Goal: Complete application form

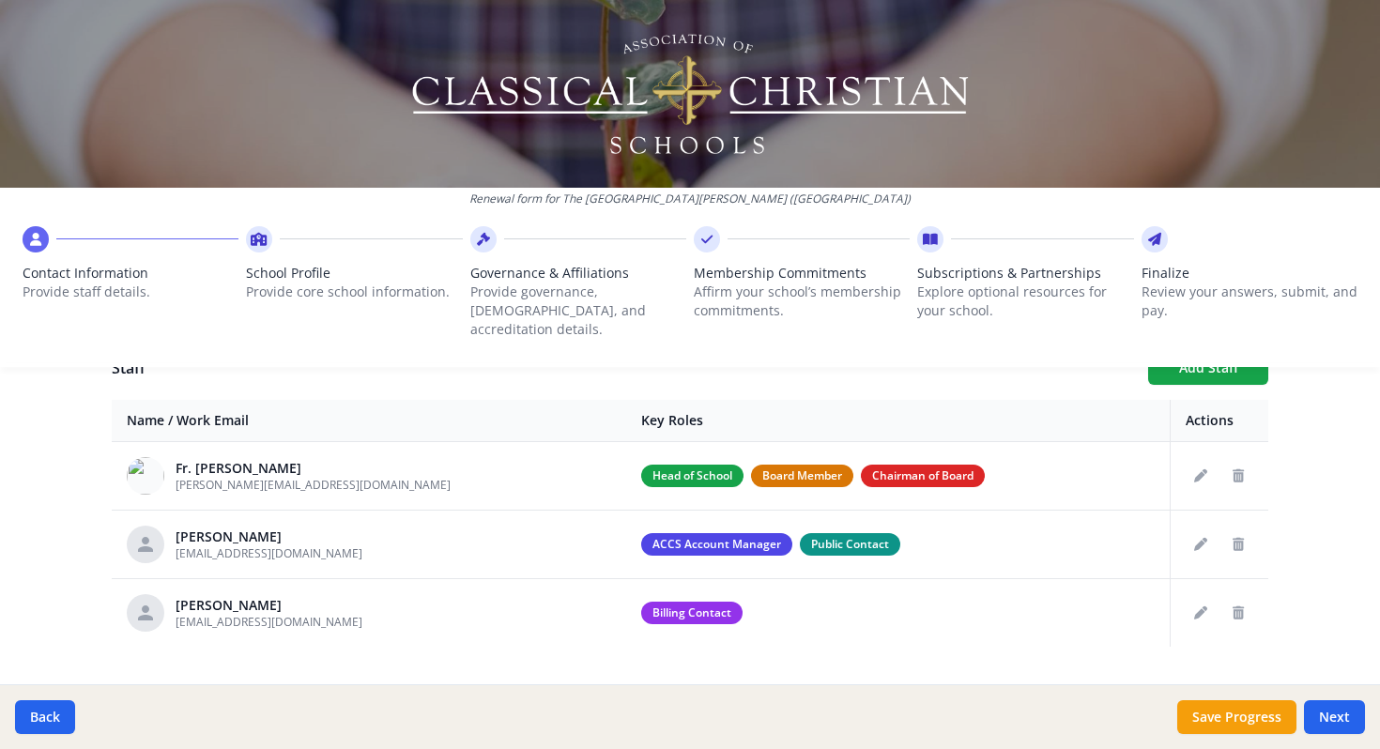
scroll to position [705, 0]
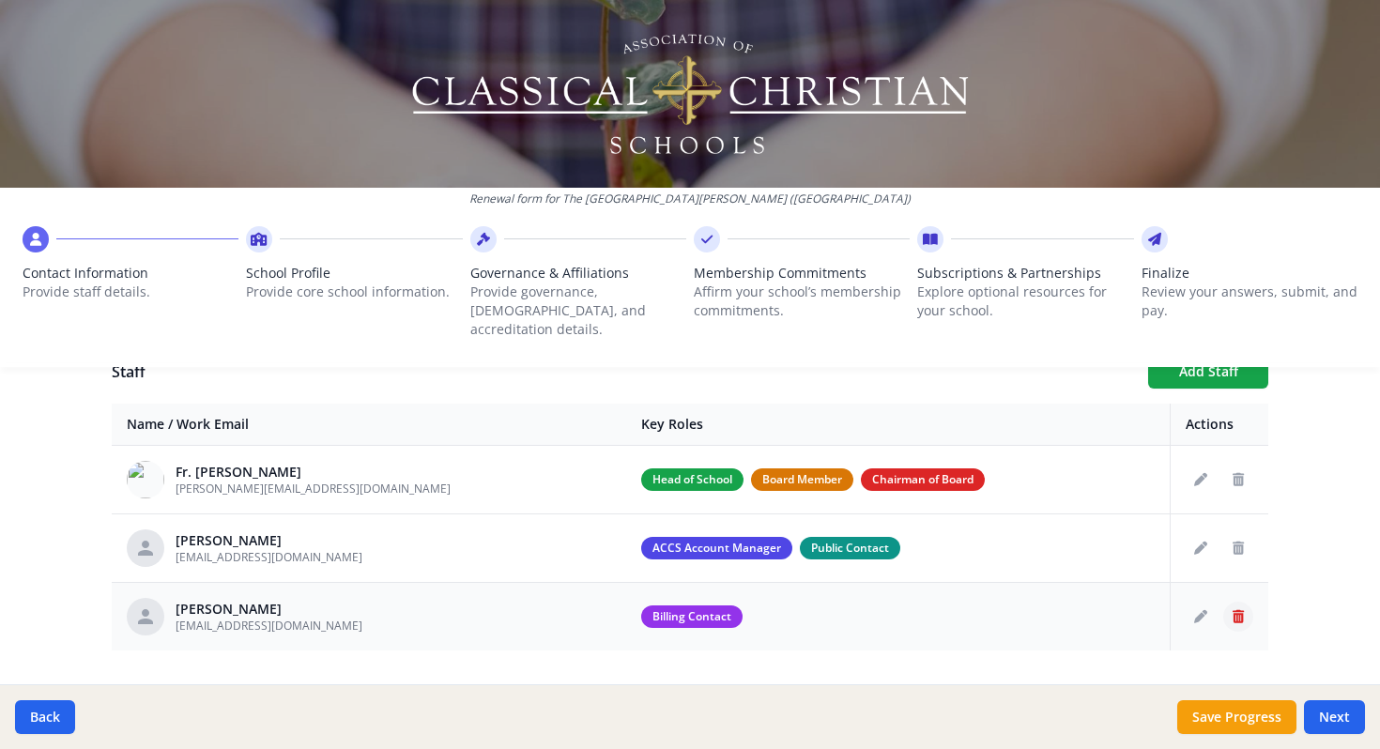
click at [1242, 610] on icon "Delete staff" at bounding box center [1238, 616] width 11 height 13
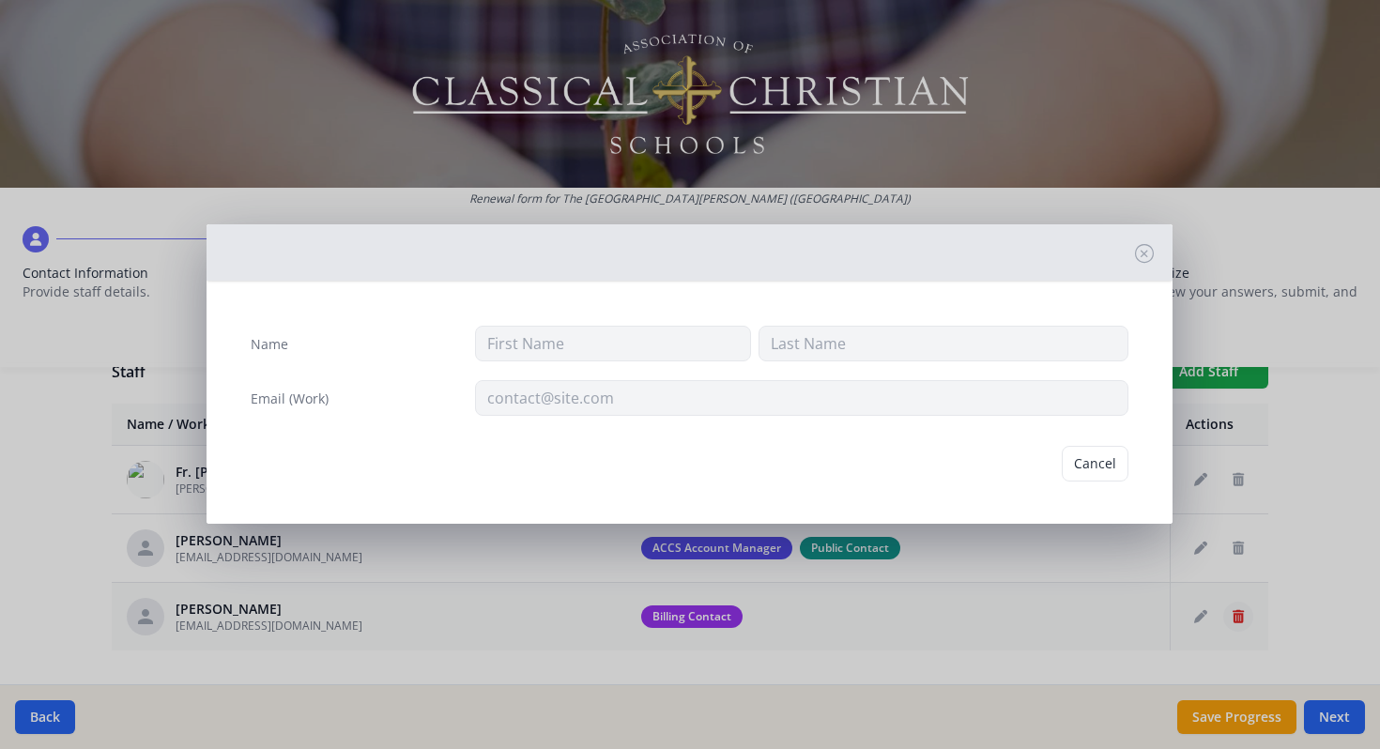
type input "Karen"
type input "Mabry"
type input "kfmabry@gmail.com"
click at [1112, 474] on button "Delete" at bounding box center [1096, 464] width 65 height 36
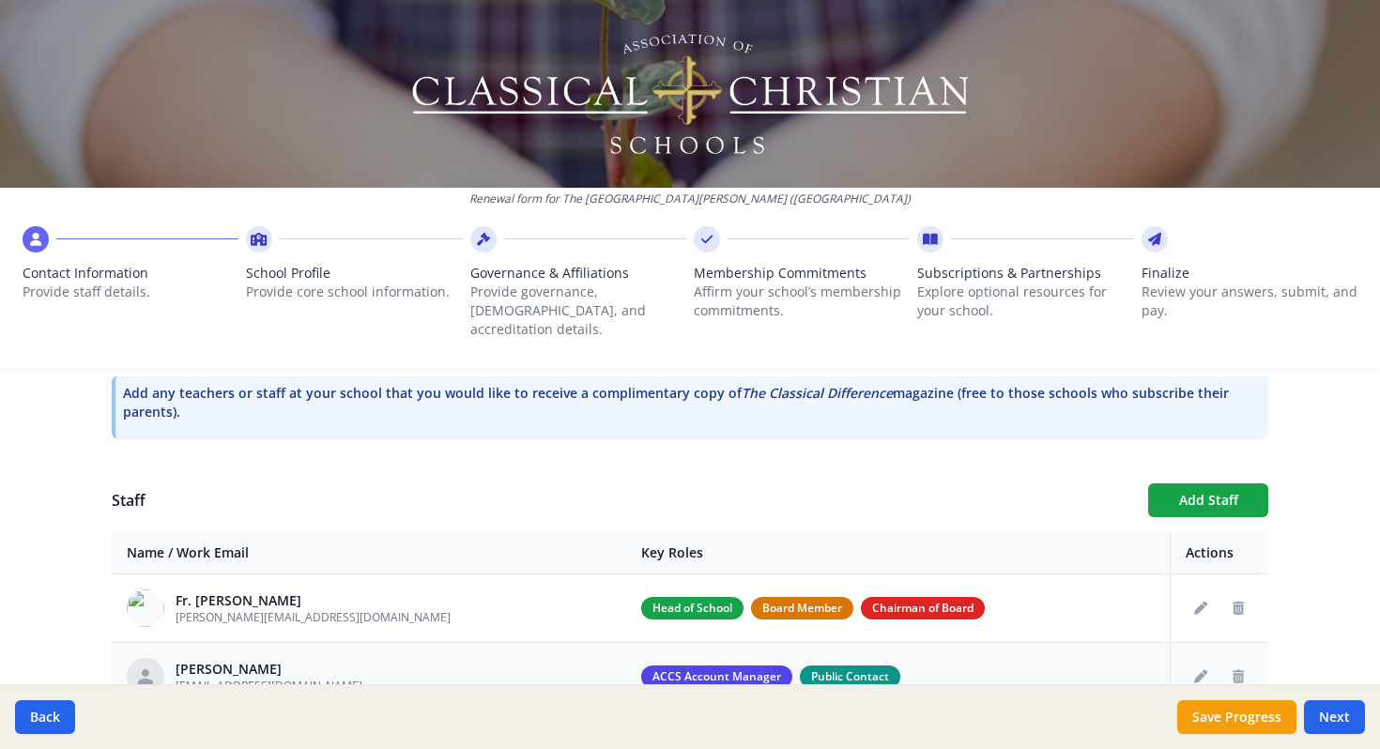
scroll to position [613, 0]
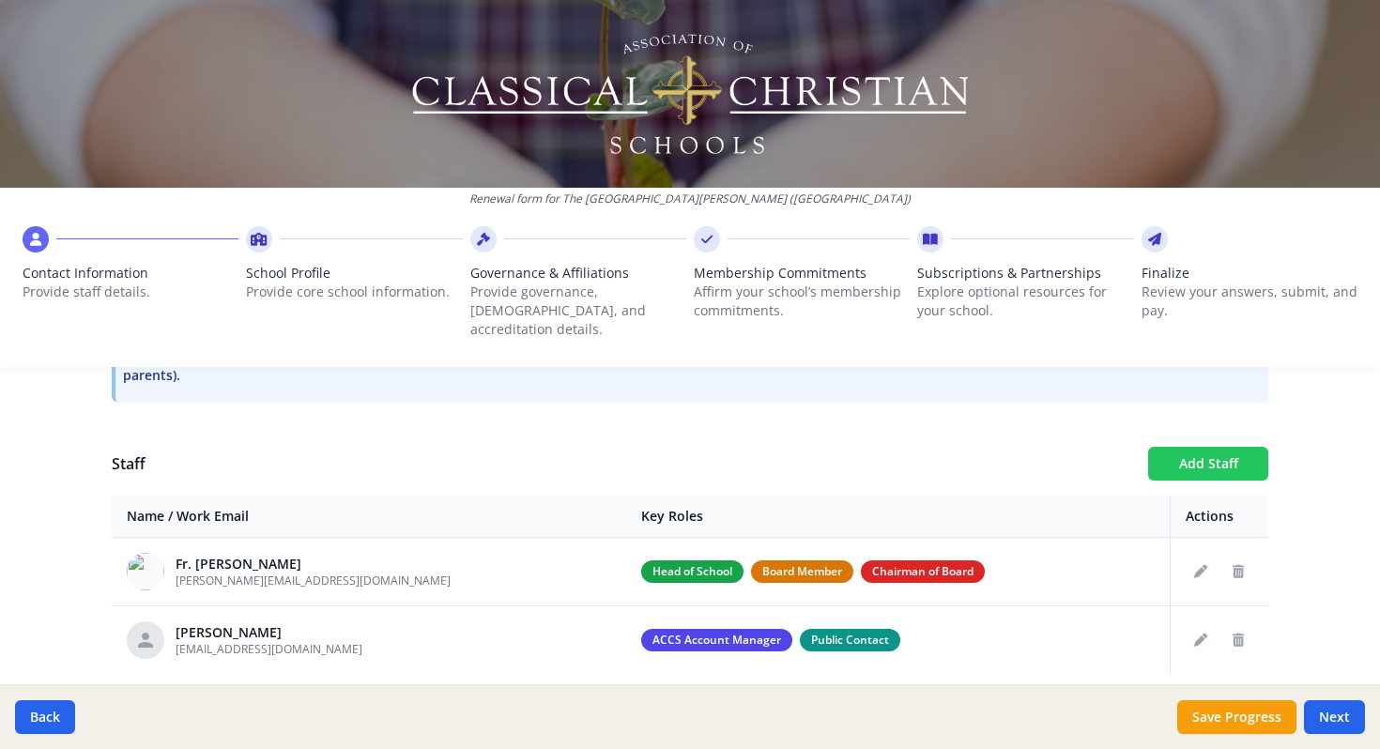
click at [1201, 450] on button "Add Staff" at bounding box center [1208, 464] width 120 height 34
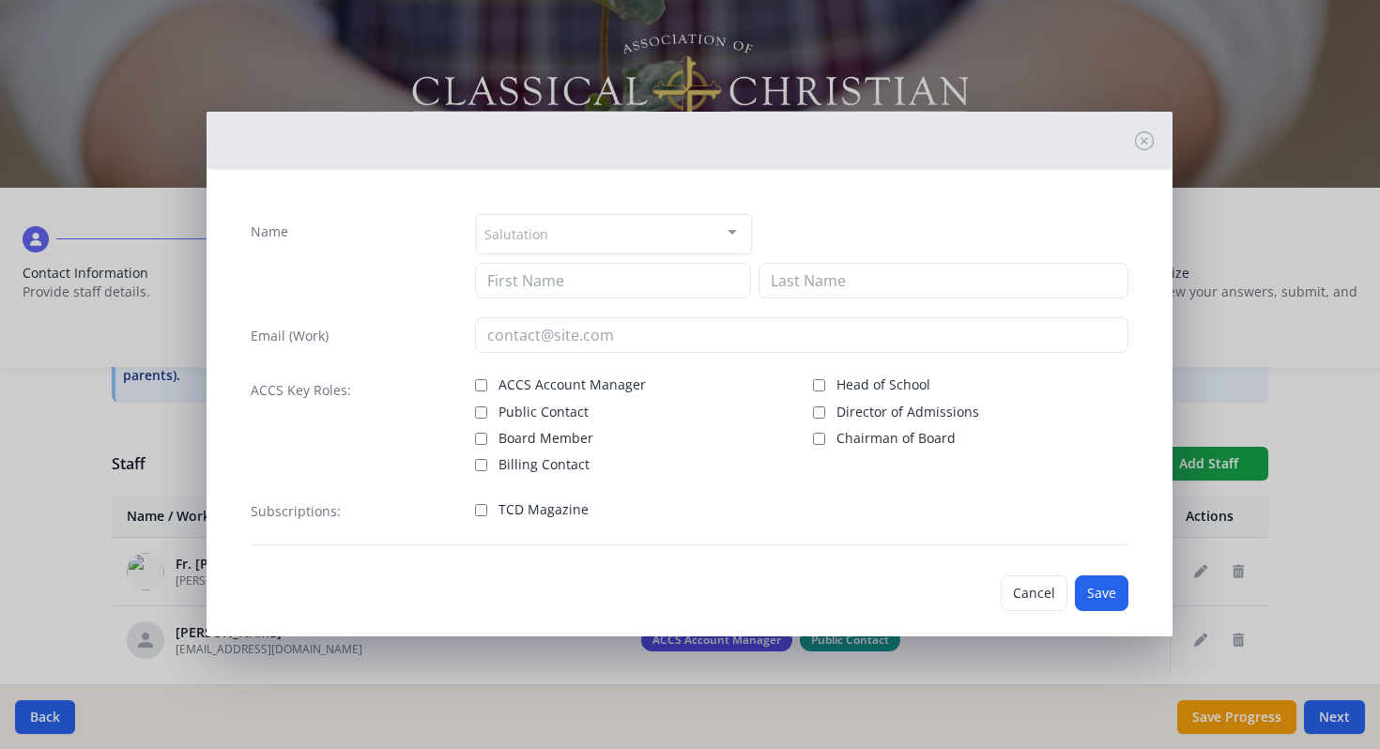
click at [569, 237] on div "Salutation" at bounding box center [614, 234] width 276 height 40
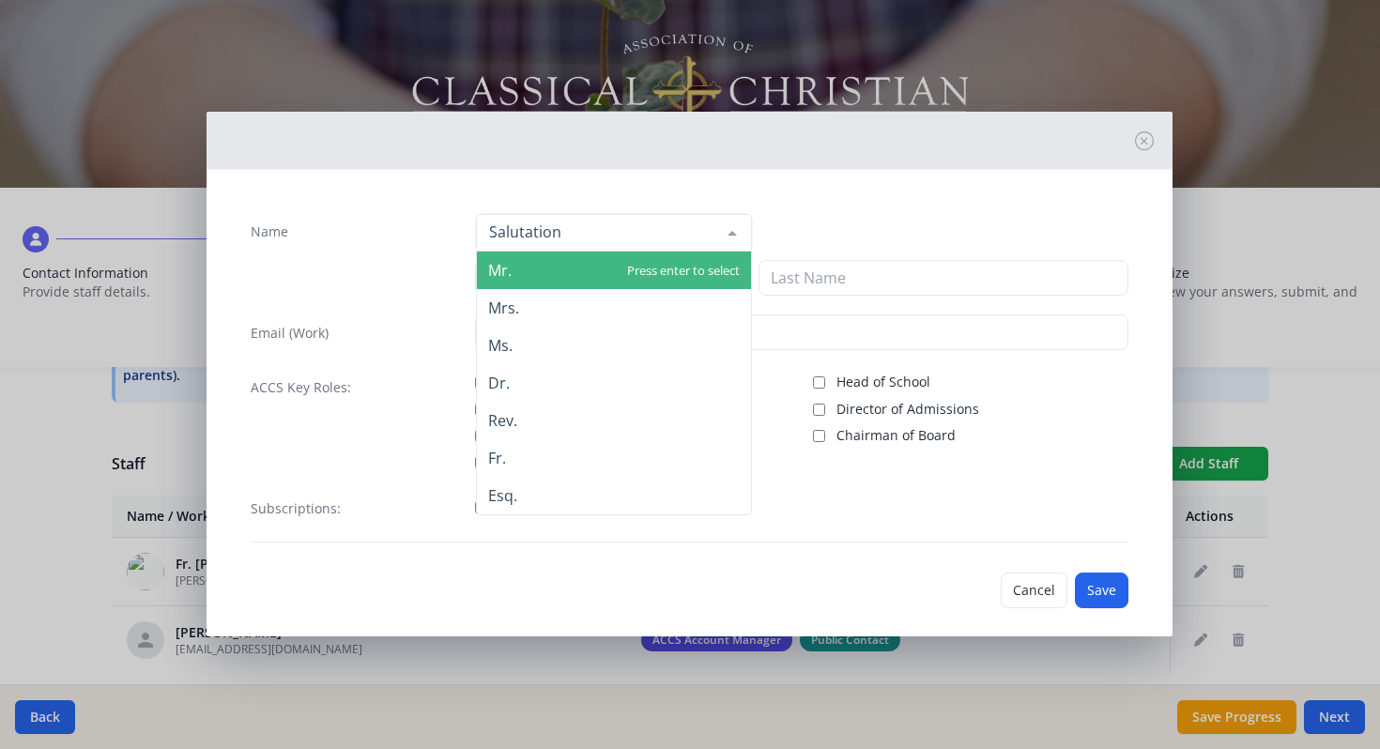
click at [868, 227] on div "Mr. Mrs. Ms. Dr. Rev. Fr. Esq. No elements found. Consider changing the search …" at bounding box center [801, 232] width 653 height 39
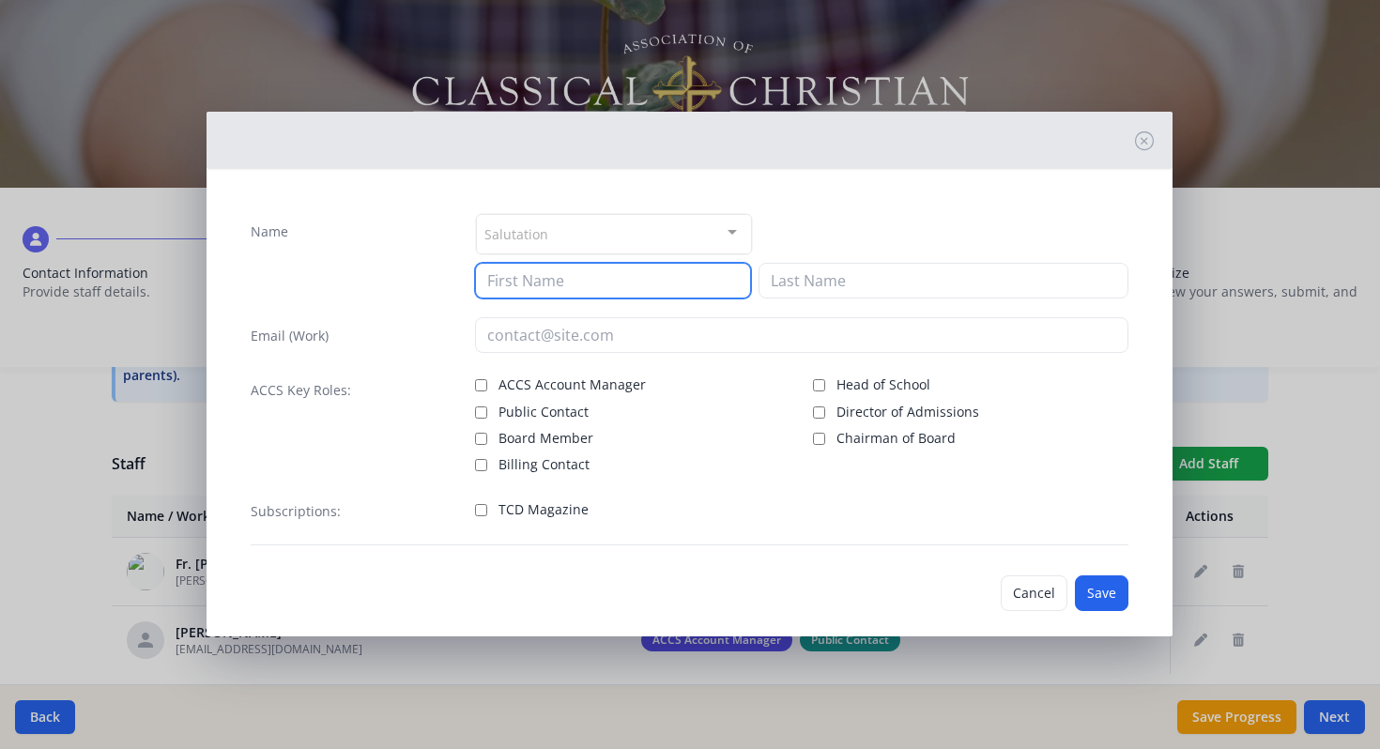
click at [548, 286] on input at bounding box center [613, 281] width 276 height 36
type input "Christine"
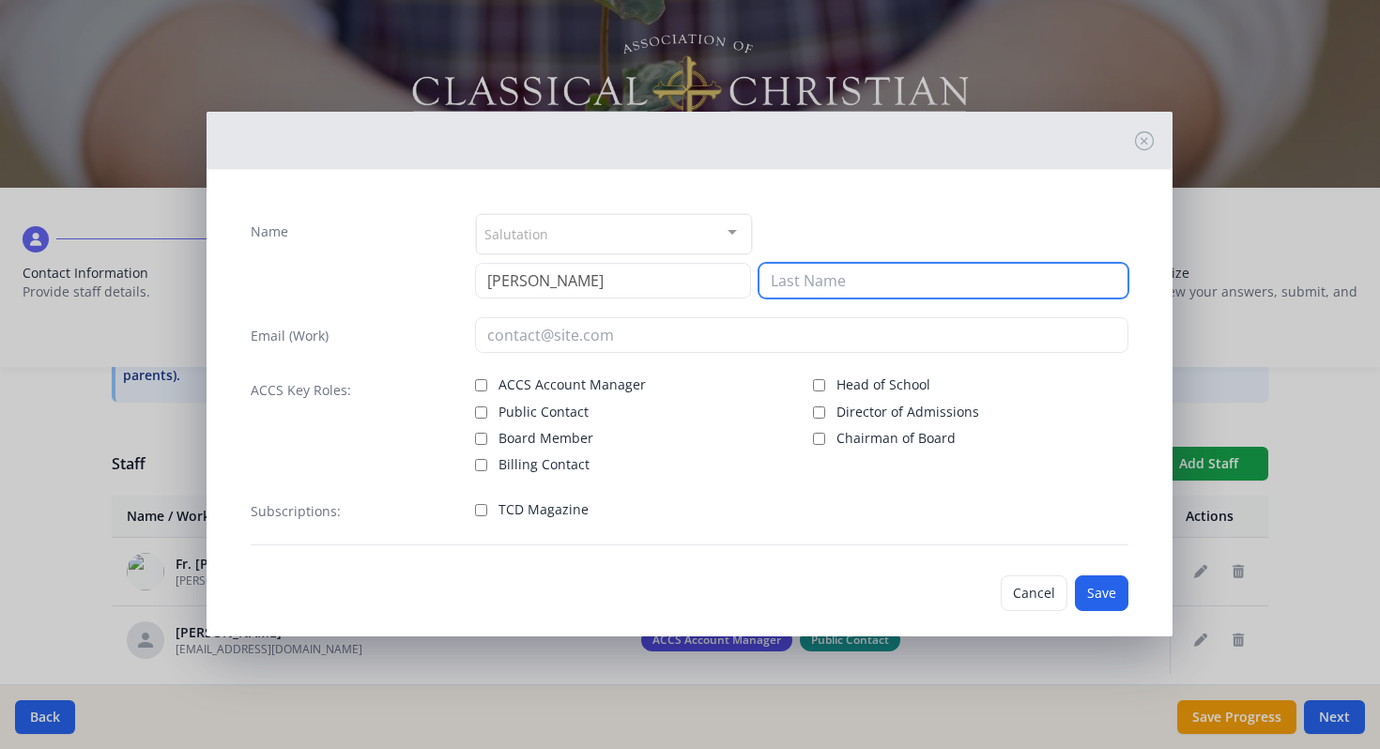
click at [889, 284] on input at bounding box center [944, 281] width 370 height 36
type input "Boonzaaijer"
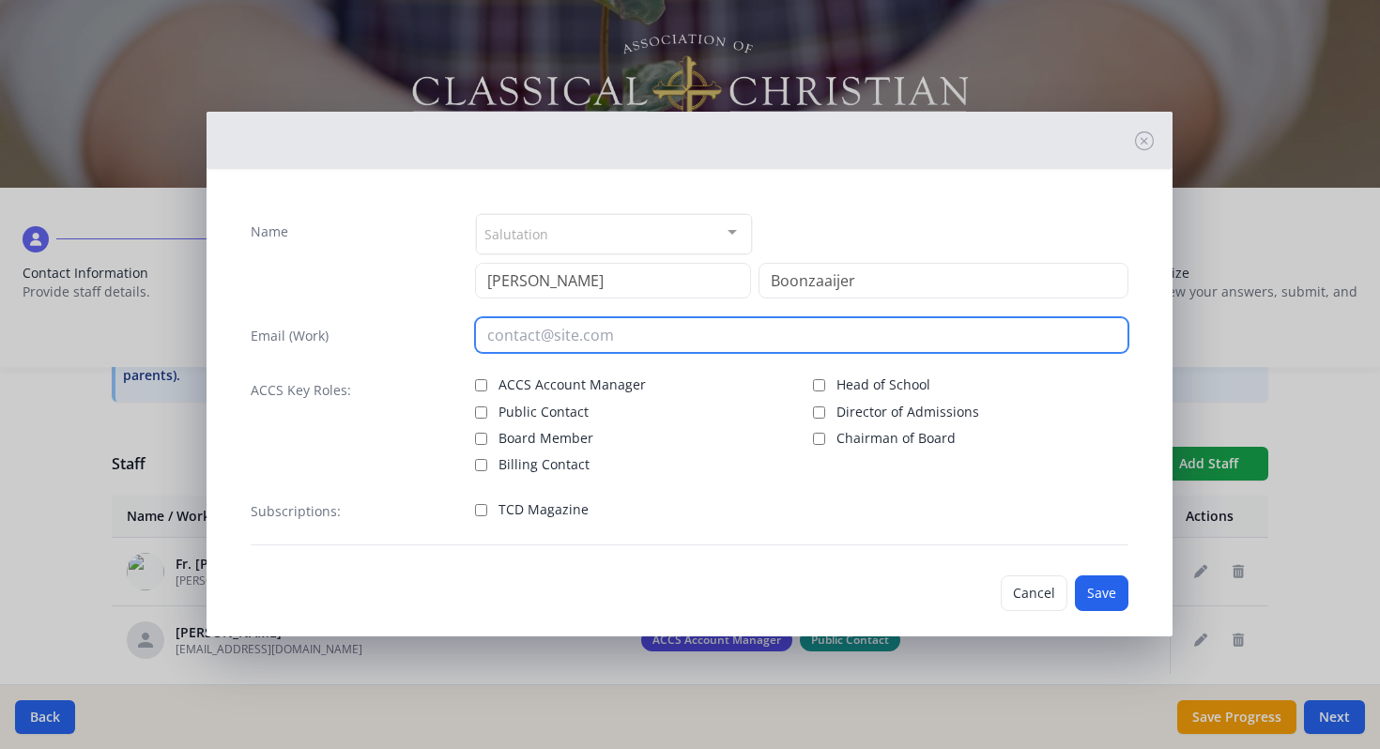
click at [549, 337] on input "email" at bounding box center [801, 335] width 653 height 36
paste input "christine.boonzaaijer@thesainttimothyschool.org"
type input "christine.boonzaaijer@thesainttimothyschool.org"
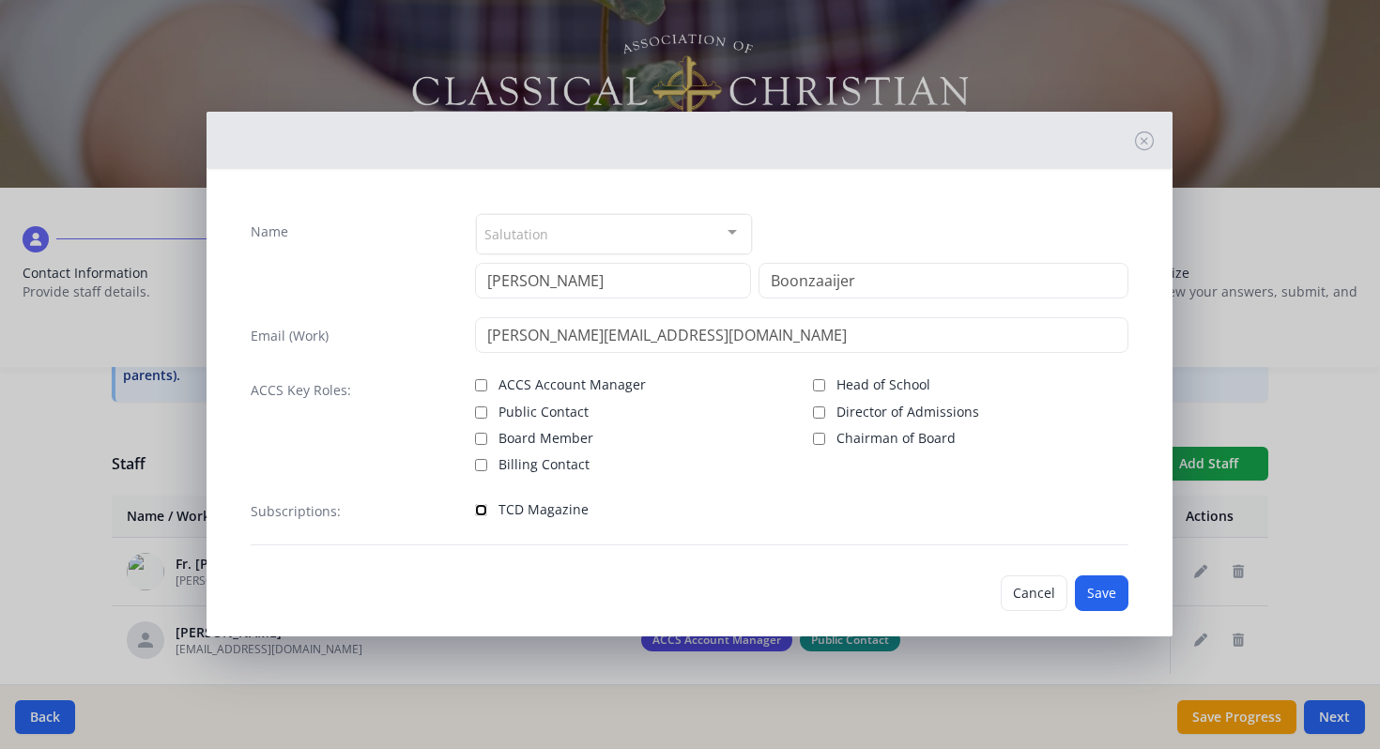
click at [480, 512] on input "TCD Magazine" at bounding box center [481, 510] width 12 height 12
checkbox input "true"
click at [1113, 587] on button "Save" at bounding box center [1102, 594] width 54 height 36
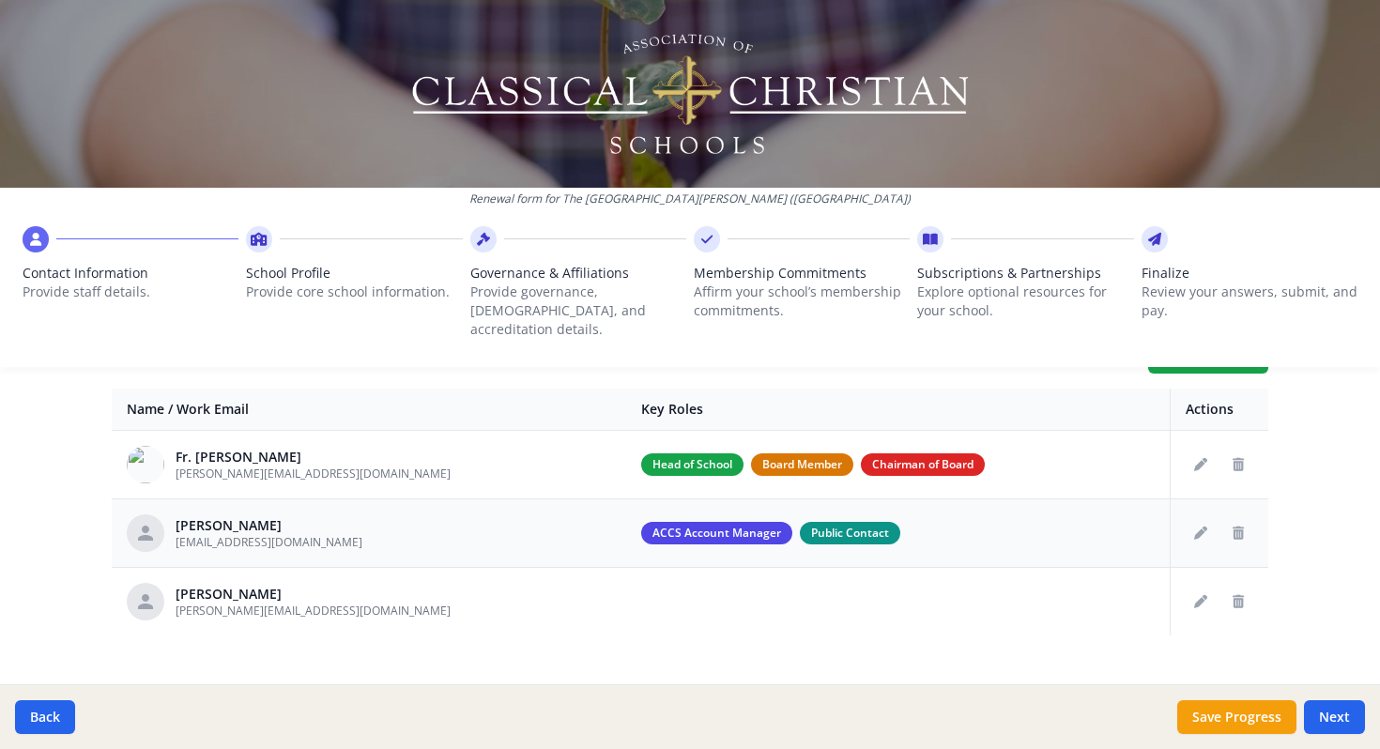
scroll to position [719, 0]
click at [1244, 588] on button "Delete staff" at bounding box center [1238, 603] width 30 height 30
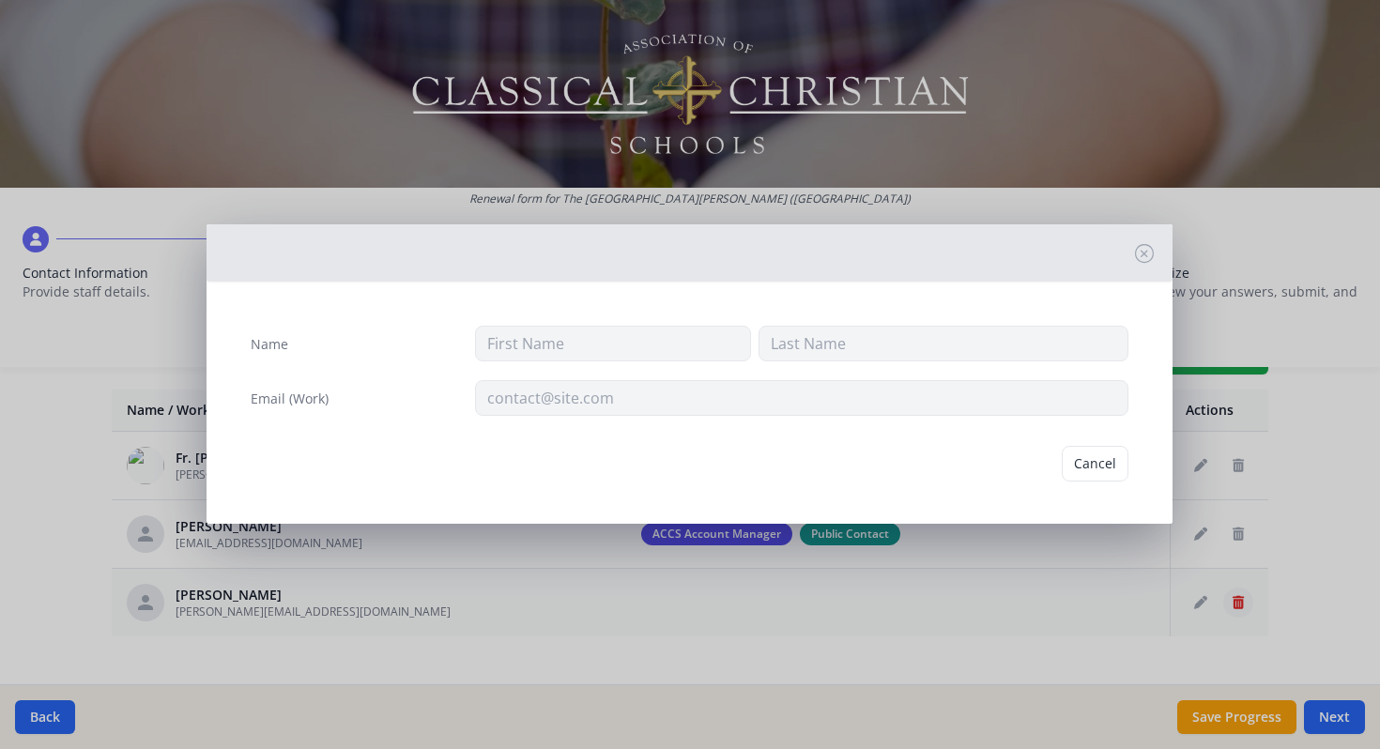
type input "Christine"
type input "Boonzaaijer"
type input "christine.boonzaaijer@thesainttimothyschool.org"
click at [1115, 470] on button "Delete" at bounding box center [1096, 464] width 65 height 36
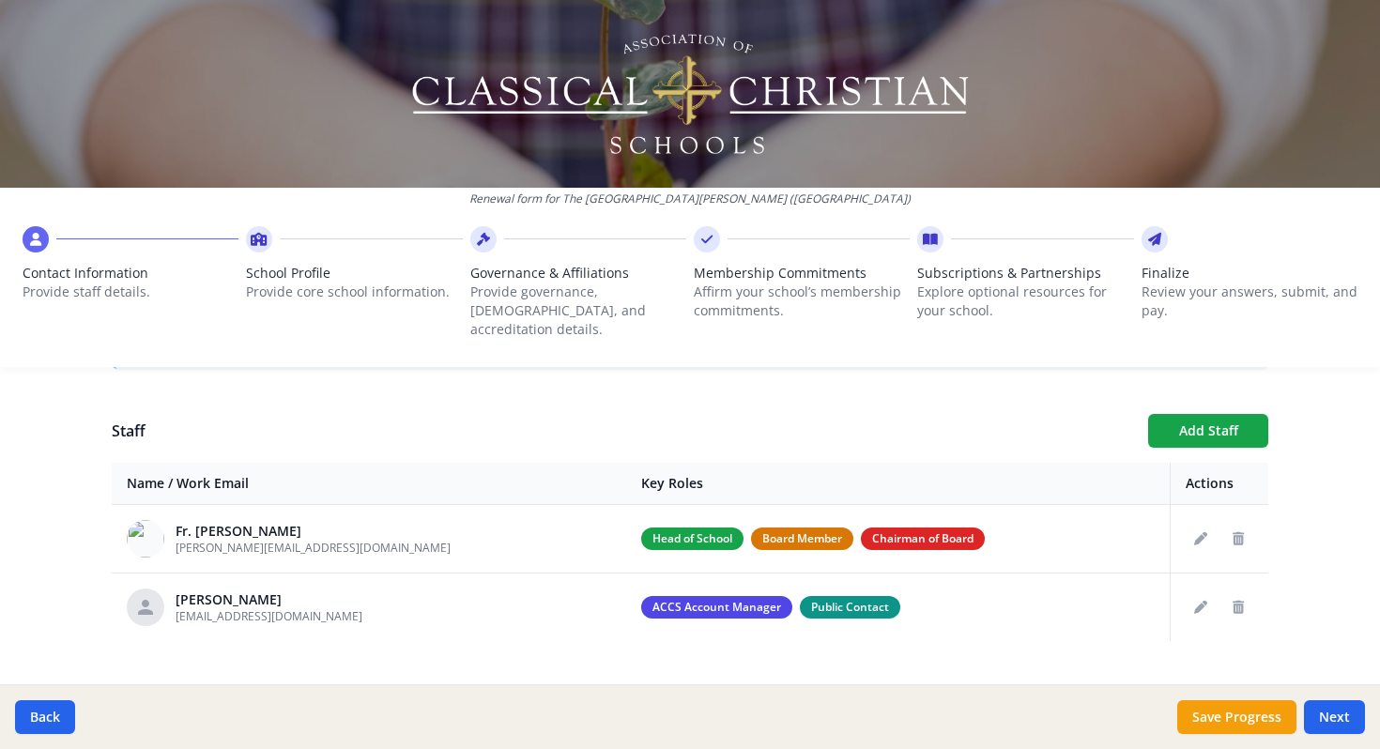
scroll to position [662, 0]
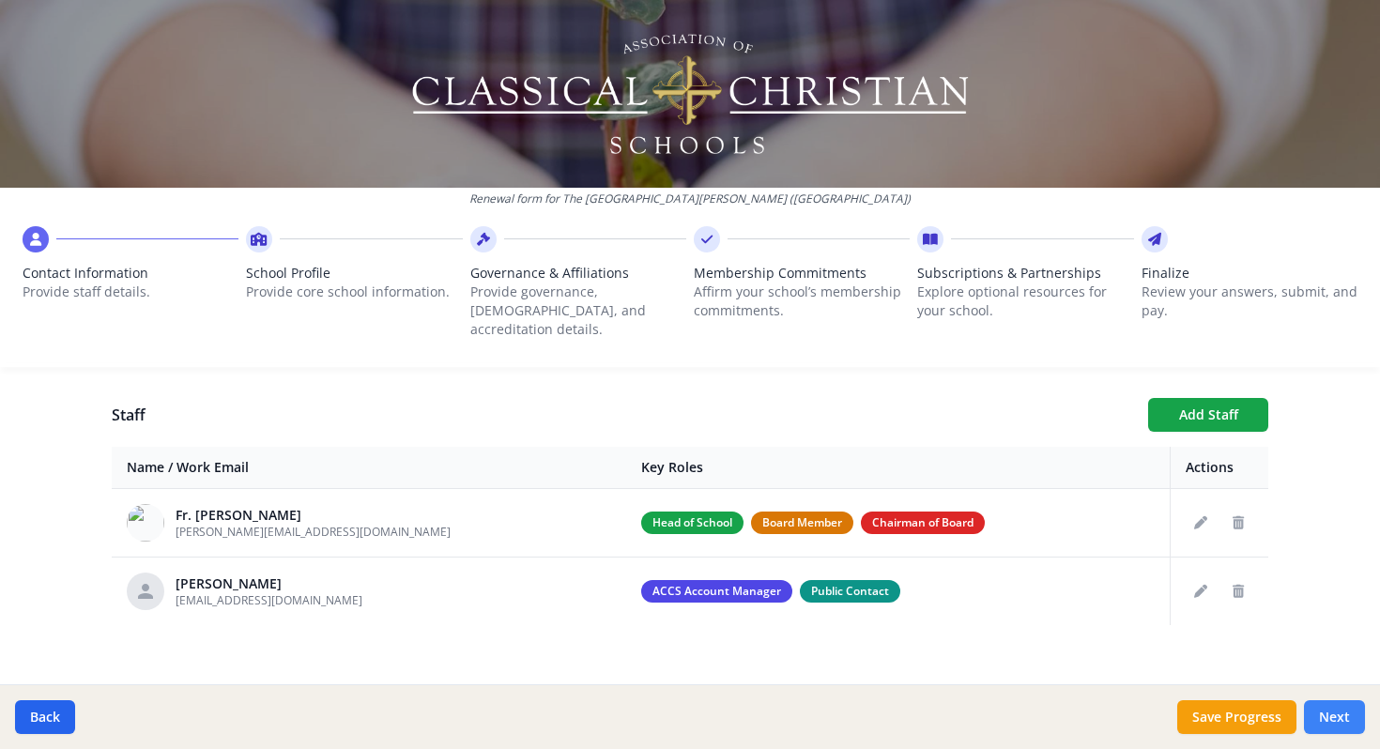
click at [1343, 724] on button "Next" at bounding box center [1334, 717] width 61 height 34
type input "(214) 521-6062"
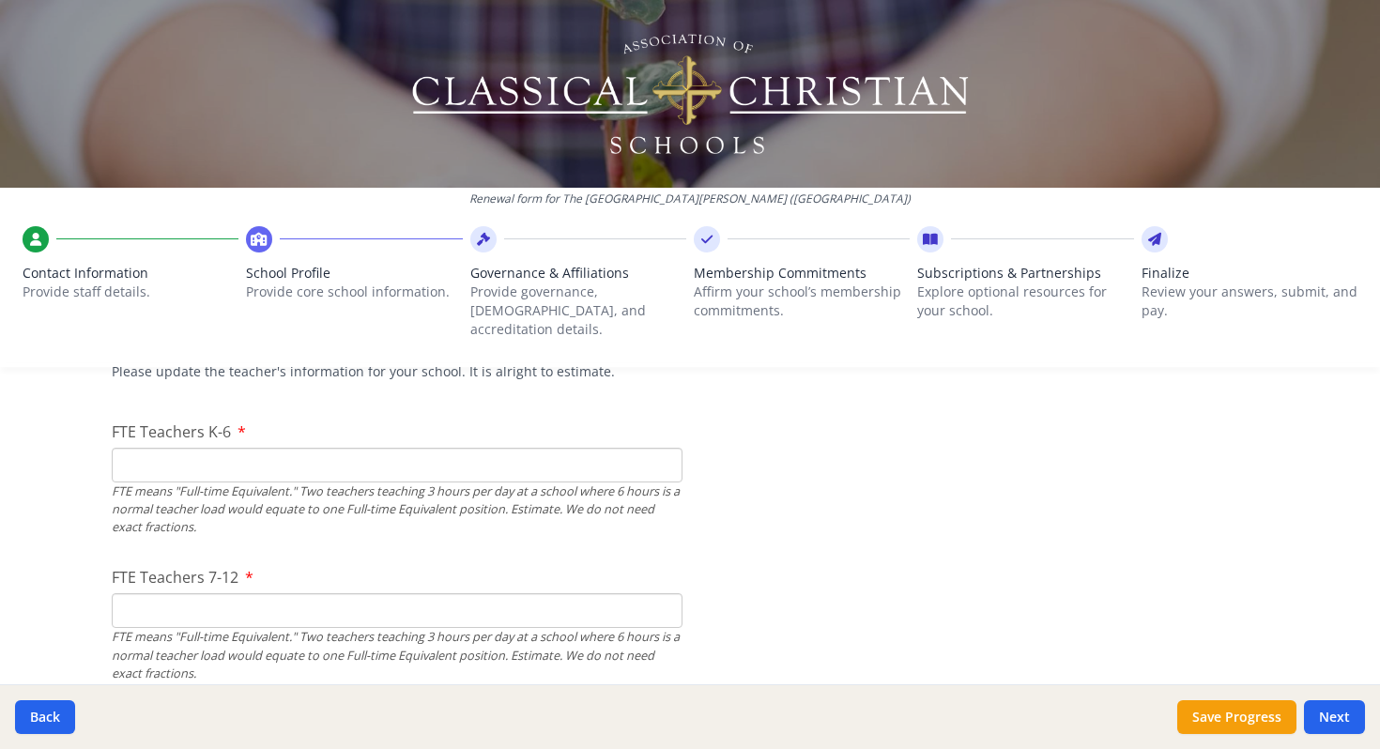
scroll to position [1162, 0]
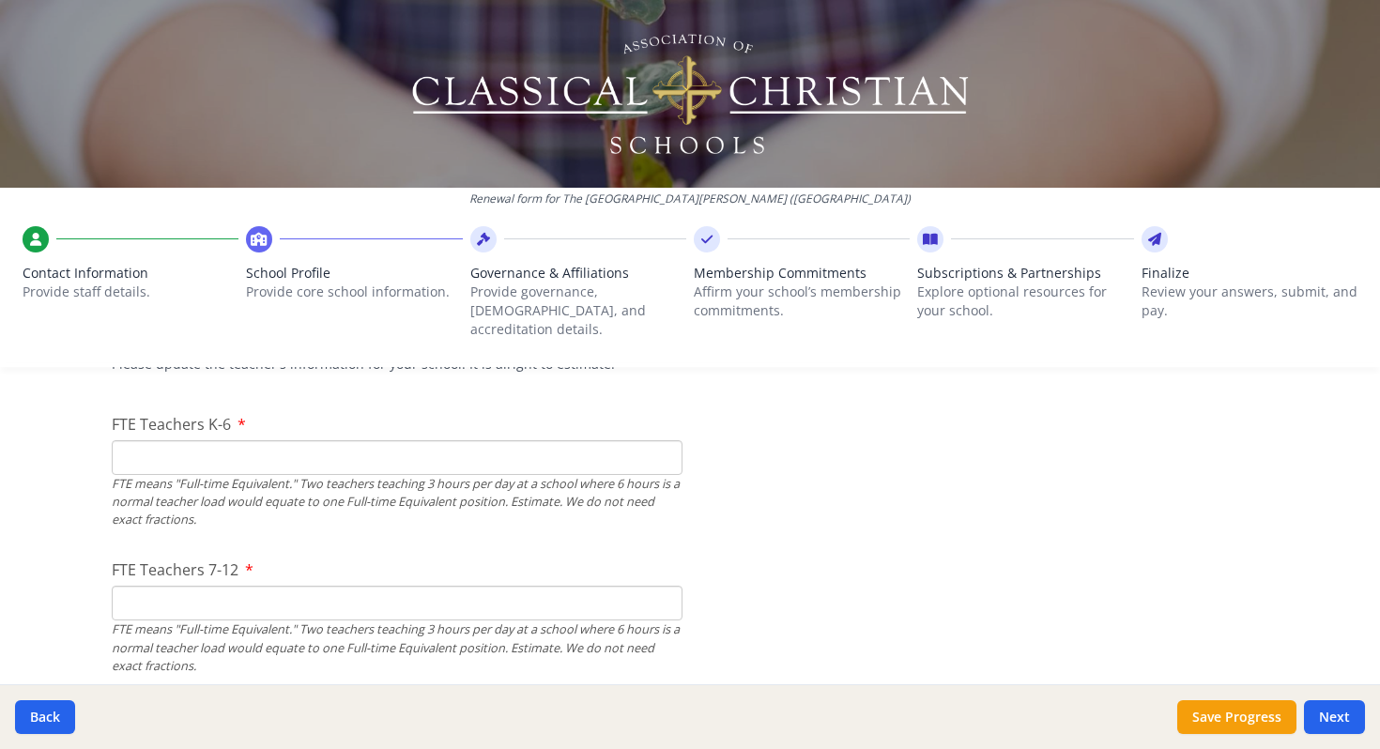
click at [239, 440] on input "FTE Teachers K-6" at bounding box center [397, 457] width 571 height 35
type input "5"
click at [210, 586] on input "FTE Teachers 7-12" at bounding box center [397, 603] width 571 height 35
type input "3"
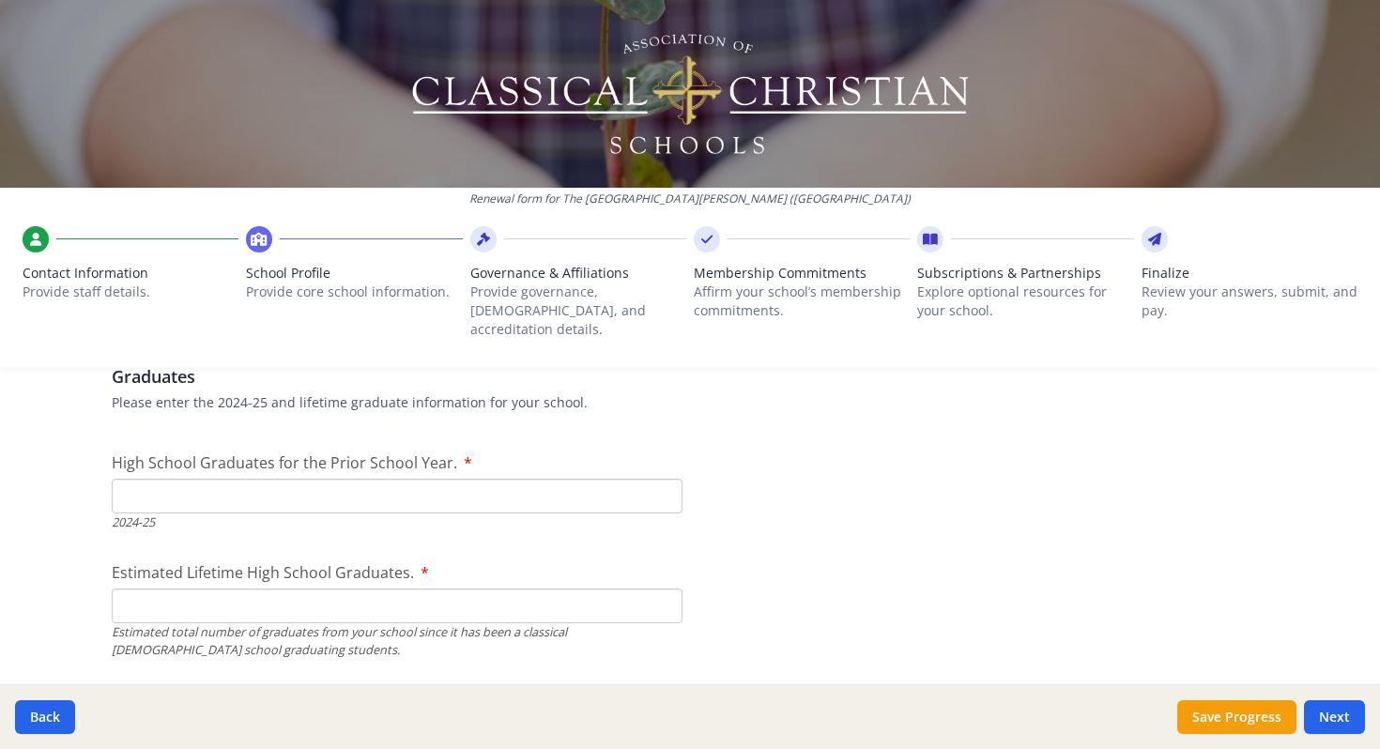
scroll to position [2665, 0]
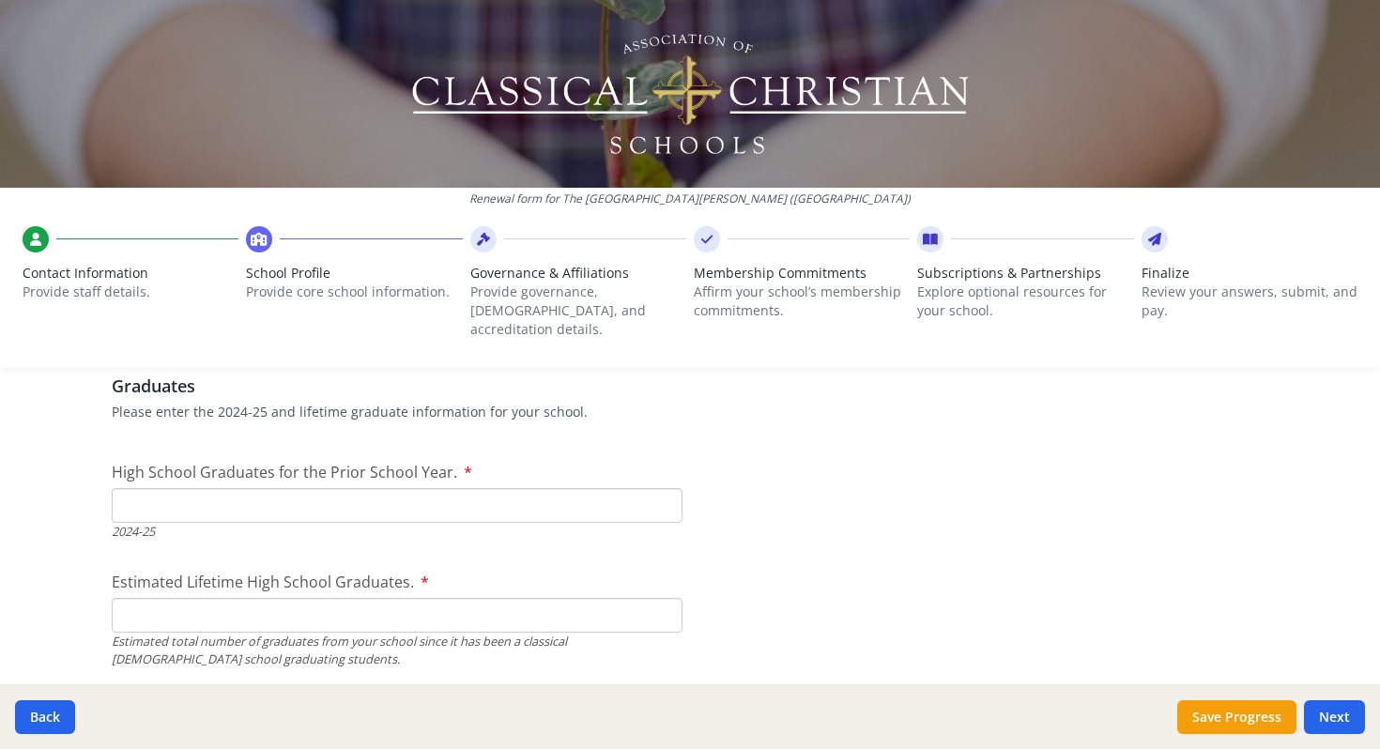
type input "4"
click at [401, 488] on input "High School Graduates for the Prior School Year." at bounding box center [397, 505] width 571 height 35
type input "1"
click at [328, 598] on input "Estimated Lifetime High School Graduates." at bounding box center [397, 615] width 571 height 35
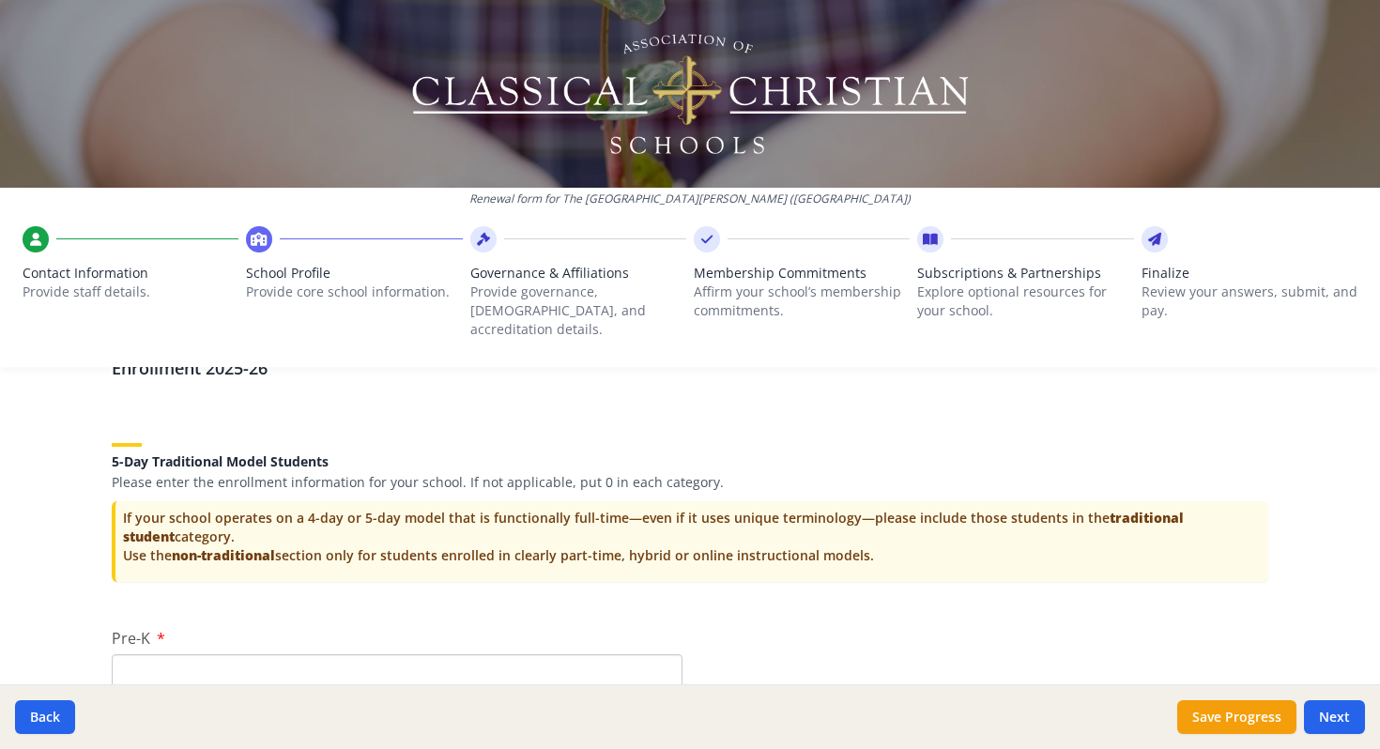
scroll to position [3696, 0]
type input "12"
click at [216, 653] on input "Pre-K" at bounding box center [397, 670] width 571 height 35
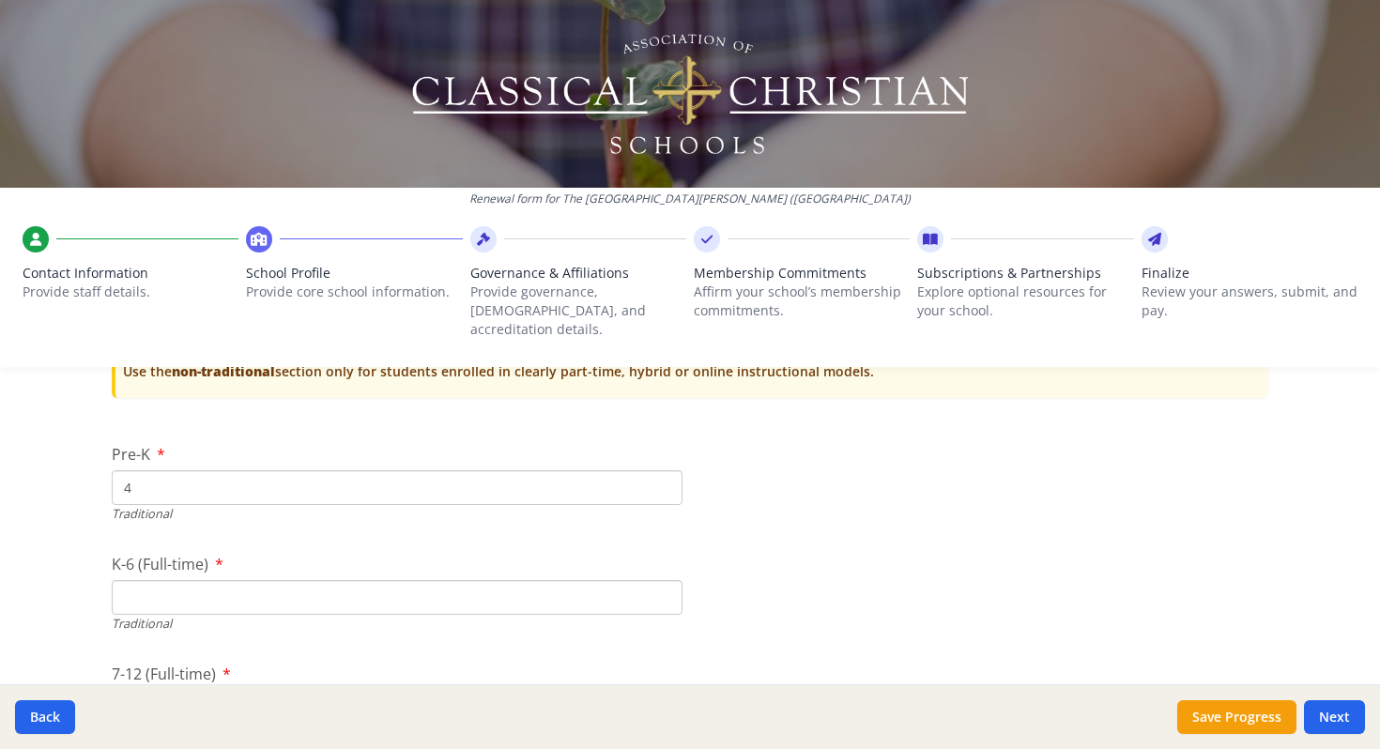
scroll to position [3903, 0]
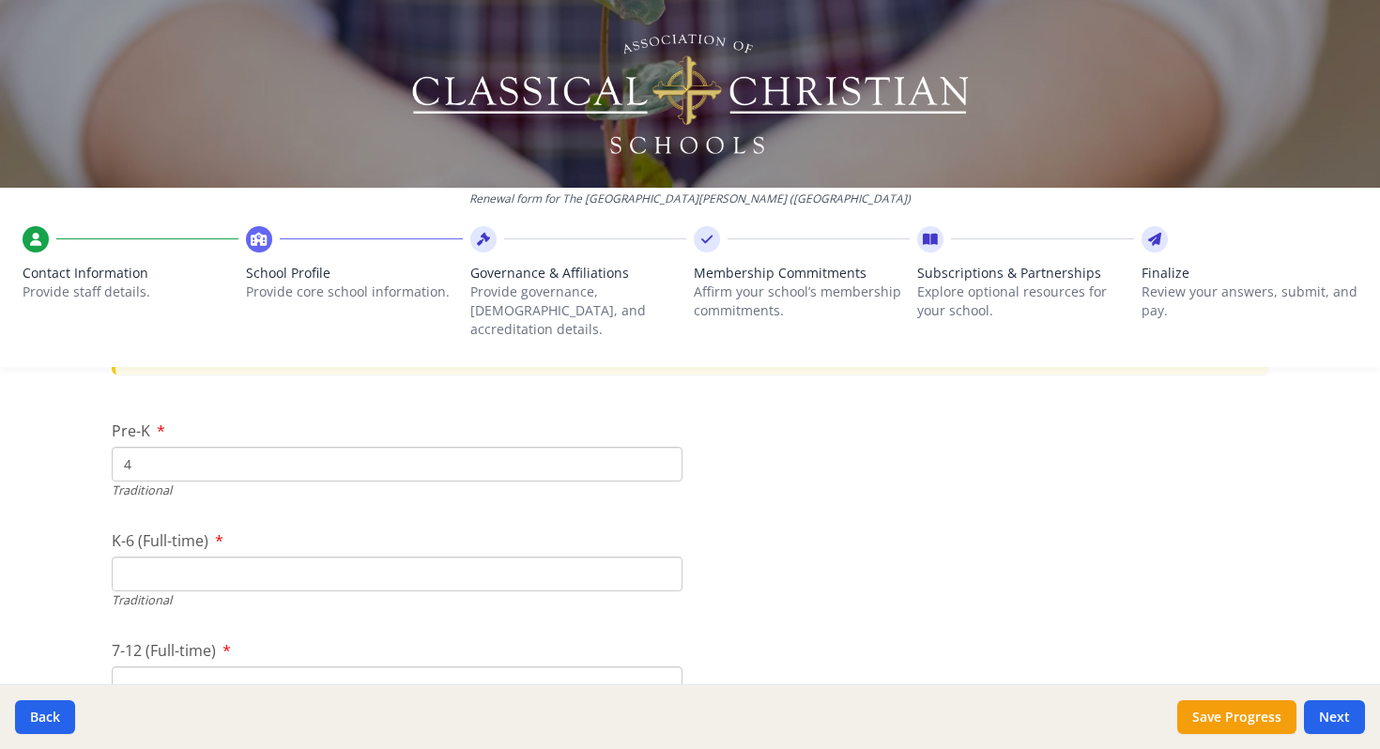
type input "4"
click at [147, 591] on div "Traditional" at bounding box center [397, 600] width 571 height 18
click at [159, 557] on input "K-6 (Full-time)" at bounding box center [397, 574] width 571 height 35
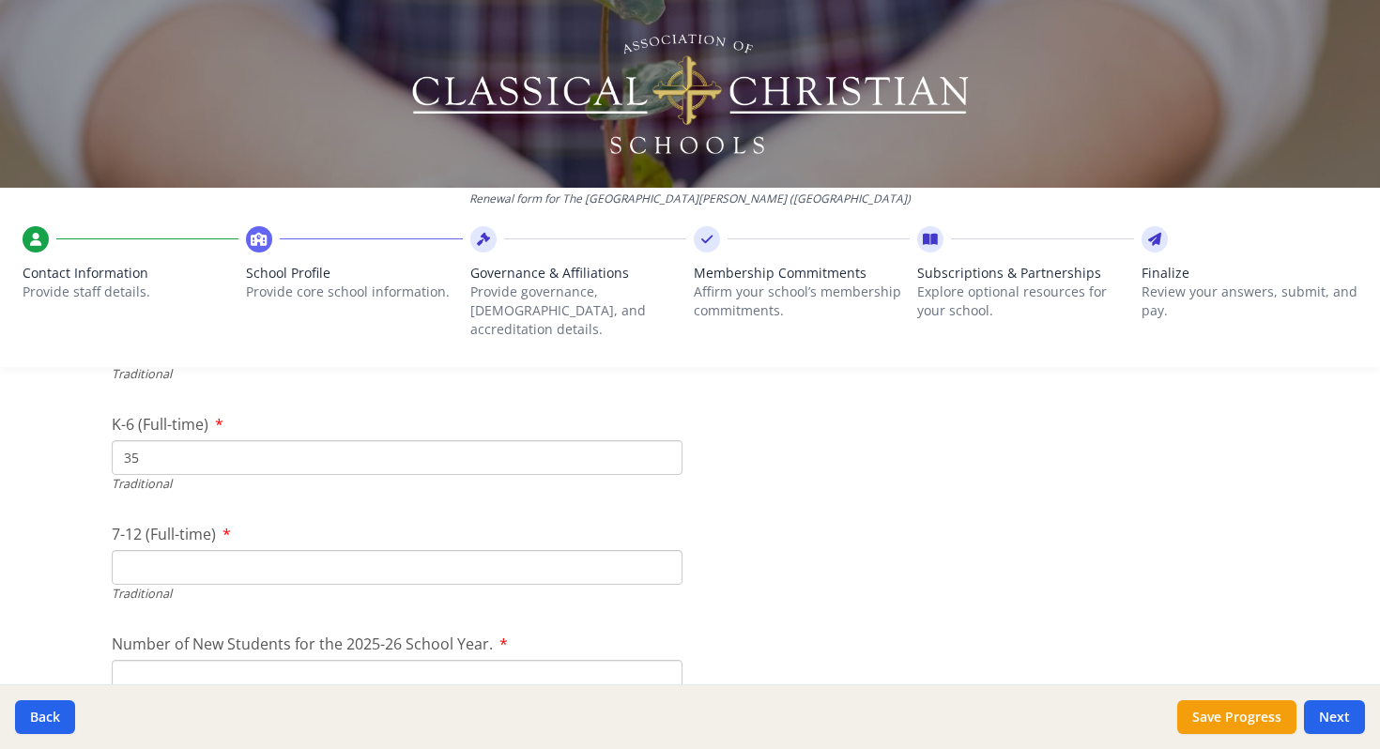
scroll to position [4030, 0]
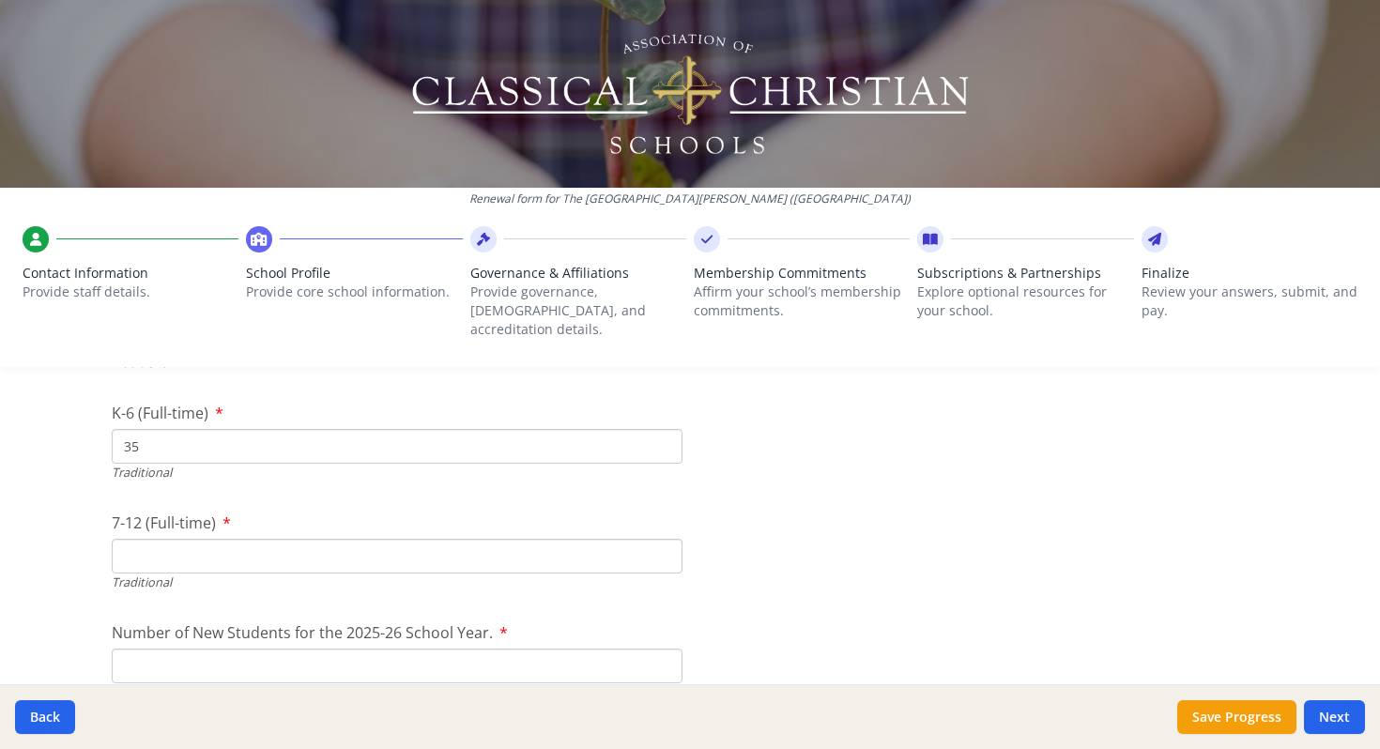
type input "35"
click at [139, 539] on input "7-12 (Full-time)" at bounding box center [397, 556] width 571 height 35
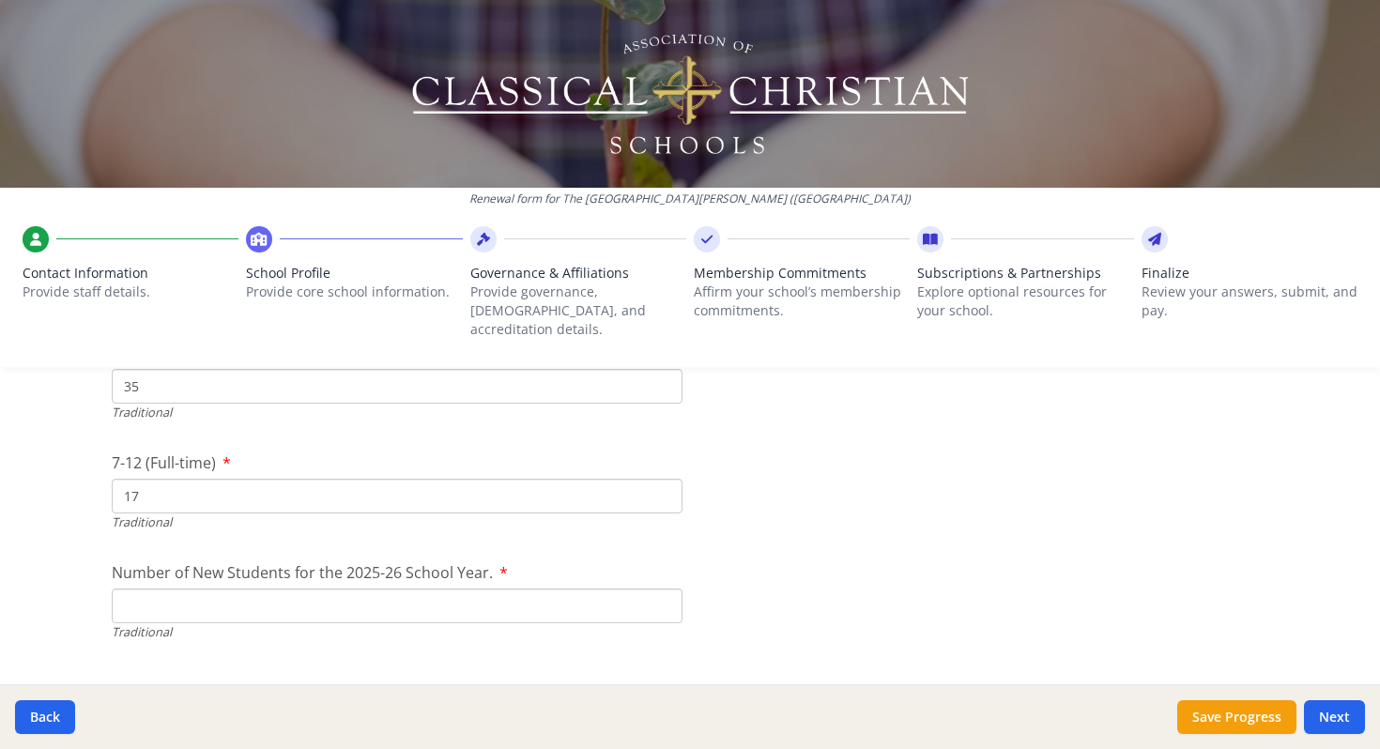
scroll to position [4097, 0]
type input "17"
click at [321, 582] on input "Number of New Students for the 2025-26 School Year." at bounding box center [397, 599] width 571 height 35
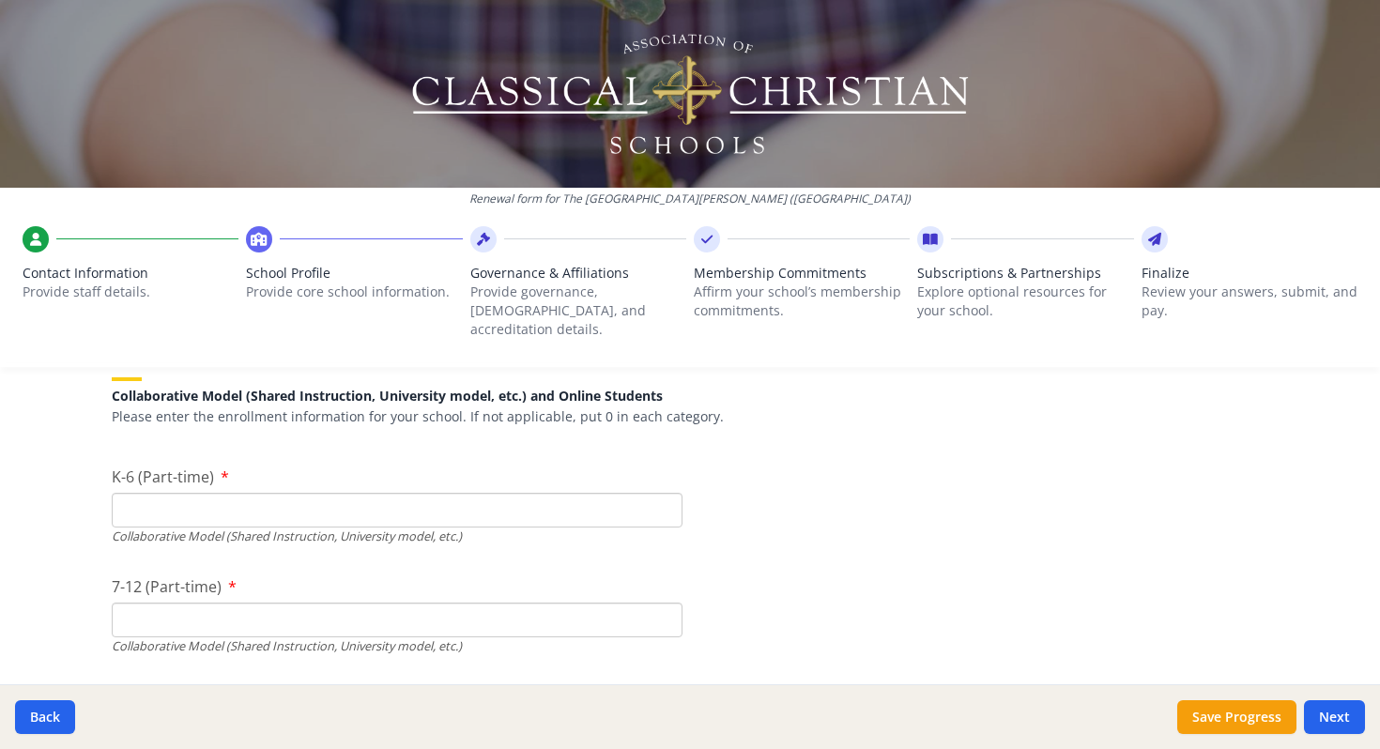
scroll to position [4418, 0]
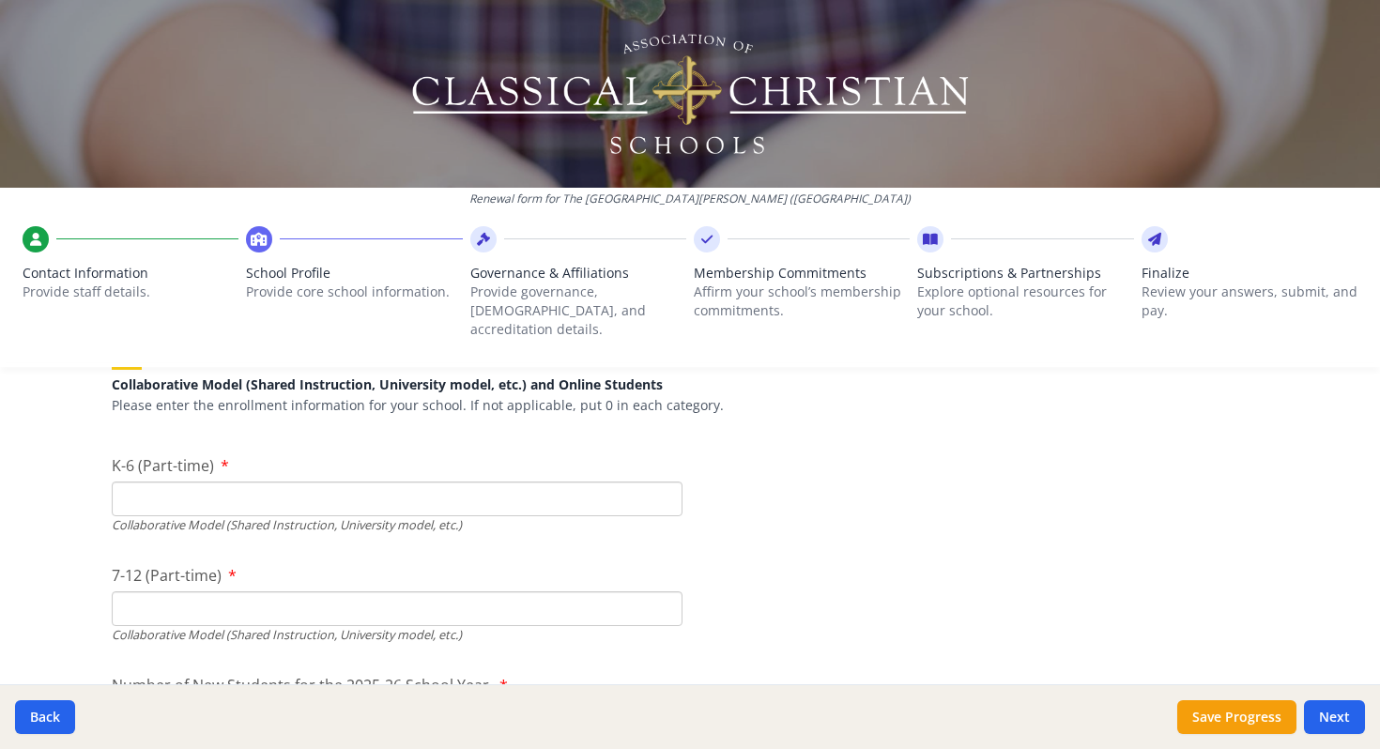
type input "10"
click at [410, 482] on input "K-6 (Part-time)" at bounding box center [397, 499] width 571 height 35
type input "0"
click at [269, 591] on input "7-12 (Part-time)" at bounding box center [397, 608] width 571 height 35
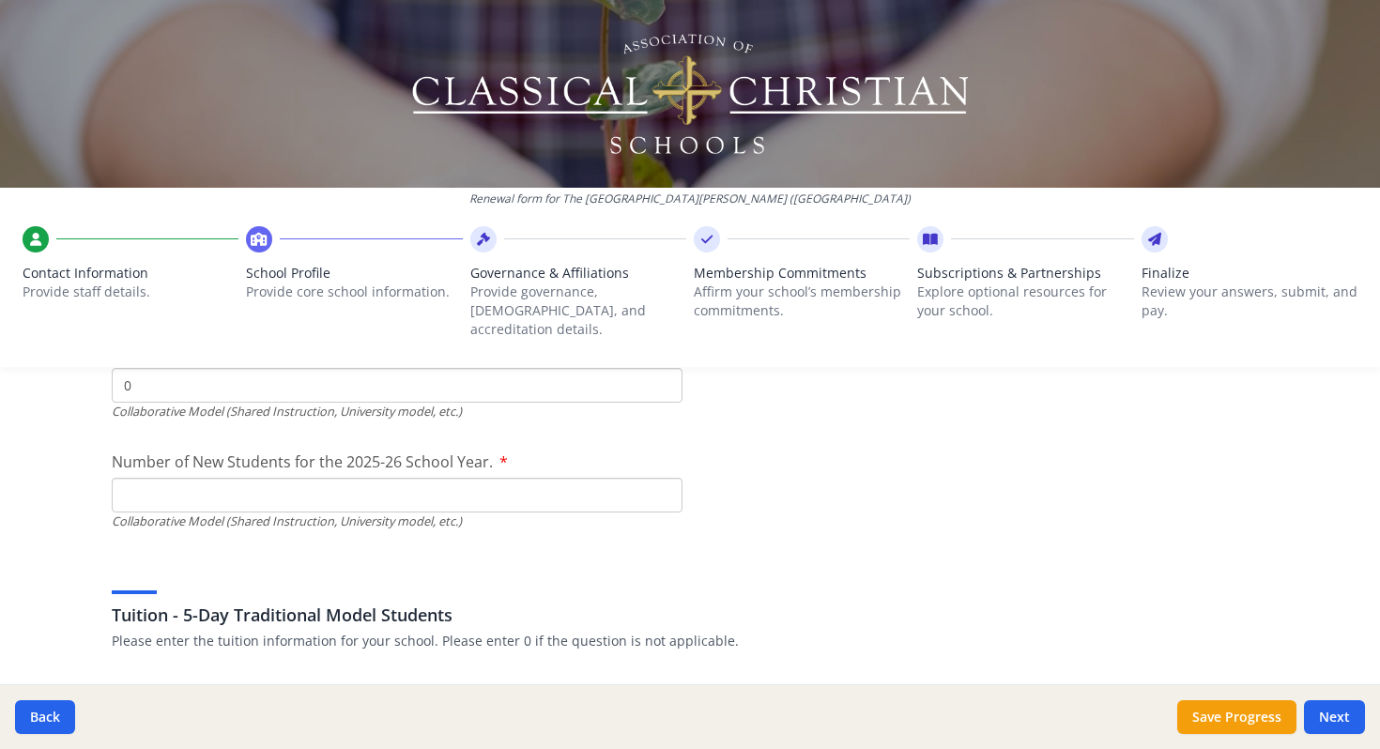
scroll to position [4648, 0]
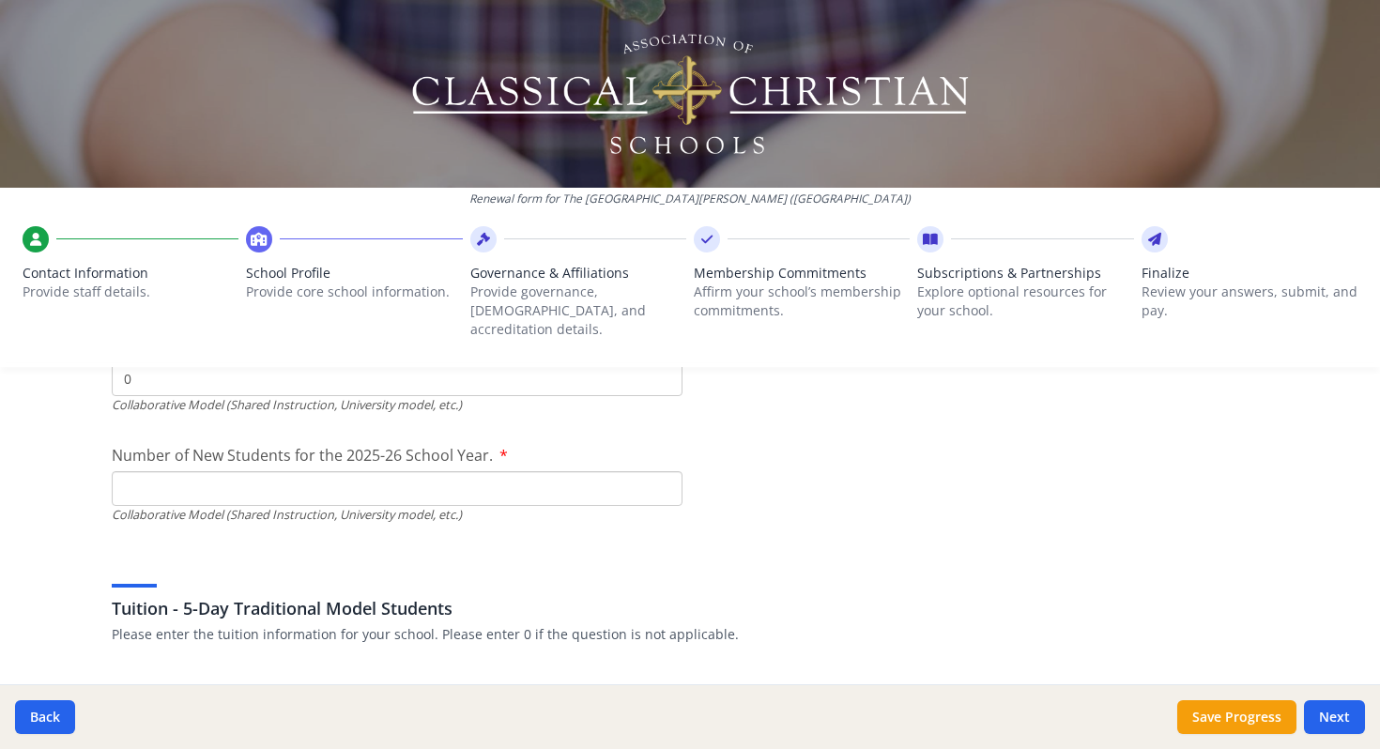
type input "0"
click at [267, 66] on input "Number of New Students for the 2025-26 School Year." at bounding box center [397, 48] width 571 height 35
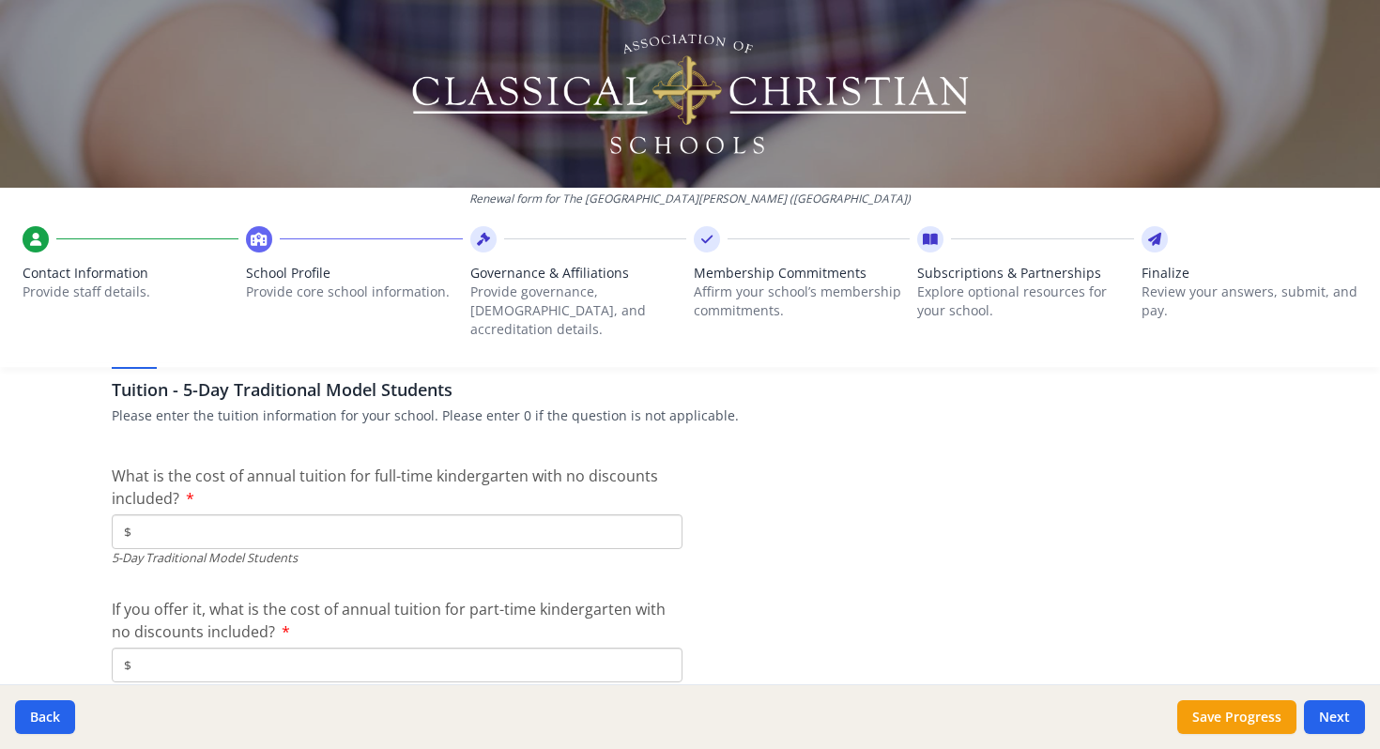
scroll to position [4861, 0]
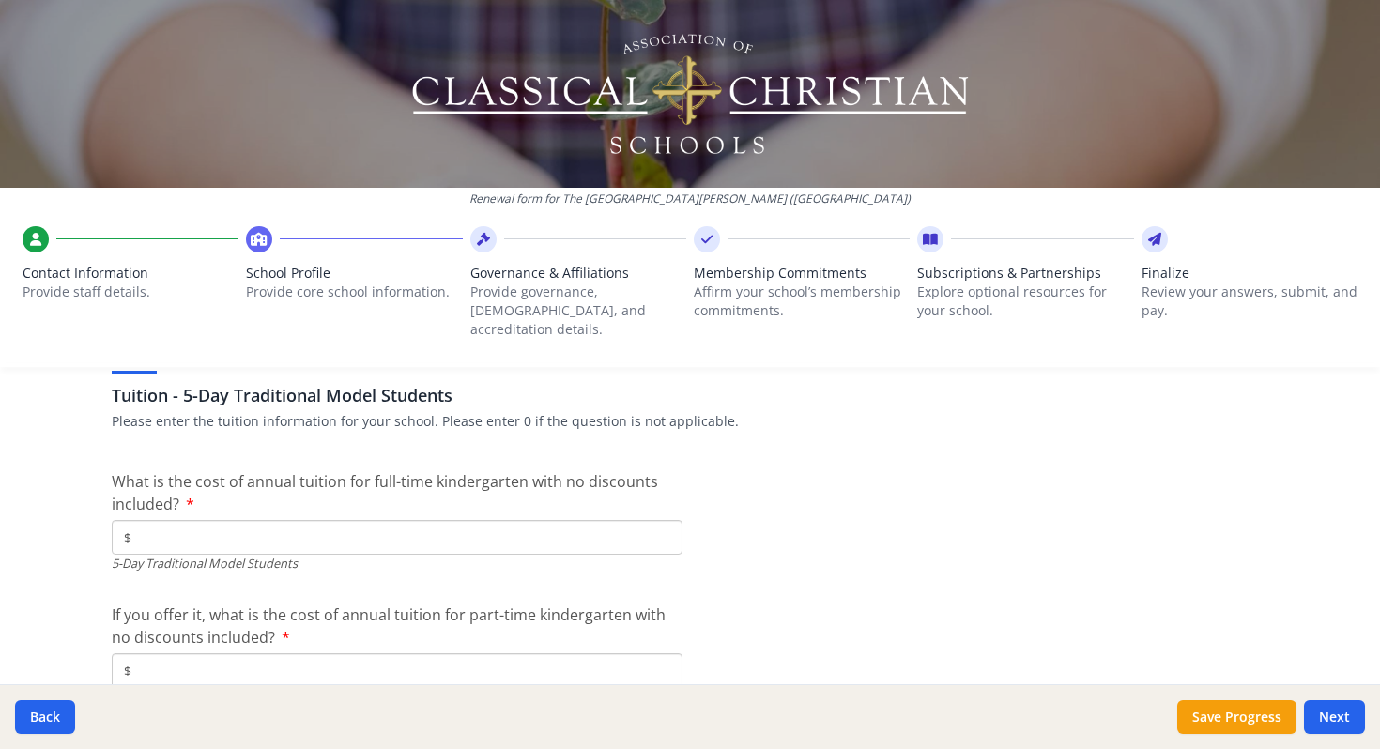
type input "0"
click at [210, 520] on input "$" at bounding box center [397, 537] width 571 height 35
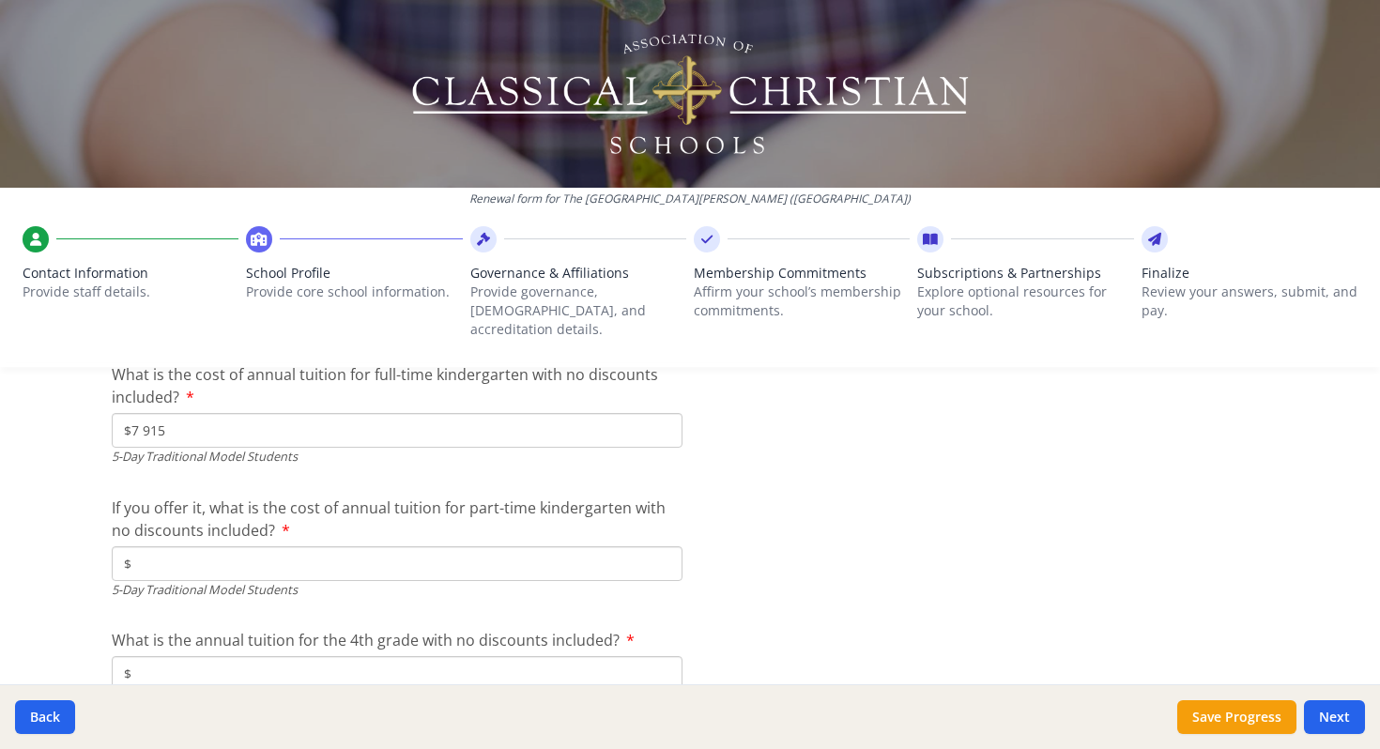
scroll to position [4973, 0]
type input "$7 915"
click at [242, 542] on input "$" at bounding box center [397, 559] width 571 height 35
click at [159, 542] on input "$" at bounding box center [397, 559] width 571 height 35
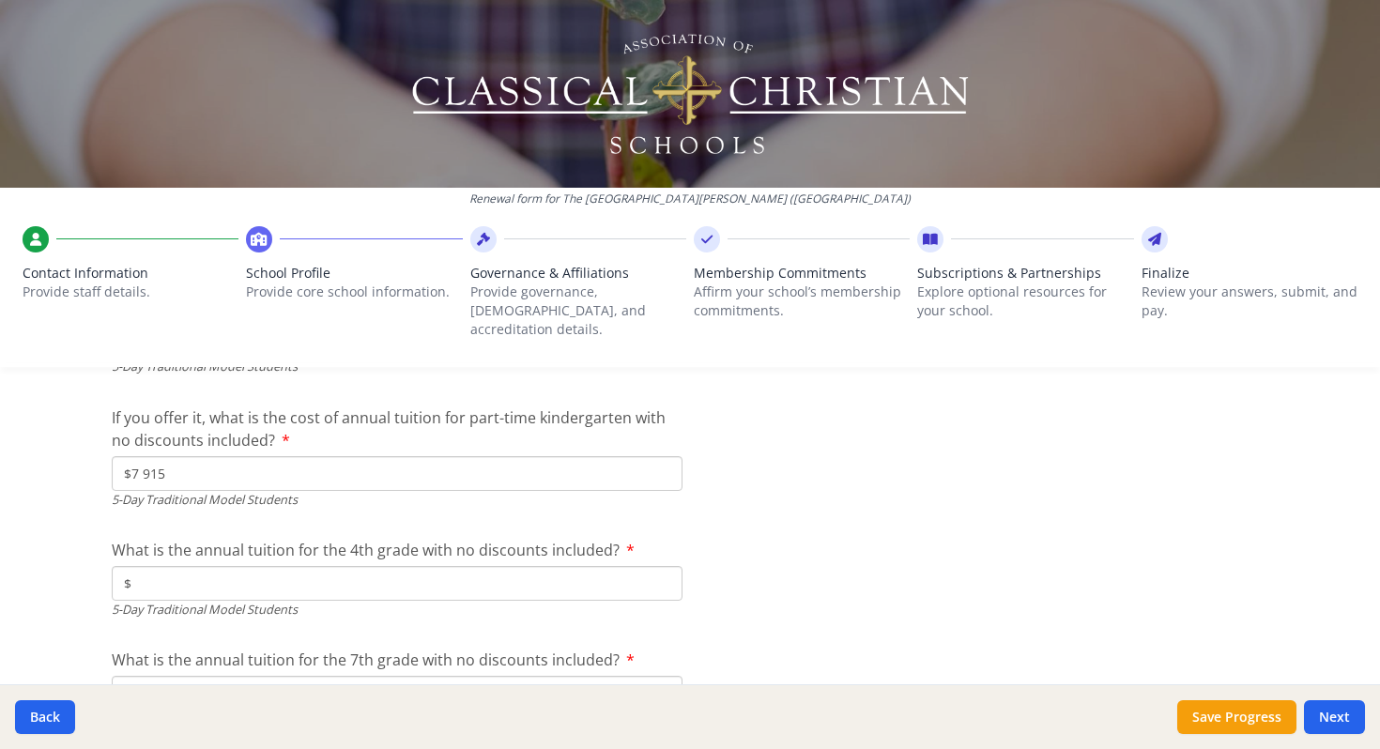
scroll to position [5083, 0]
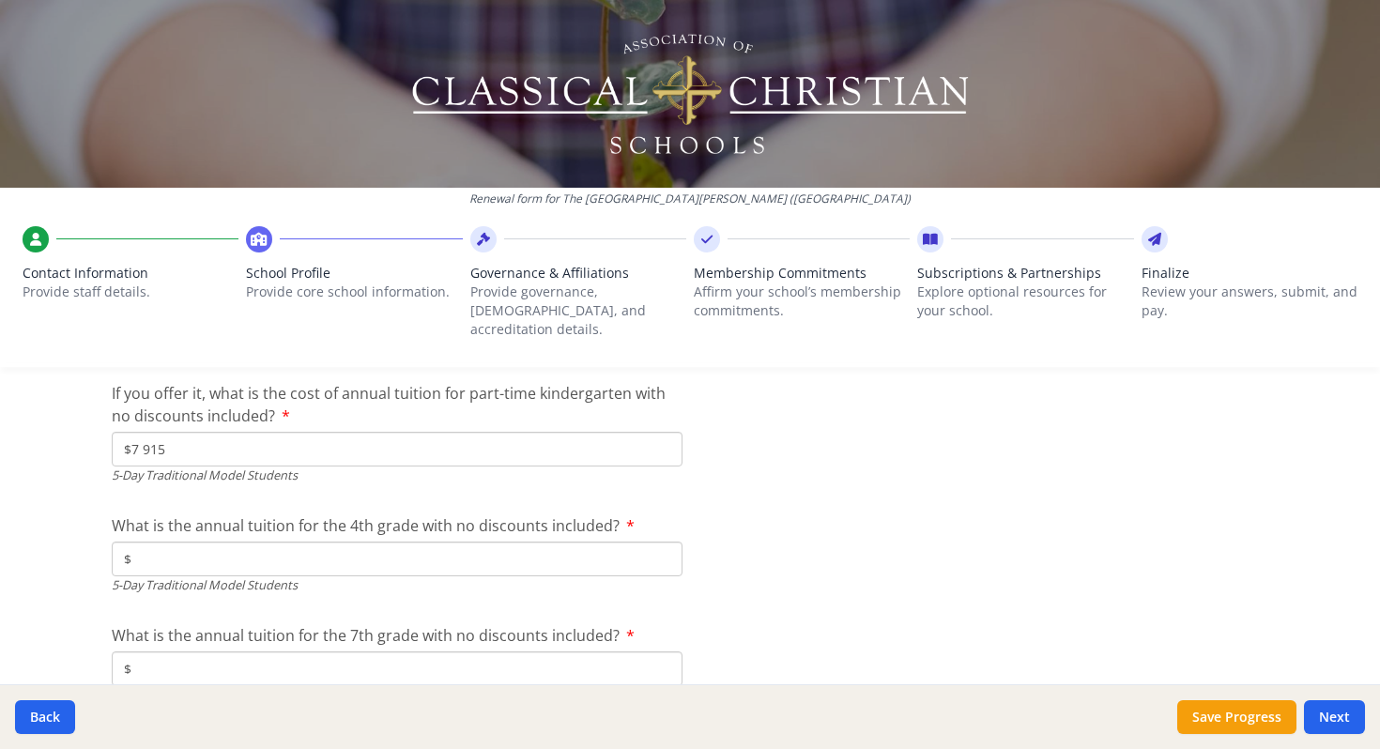
type input "$7 915"
click at [356, 542] on input "$" at bounding box center [397, 559] width 571 height 35
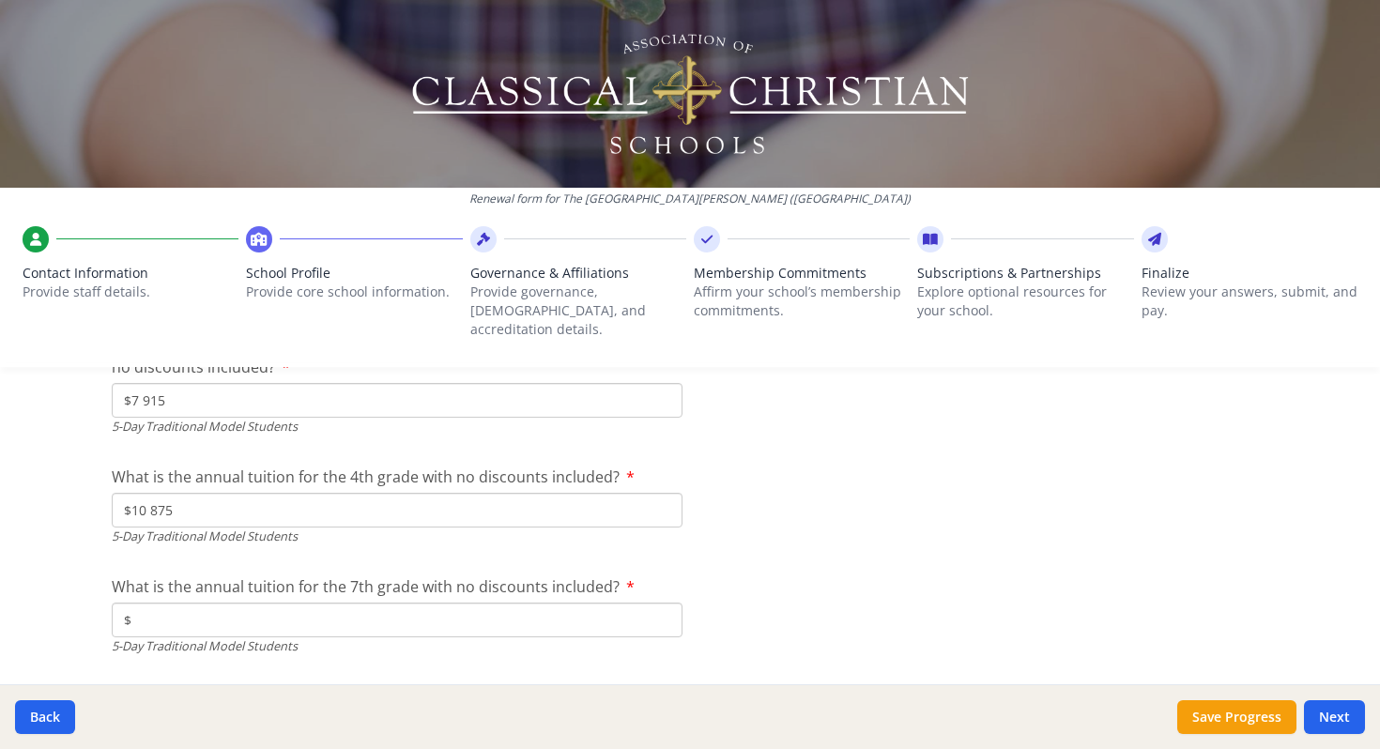
scroll to position [5134, 0]
type input "$10 875"
click at [243, 601] on input "$" at bounding box center [397, 618] width 571 height 35
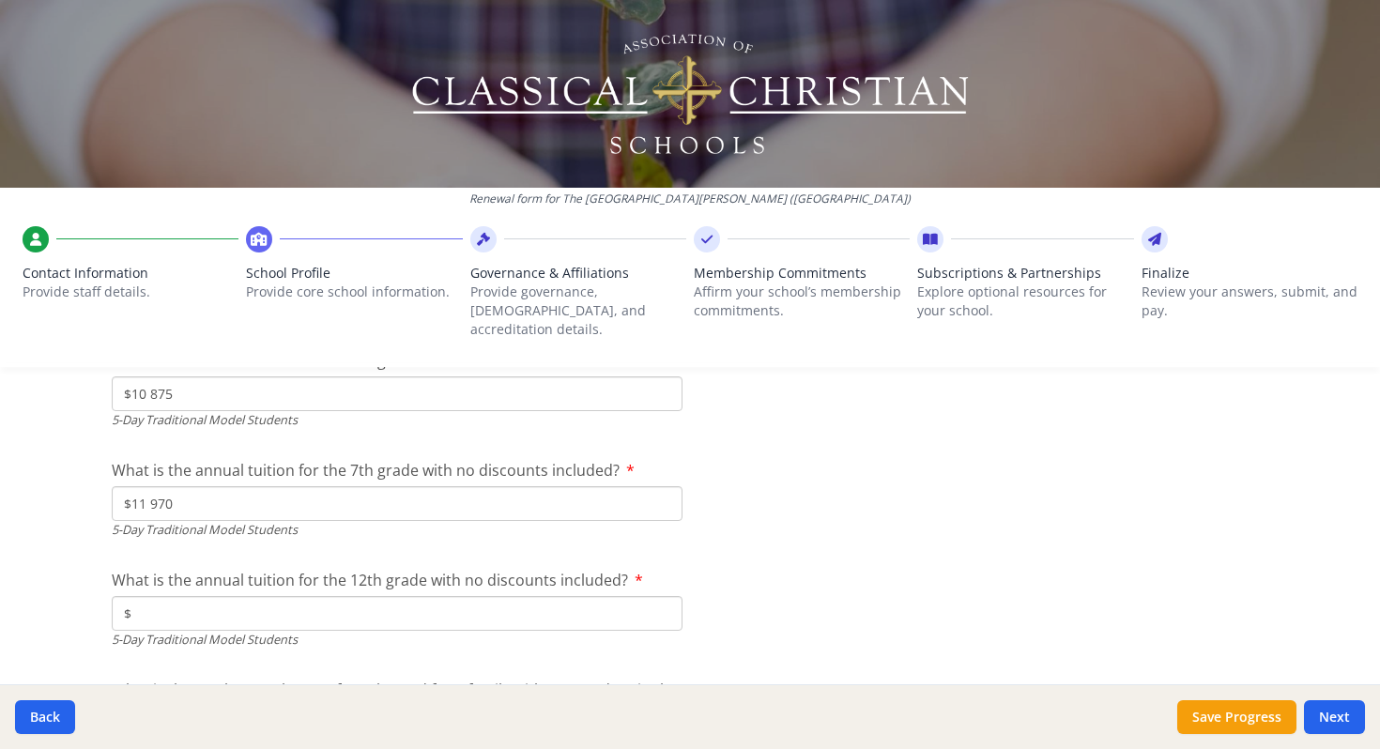
scroll to position [5256, 0]
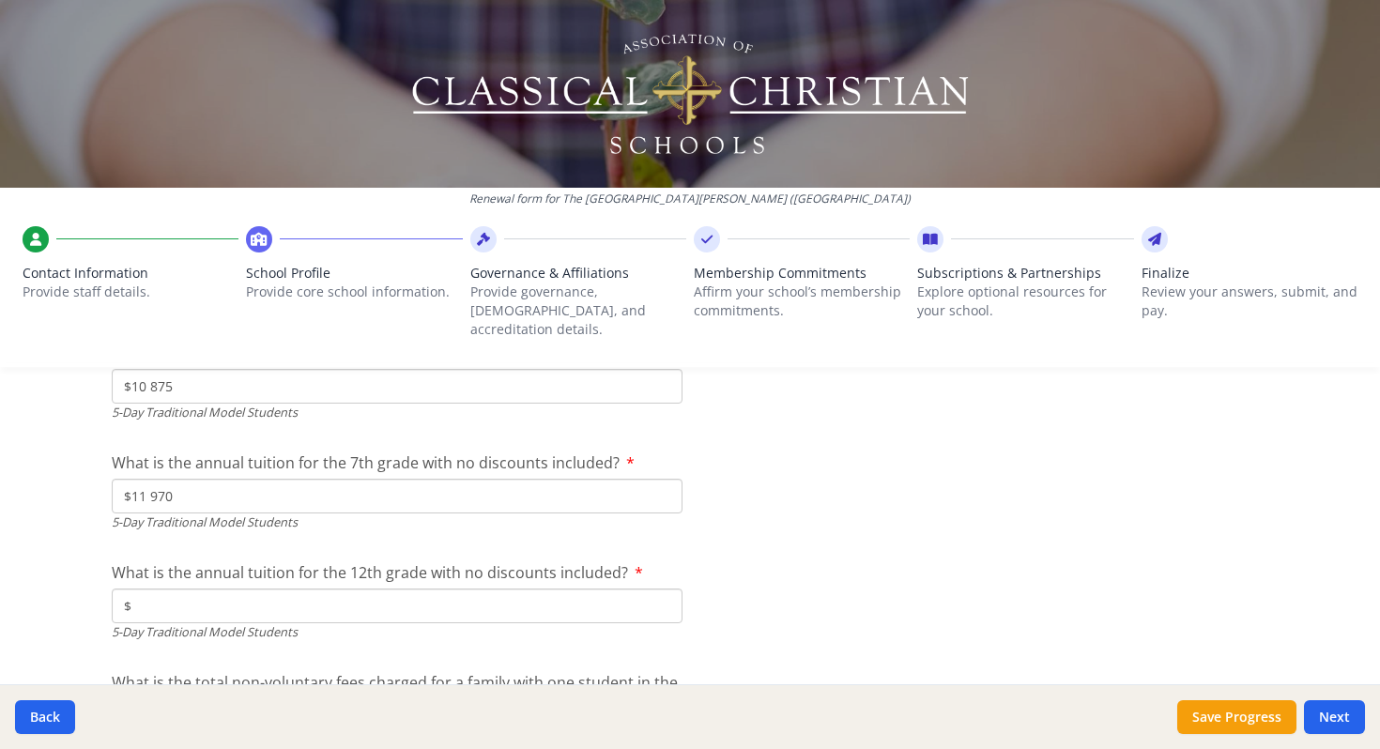
type input "$11 970"
click at [233, 589] on input "$" at bounding box center [397, 606] width 571 height 35
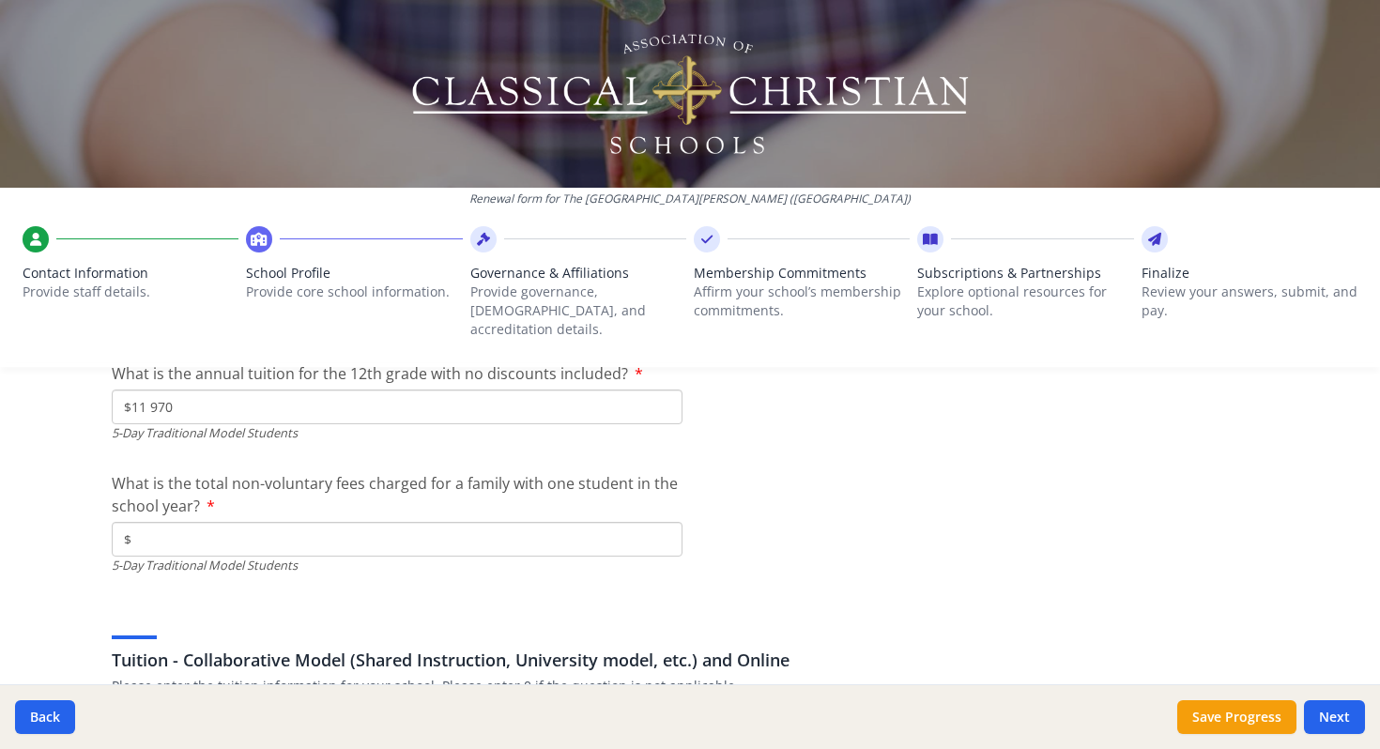
scroll to position [5464, 0]
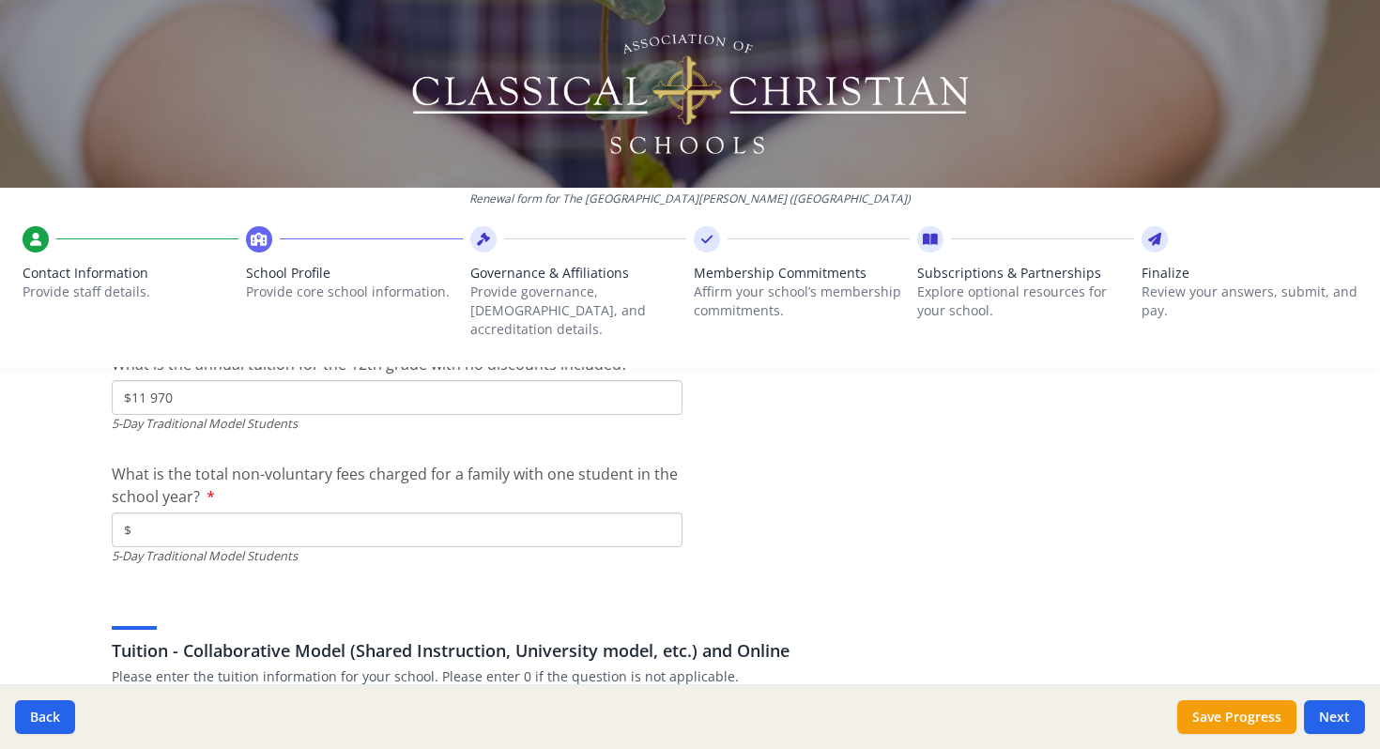
type input "$11 970"
click at [199, 516] on input "$" at bounding box center [397, 530] width 571 height 35
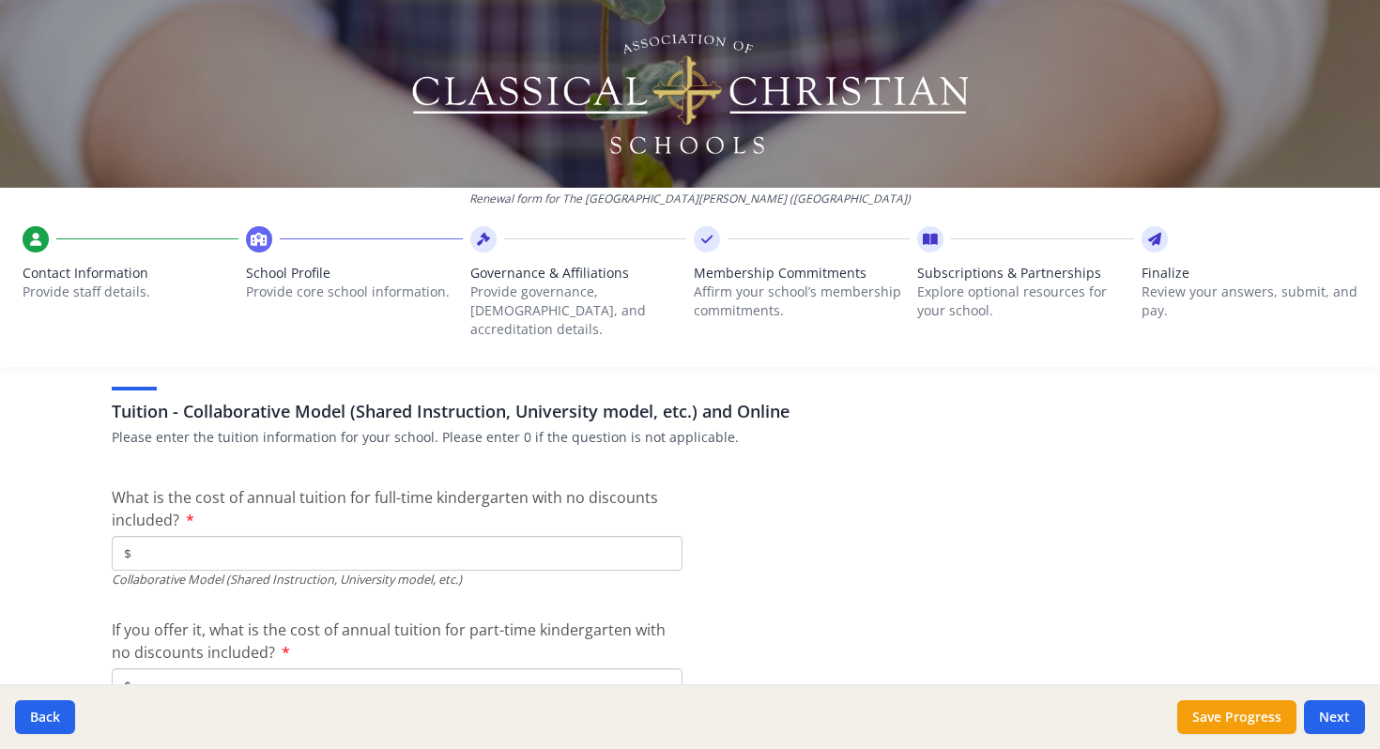
scroll to position [5705, 0]
type input "$435"
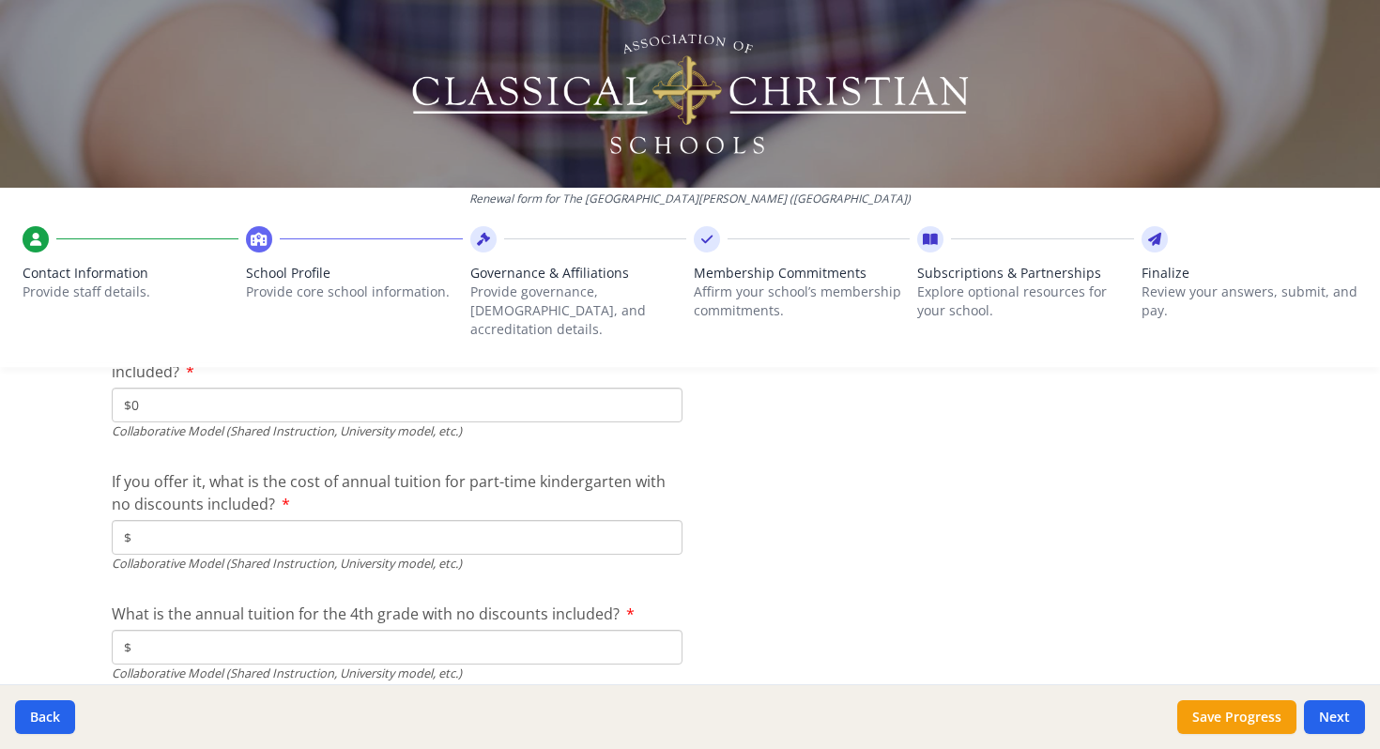
scroll to position [5858, 0]
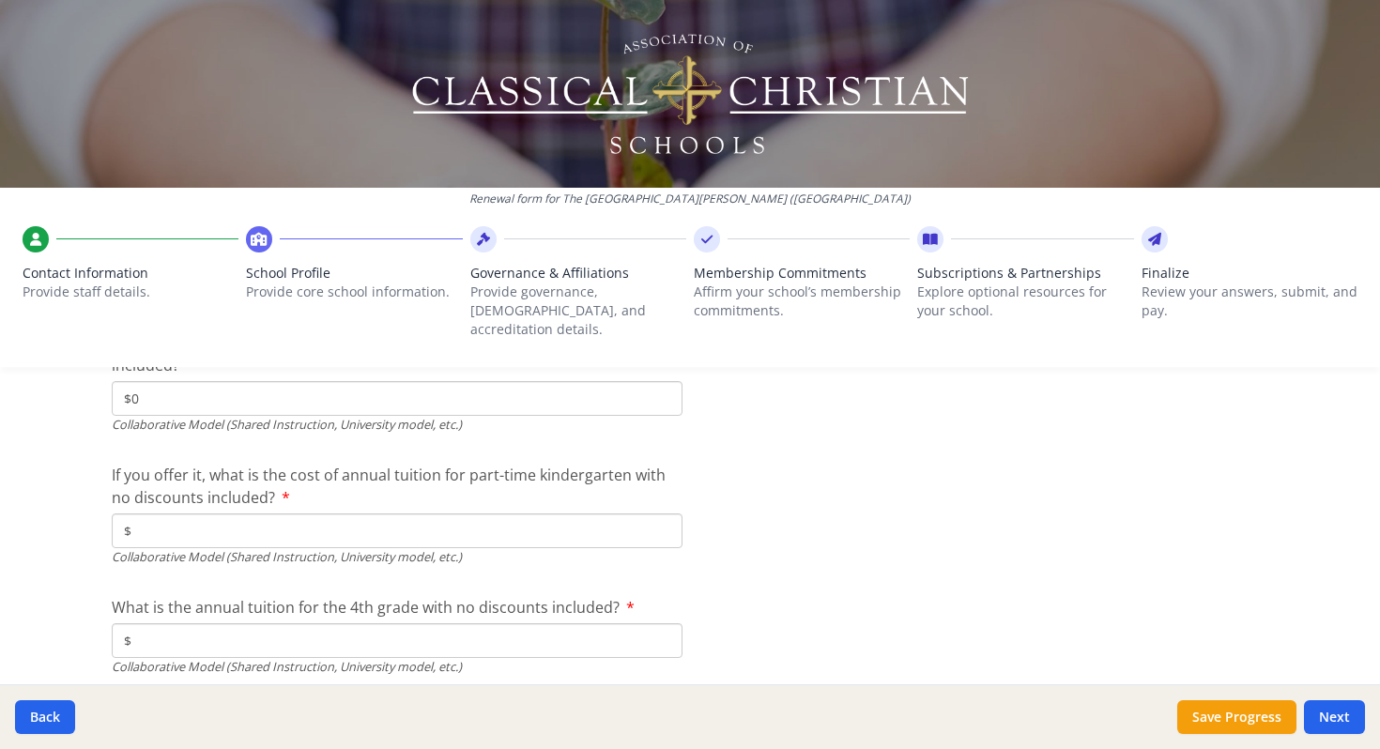
type input "$0"
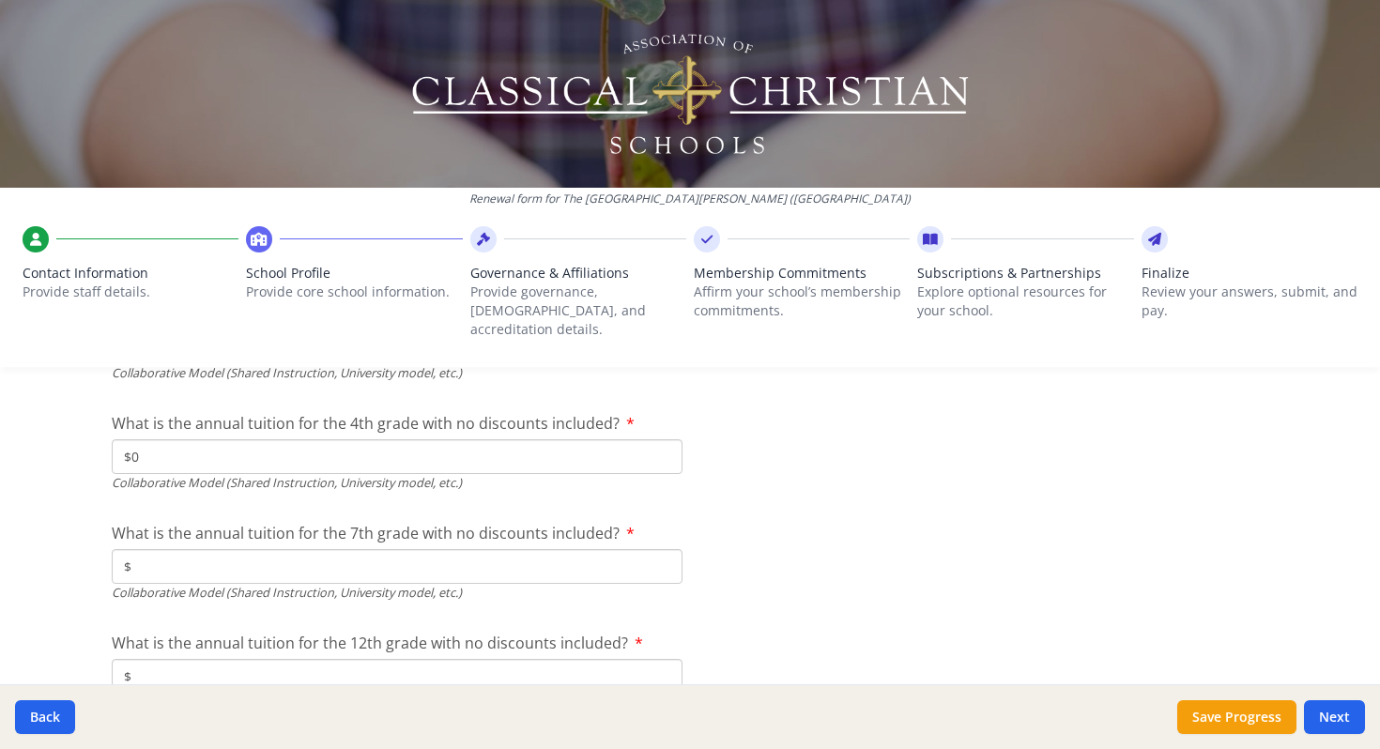
scroll to position [6046, 0]
type input "$0"
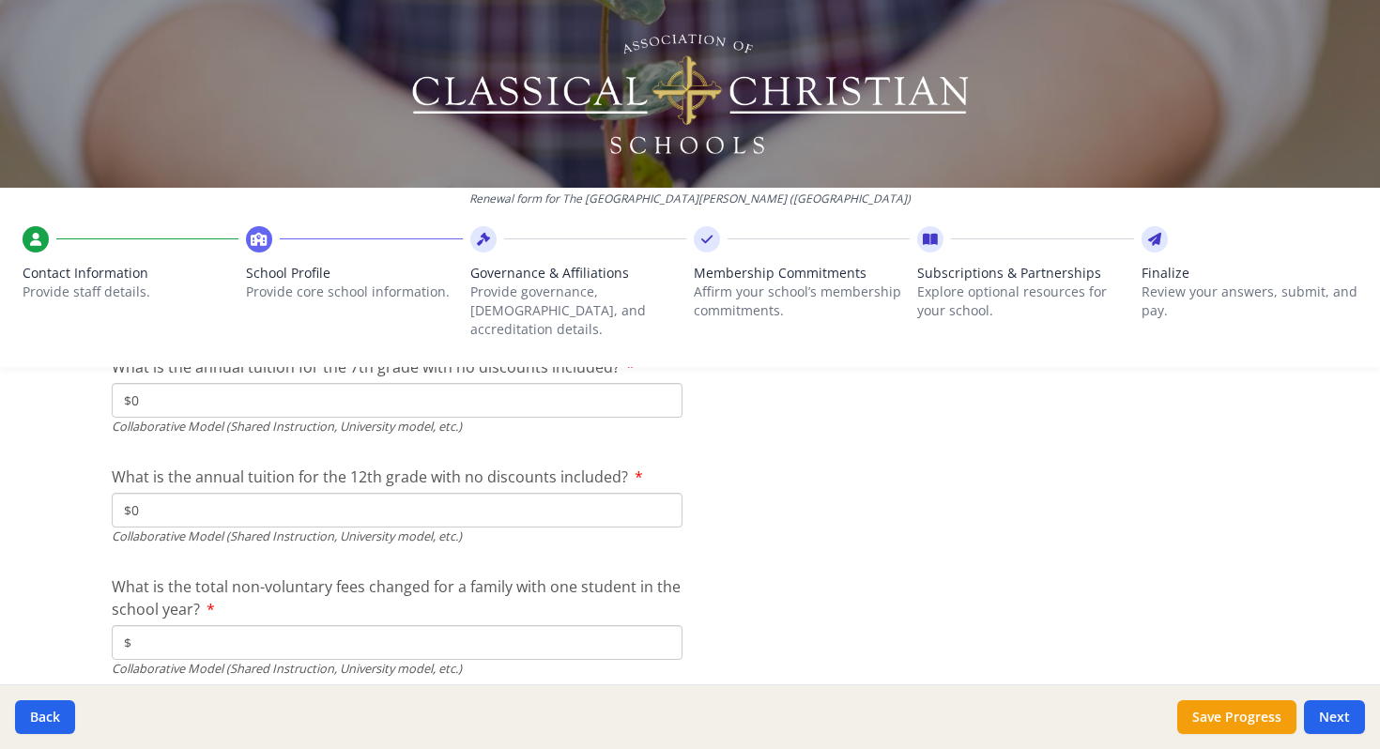
scroll to position [6261, 0]
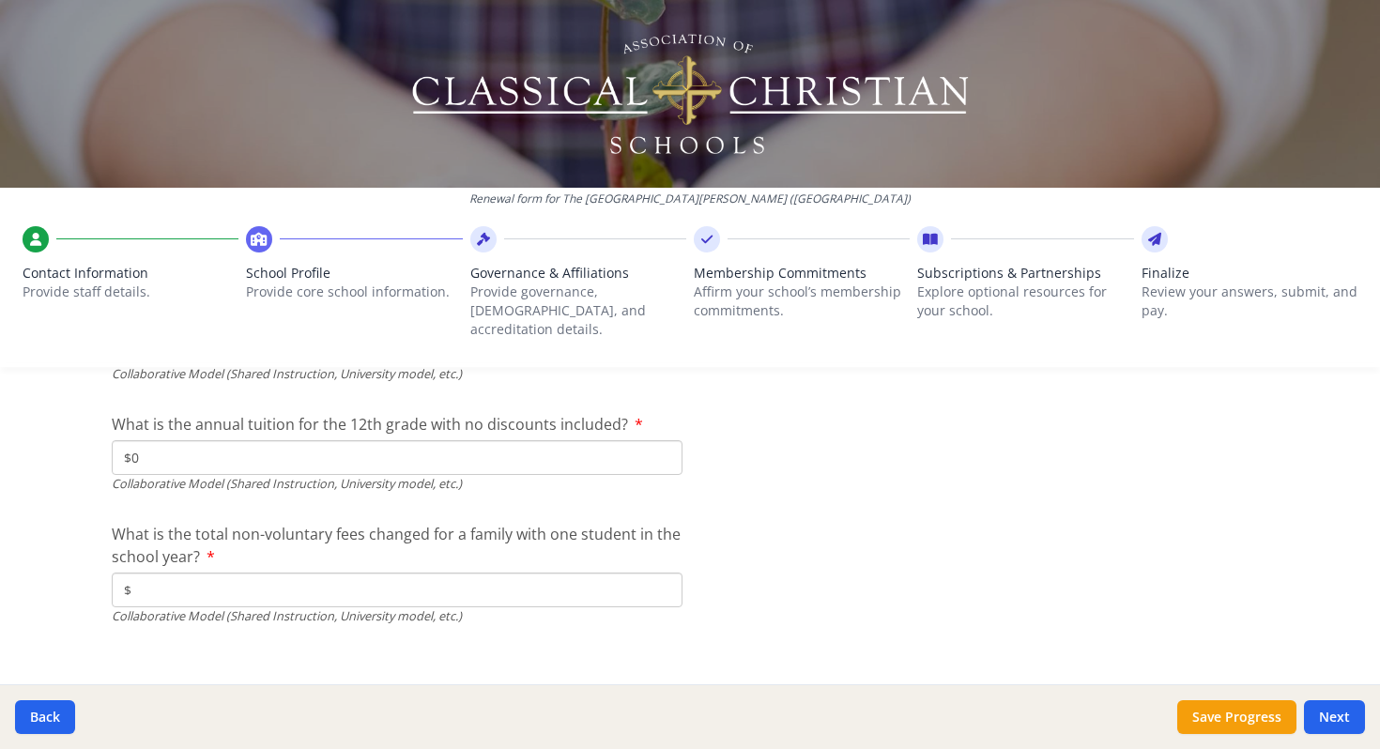
type input "$0"
click at [173, 574] on input "$" at bounding box center [397, 590] width 571 height 35
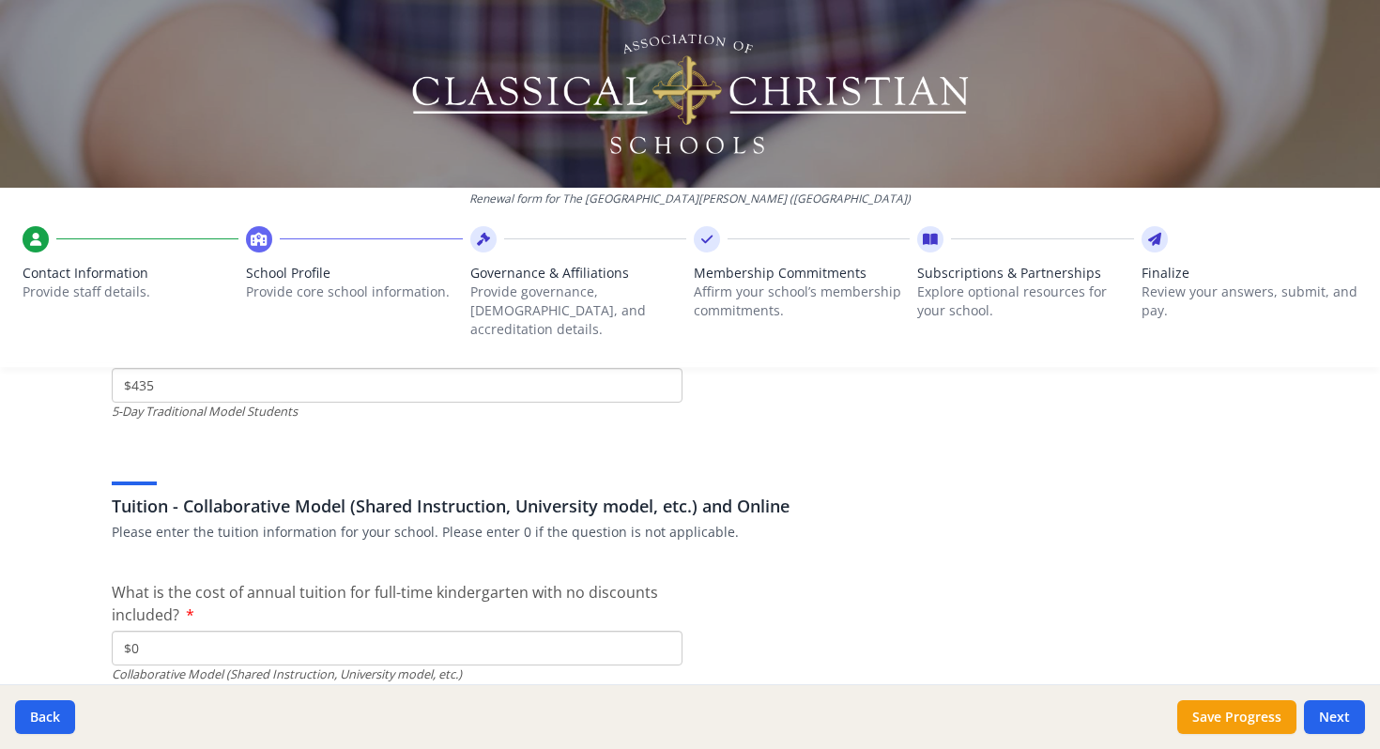
scroll to position [5604, 0]
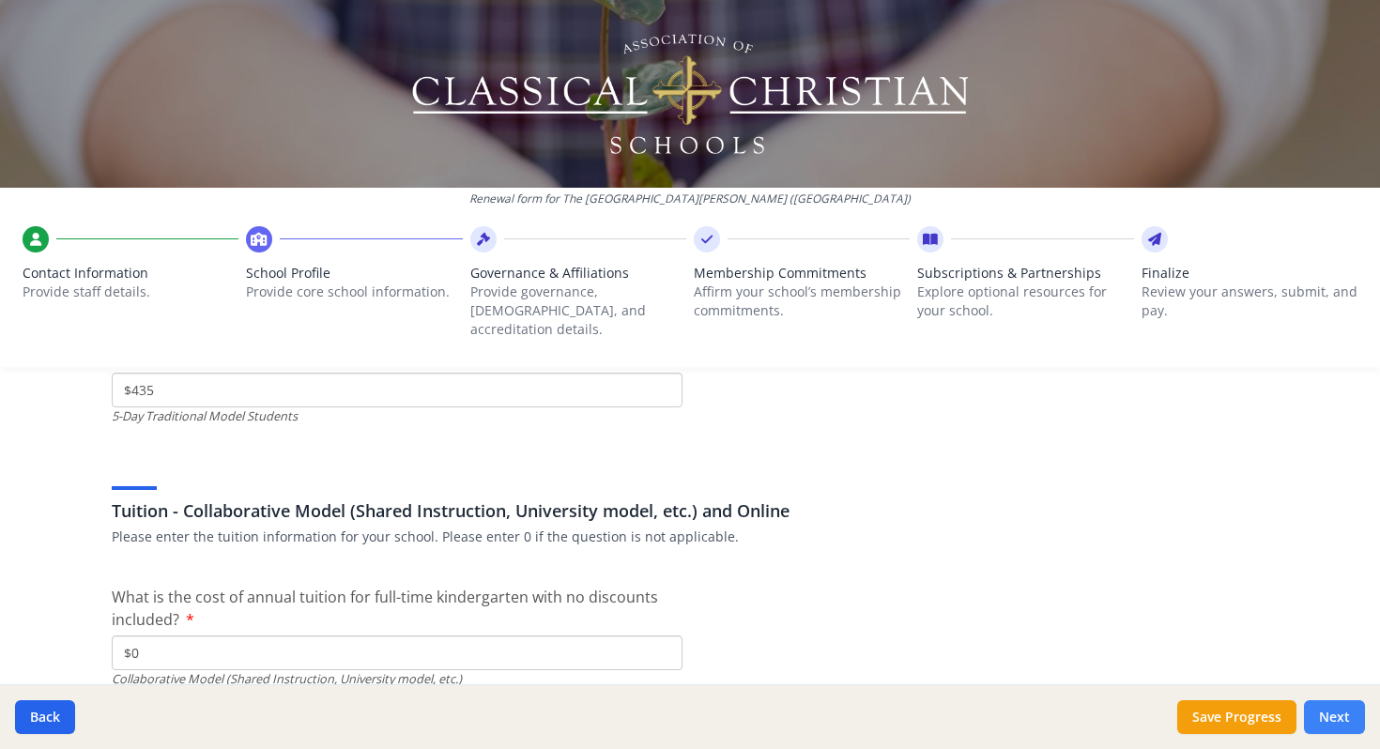
type input "$0"
click at [1336, 716] on button "Next" at bounding box center [1334, 717] width 61 height 34
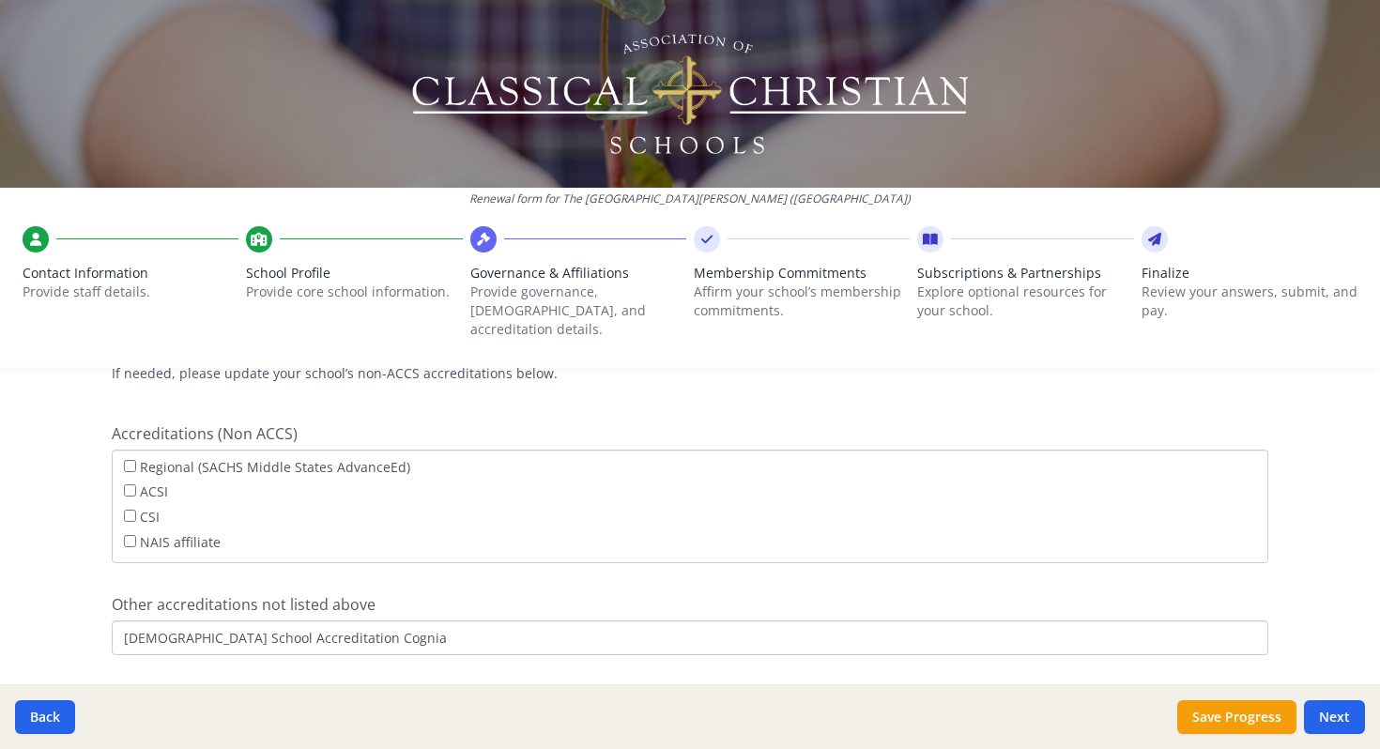
scroll to position [1022, 0]
click at [306, 617] on input "Anglican School Accreditation Cognia" at bounding box center [690, 634] width 1157 height 35
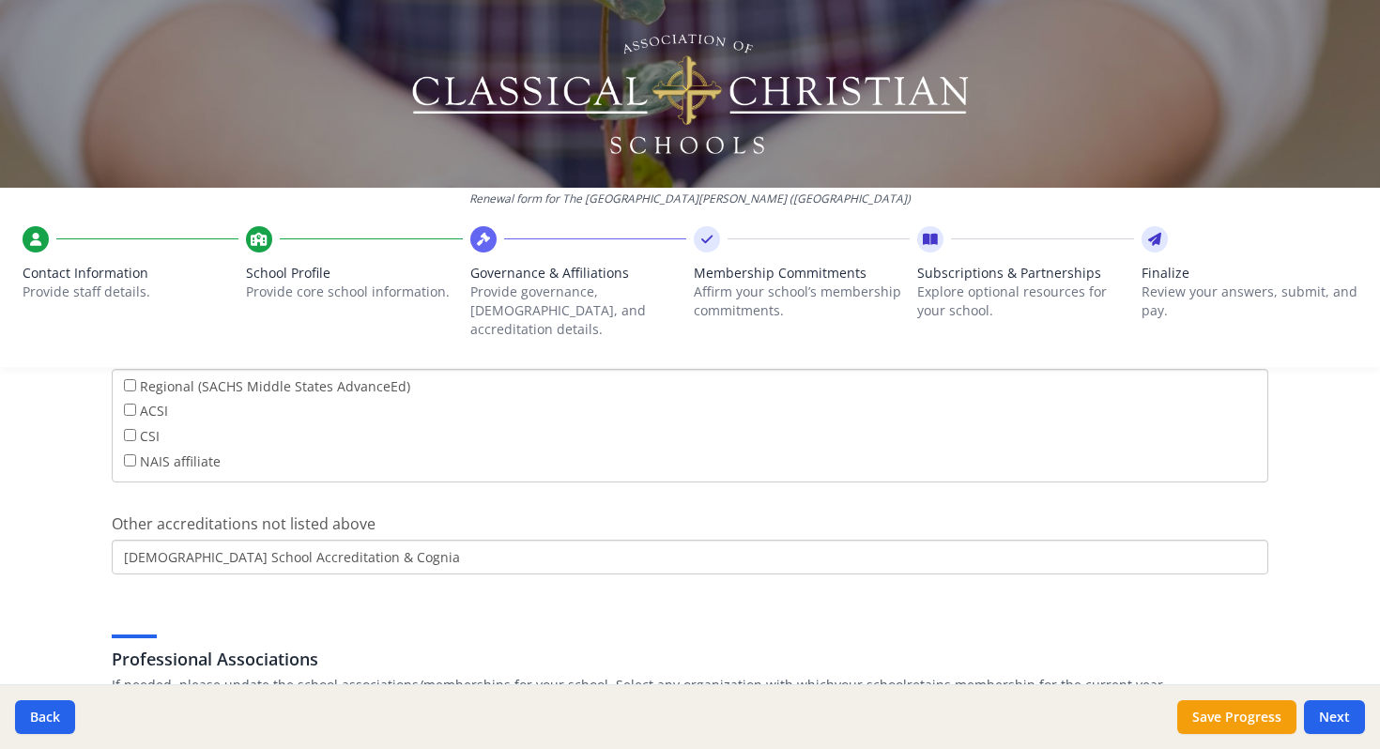
scroll to position [1467, 0]
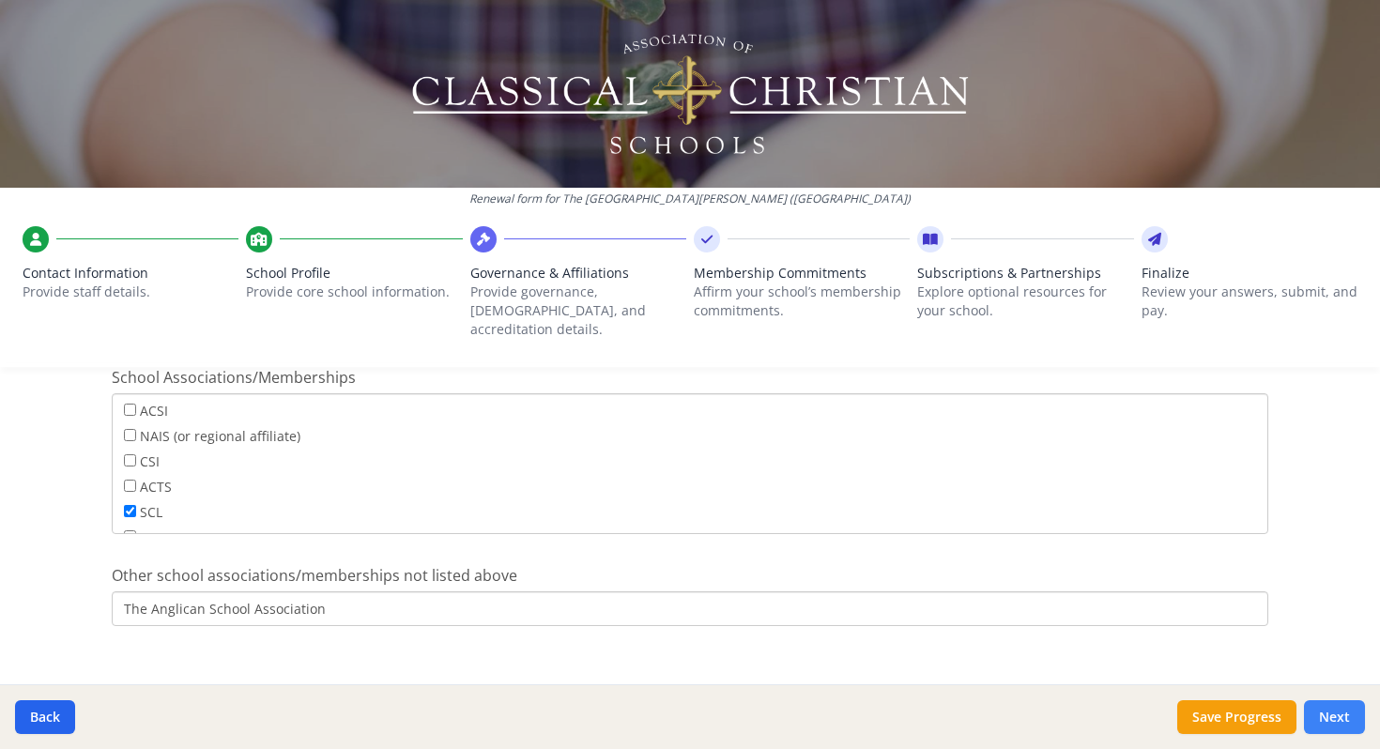
type input "Anglican School Accreditation & Cognia"
click at [1342, 713] on button "Next" at bounding box center [1334, 717] width 61 height 34
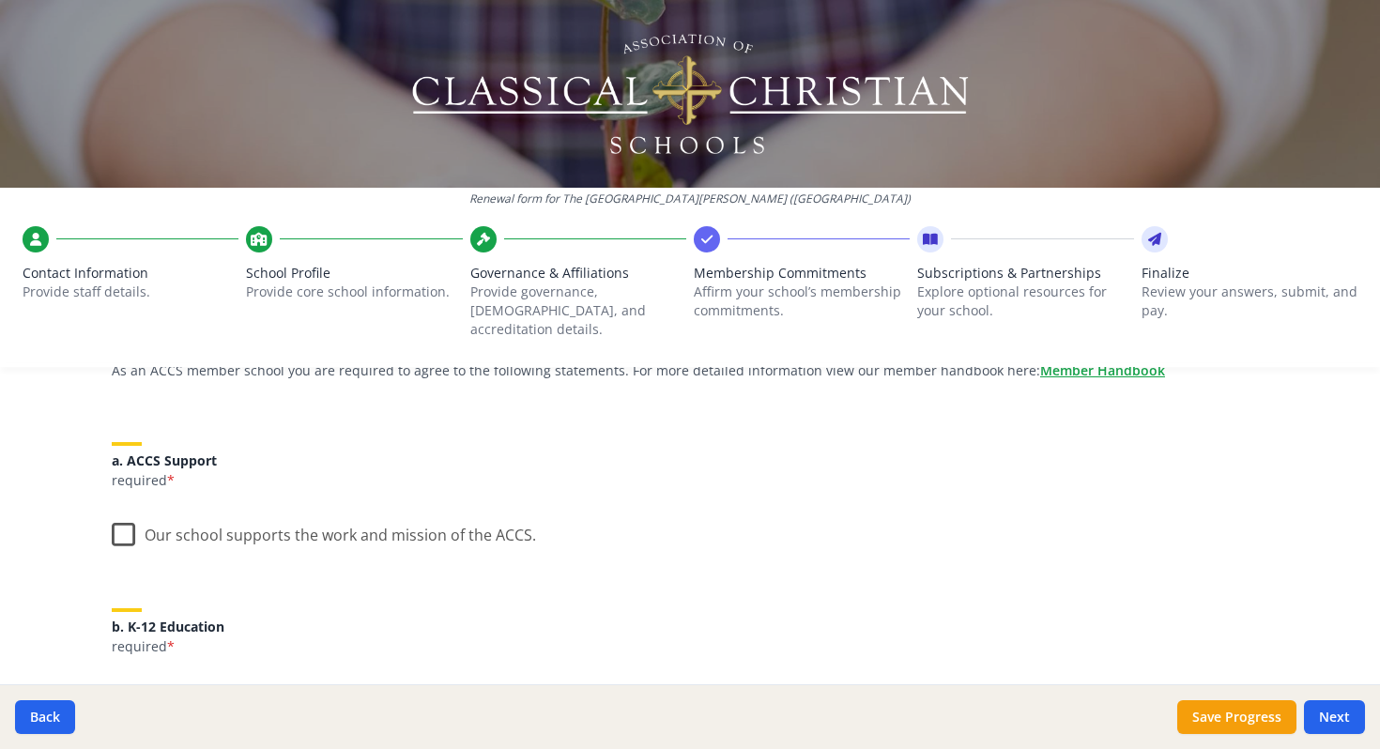
scroll to position [188, 0]
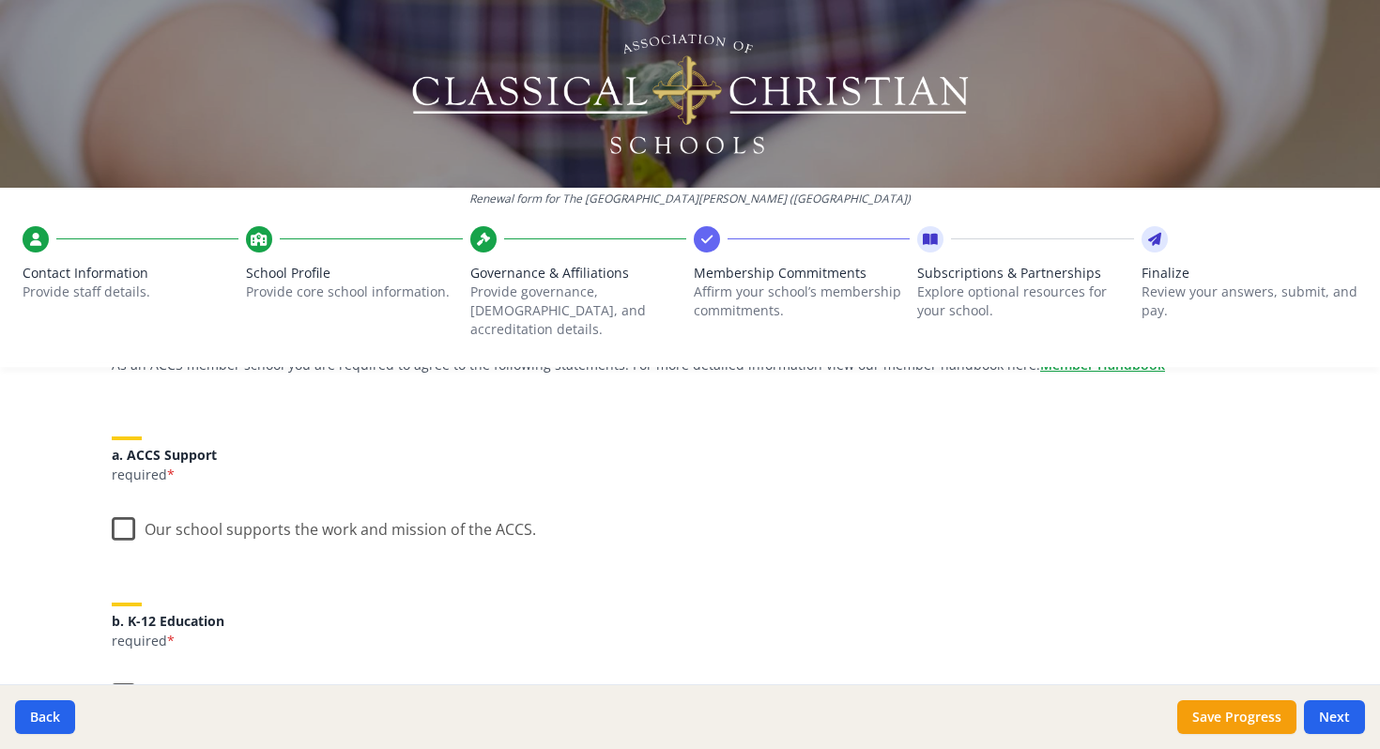
click at [125, 510] on label "Our school supports the work and mission of the ACCS." at bounding box center [324, 525] width 424 height 40
click at [0, 0] on input "Our school supports the work and mission of the ACCS." at bounding box center [0, 0] width 0 height 0
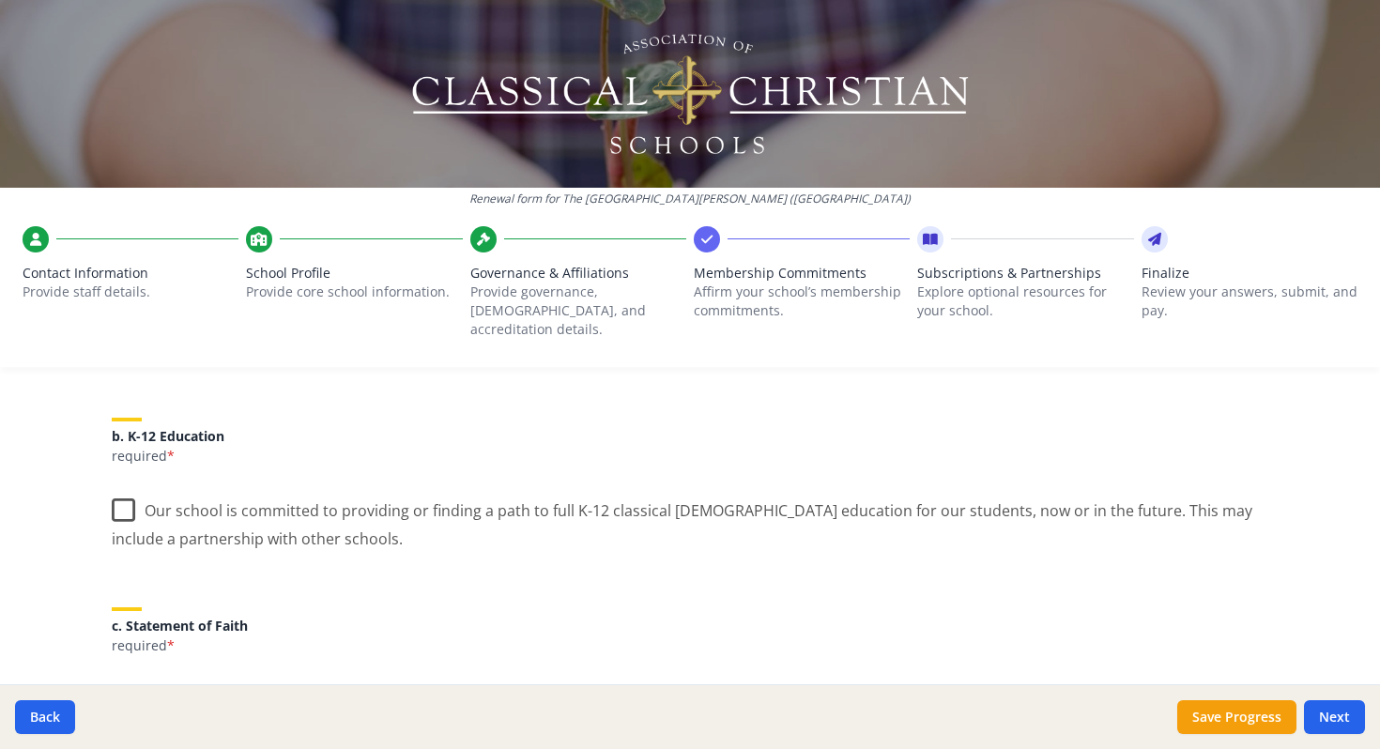
click at [118, 495] on label "Our school is committed to providing or finding a path to full K-12 classical C…" at bounding box center [690, 517] width 1157 height 63
click at [0, 0] on input "Our school is committed to providing or finding a path to full K-12 classical C…" at bounding box center [0, 0] width 0 height 0
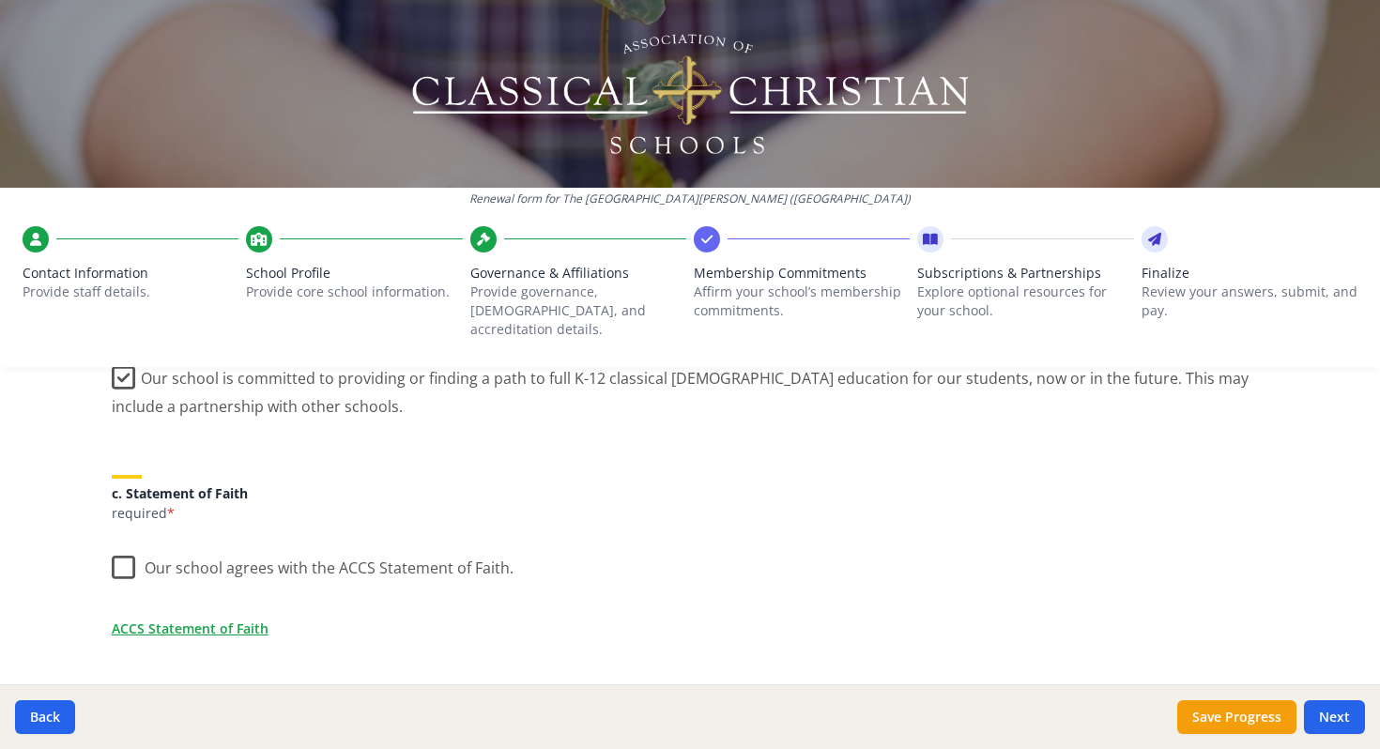
scroll to position [537, 0]
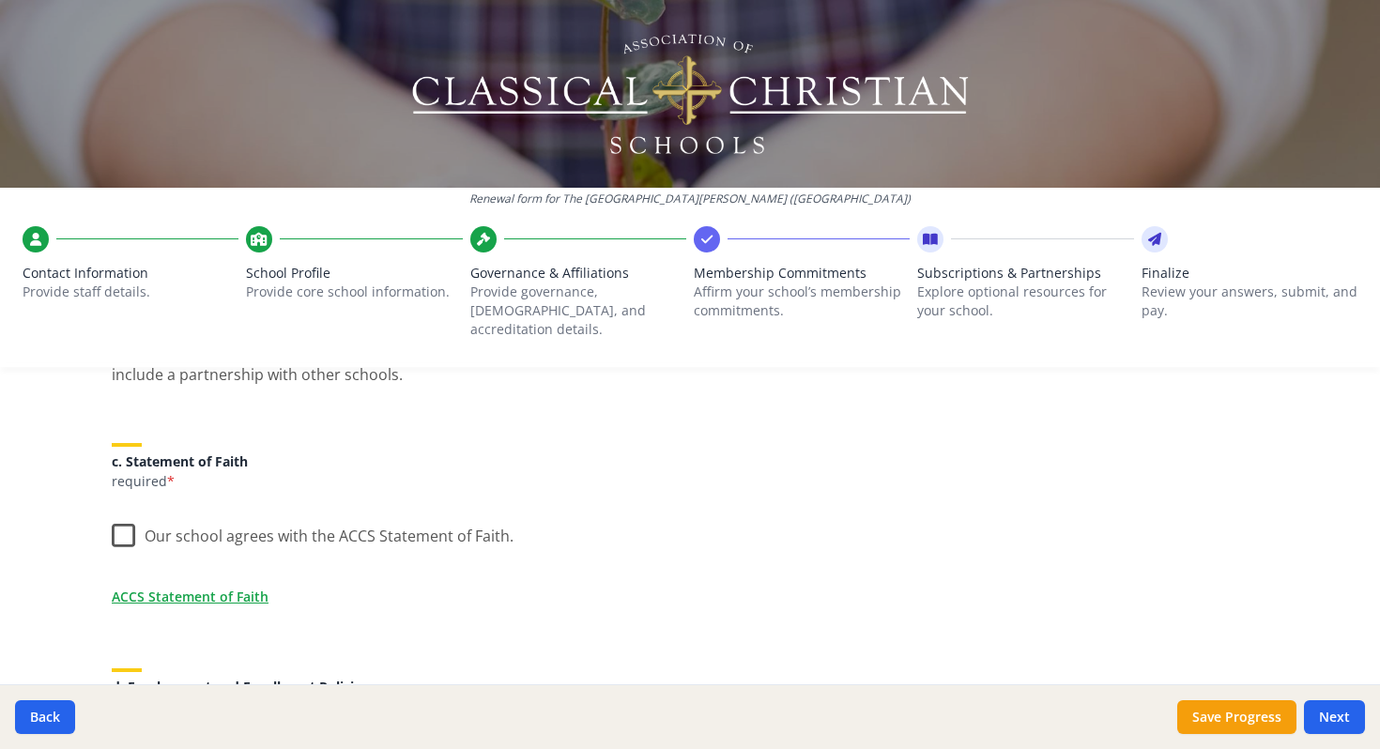
click at [127, 522] on label "Our school agrees with the ACCS Statement of Faith." at bounding box center [313, 532] width 402 height 40
click at [0, 0] on input "Our school agrees with the ACCS Statement of Faith." at bounding box center [0, 0] width 0 height 0
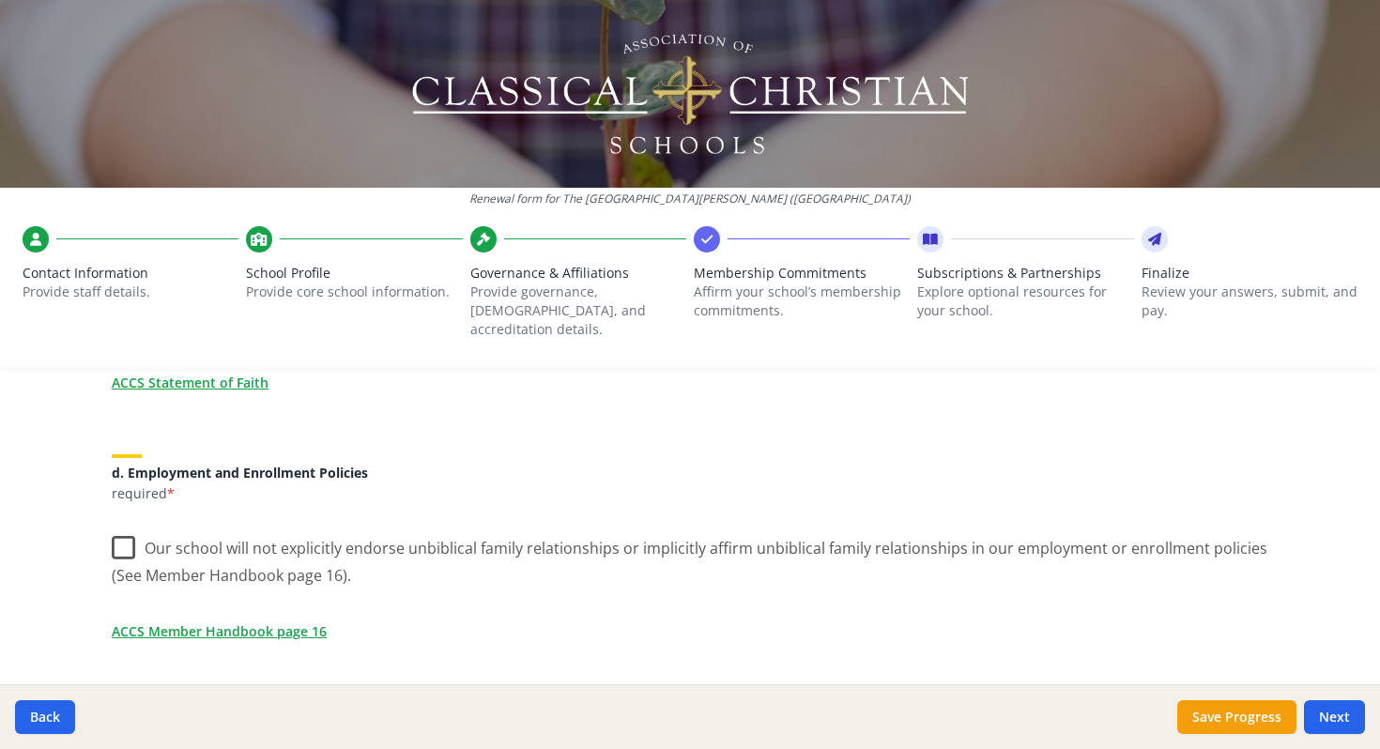
click at [128, 546] on label "Our school will not explicitly endorse unbiblical family relationships or impli…" at bounding box center [690, 555] width 1157 height 63
click at [0, 0] on input "Our school will not explicitly endorse unbiblical family relationships or impli…" at bounding box center [0, 0] width 0 height 0
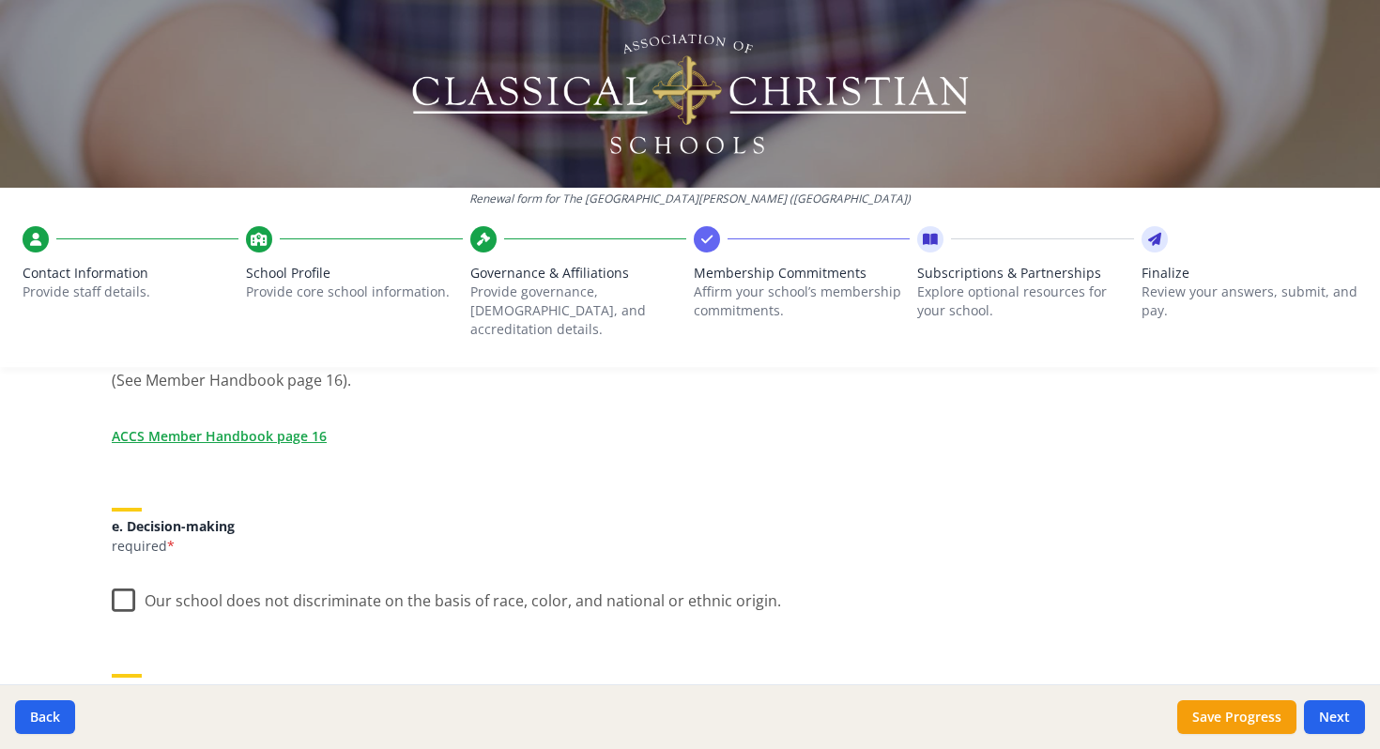
click at [120, 581] on label "Our school does not discriminate on the basis of race, color, and national or e…" at bounding box center [446, 596] width 669 height 40
click at [0, 0] on input "Our school does not discriminate on the basis of race, color, and national or e…" at bounding box center [0, 0] width 0 height 0
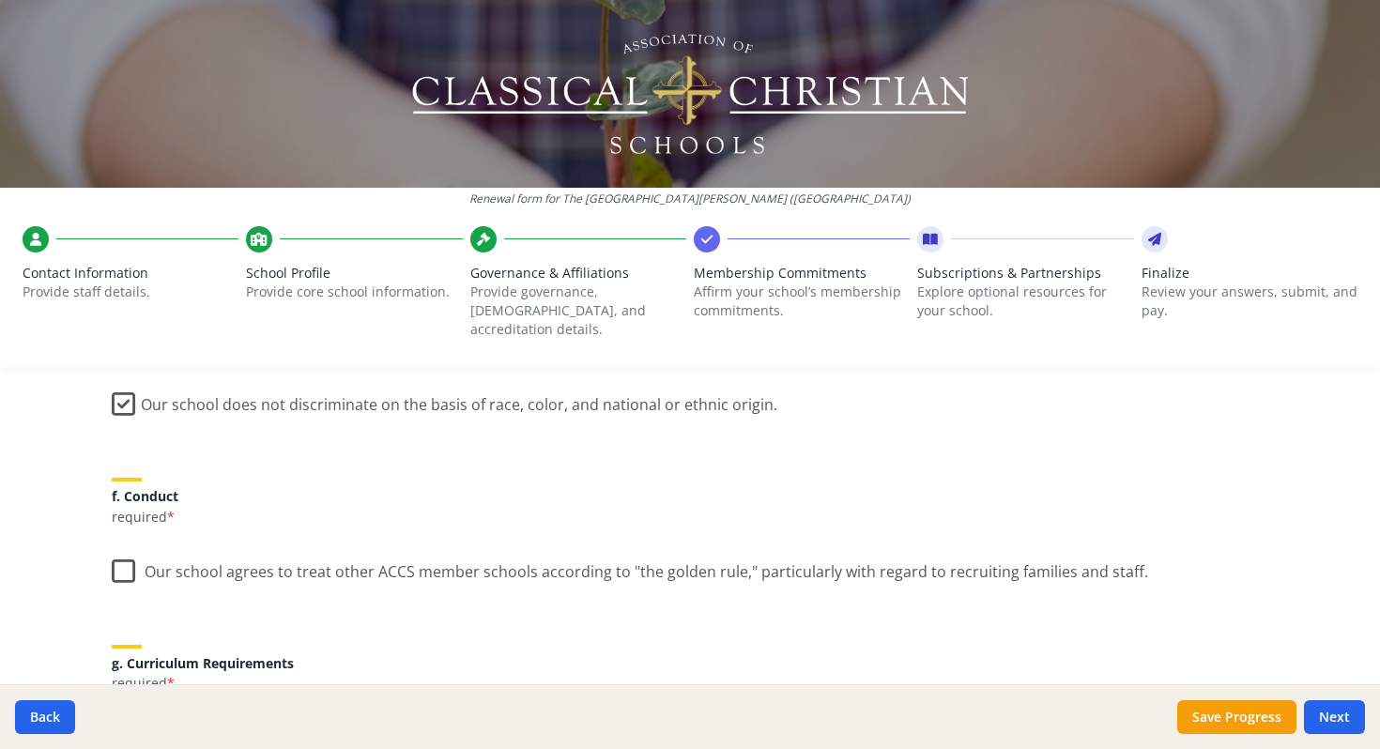
click at [117, 549] on label "Our school agrees to treat other ACCS member schools according to "the golden r…" at bounding box center [630, 567] width 1036 height 40
click at [0, 0] on input "Our school agrees to treat other ACCS member schools according to "the golden r…" at bounding box center [0, 0] width 0 height 0
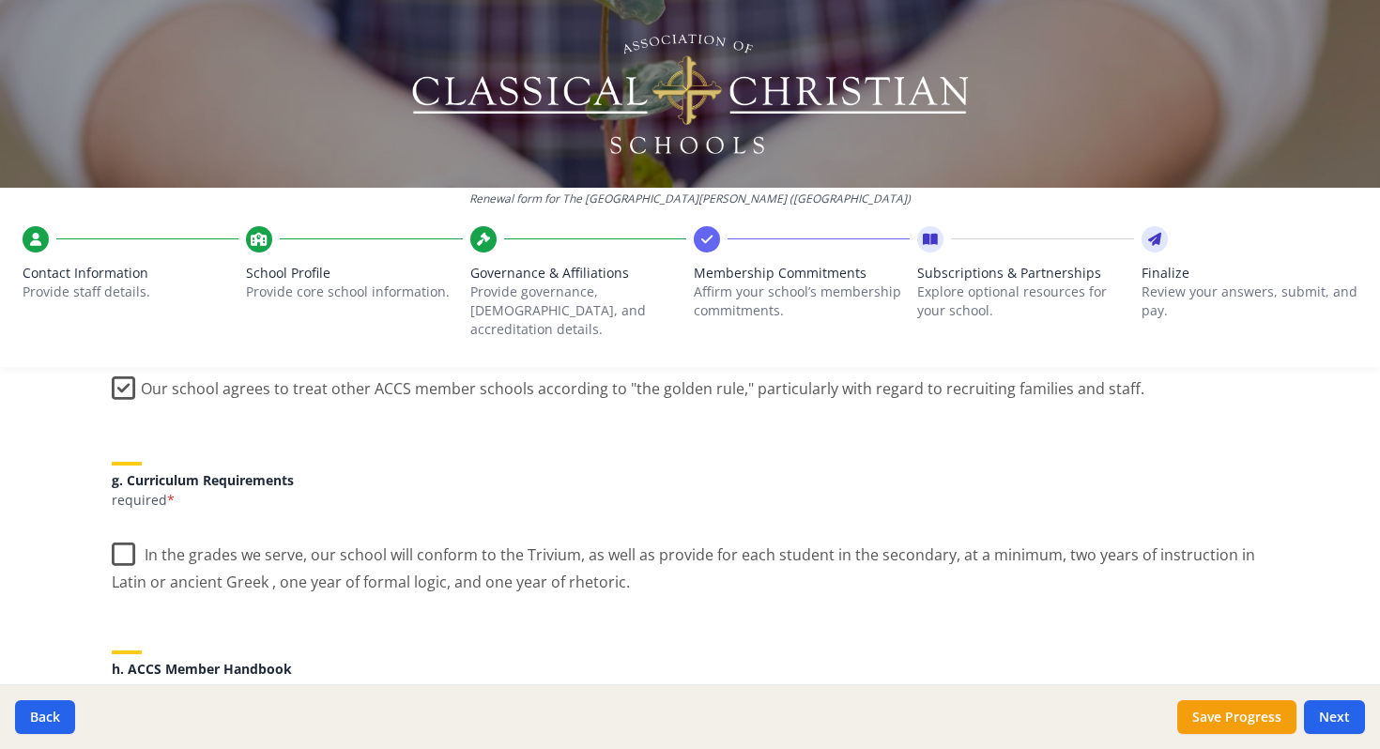
scroll to position [1335, 0]
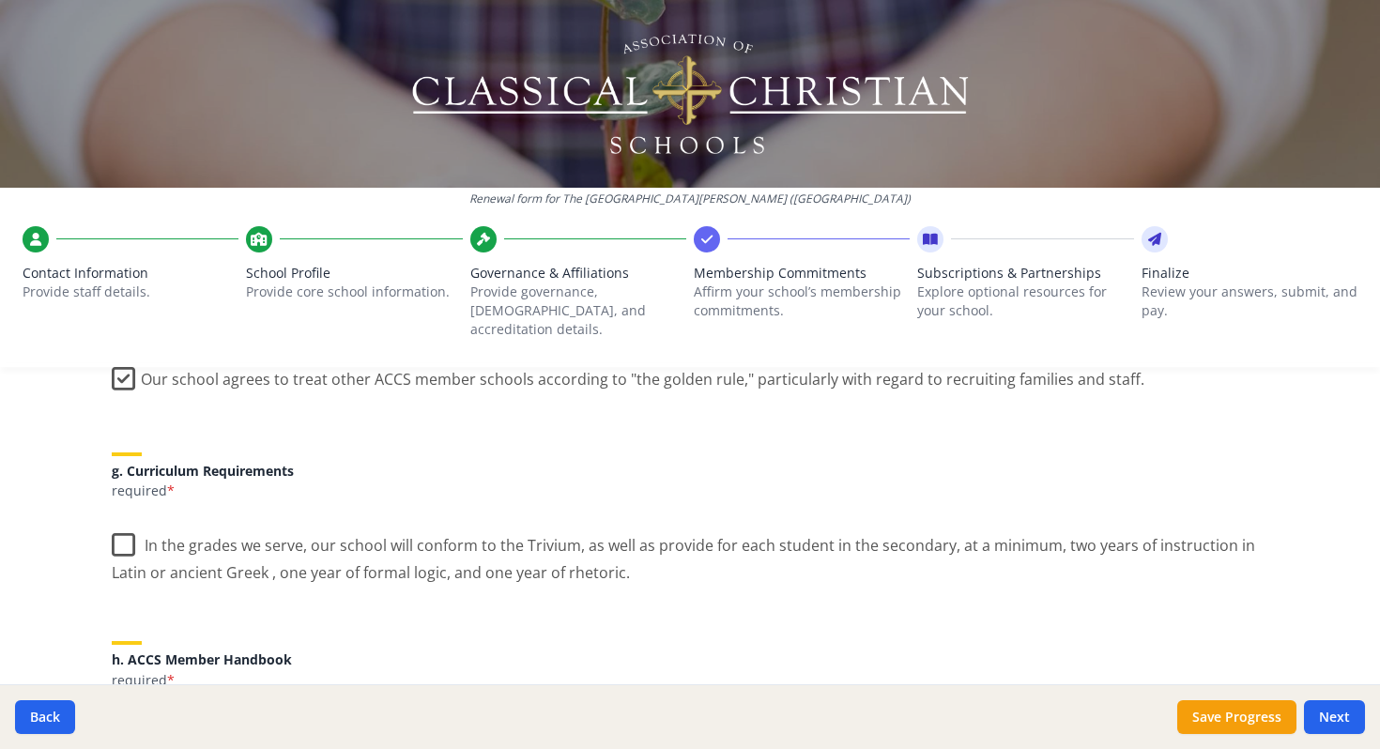
click at [119, 546] on label "In the grades we serve, our school will conform to the Trivium, as well as prov…" at bounding box center [690, 552] width 1157 height 63
click at [0, 0] on input "In the grades we serve, our school will conform to the Trivium, as well as prov…" at bounding box center [0, 0] width 0 height 0
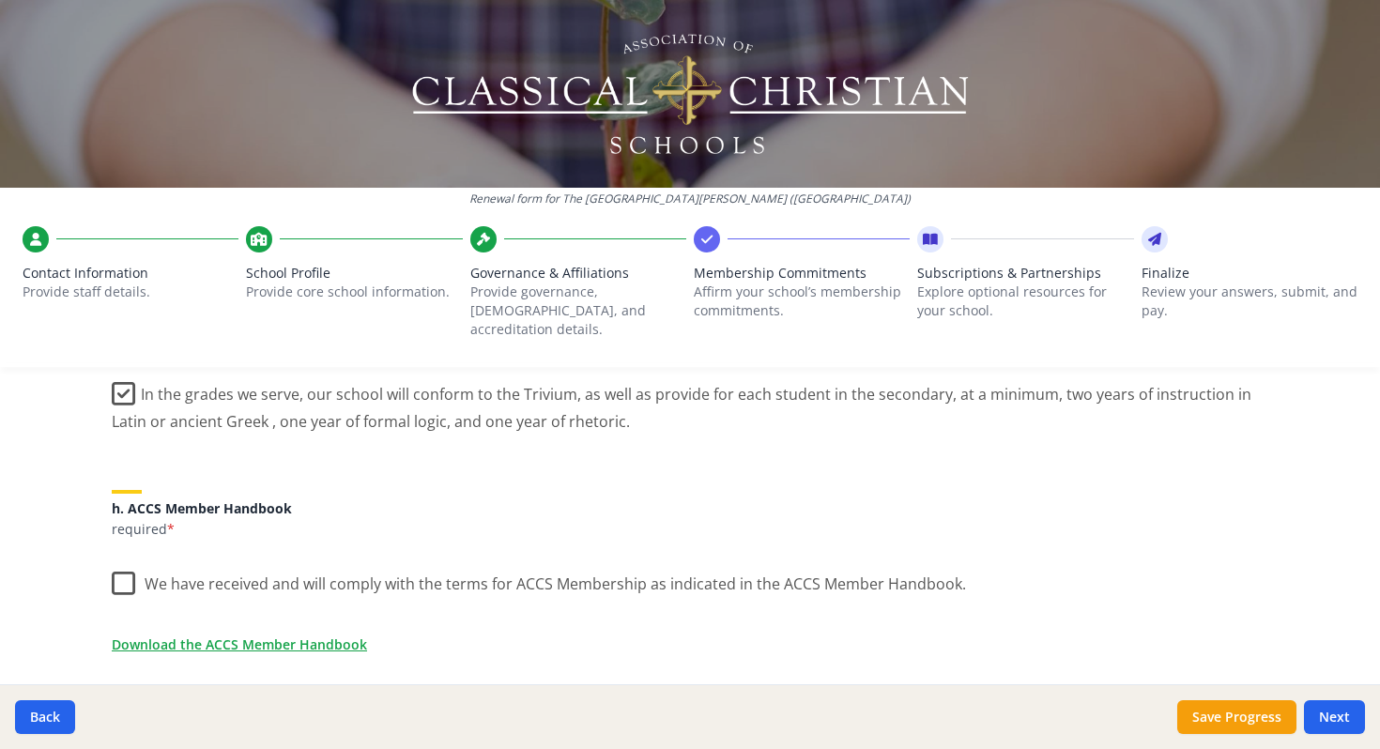
click at [128, 568] on label "We have received and will comply with the terms for ACCS Membership as indicate…" at bounding box center [539, 580] width 854 height 40
click at [0, 0] on input "We have received and will comply with the terms for ACCS Membership as indicate…" at bounding box center [0, 0] width 0 height 0
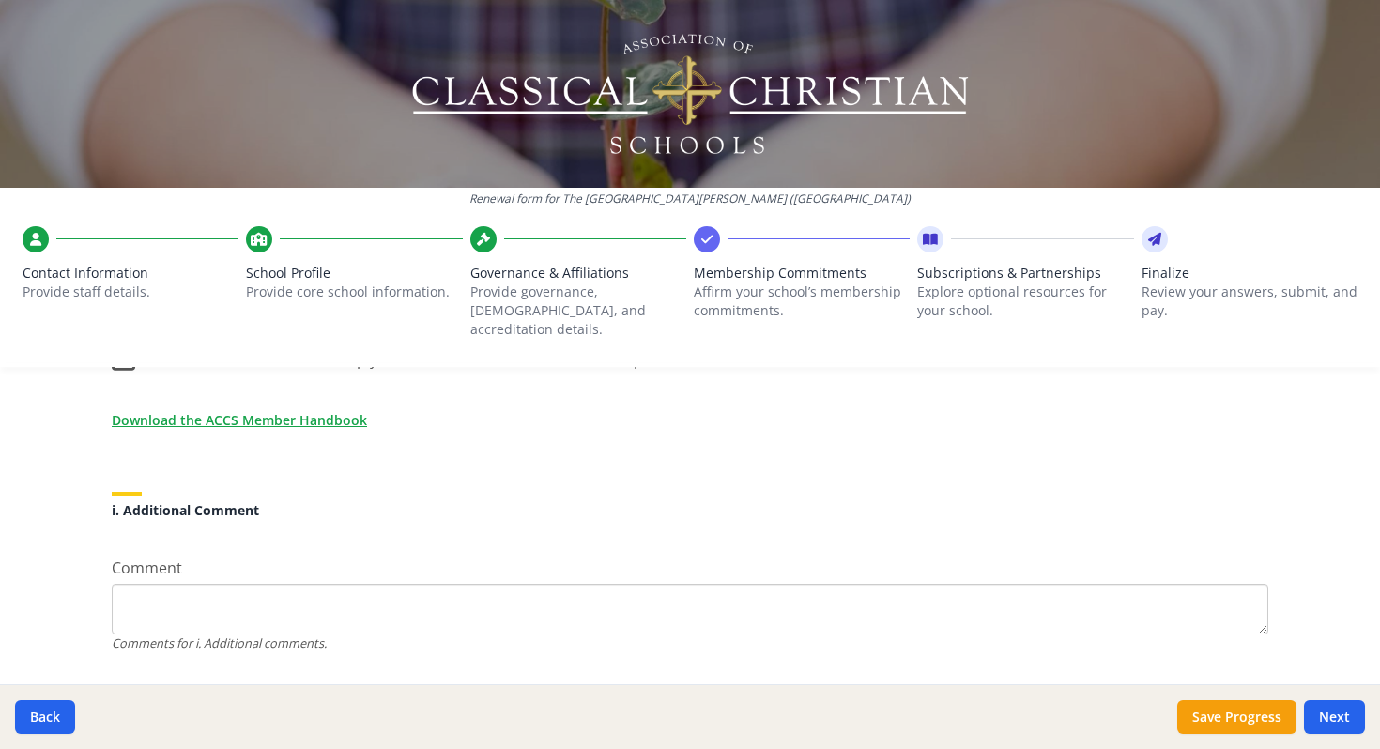
scroll to position [1740, 0]
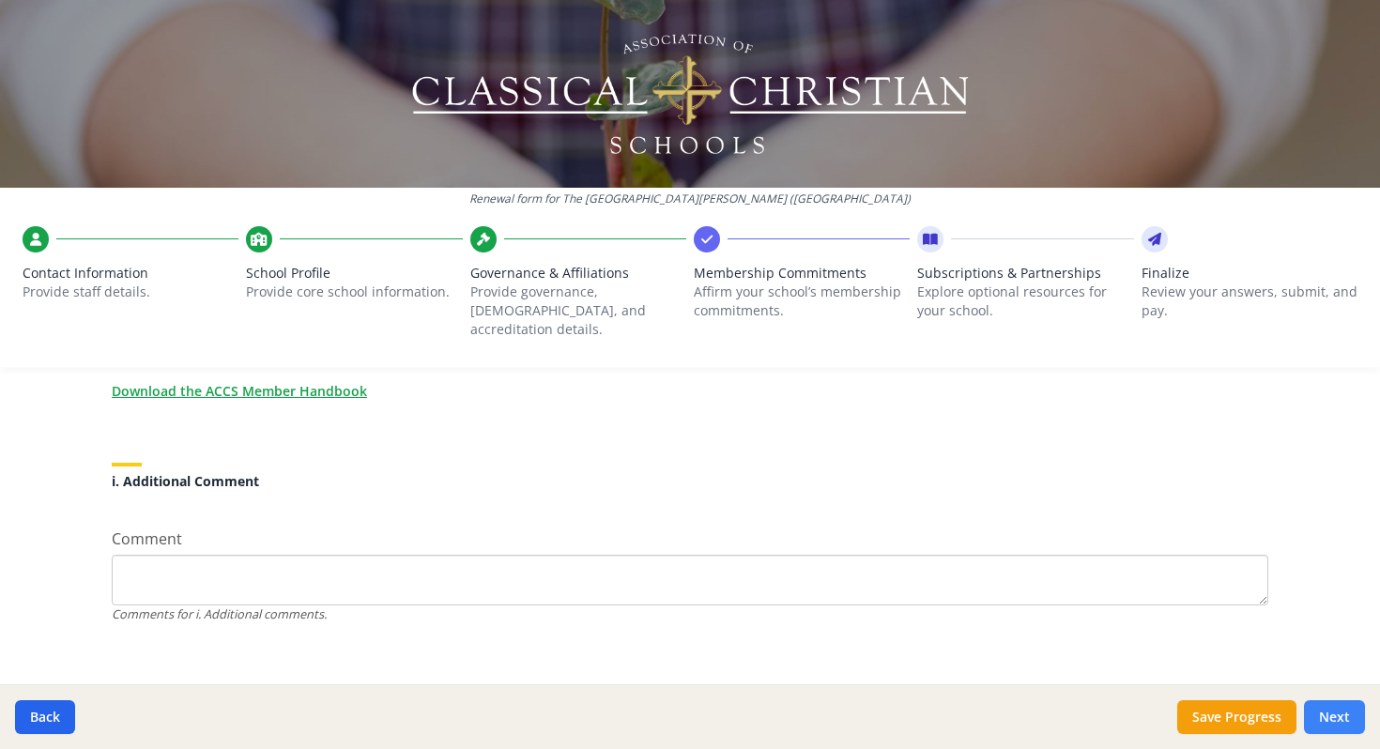
click at [1330, 713] on button "Next" at bounding box center [1334, 717] width 61 height 34
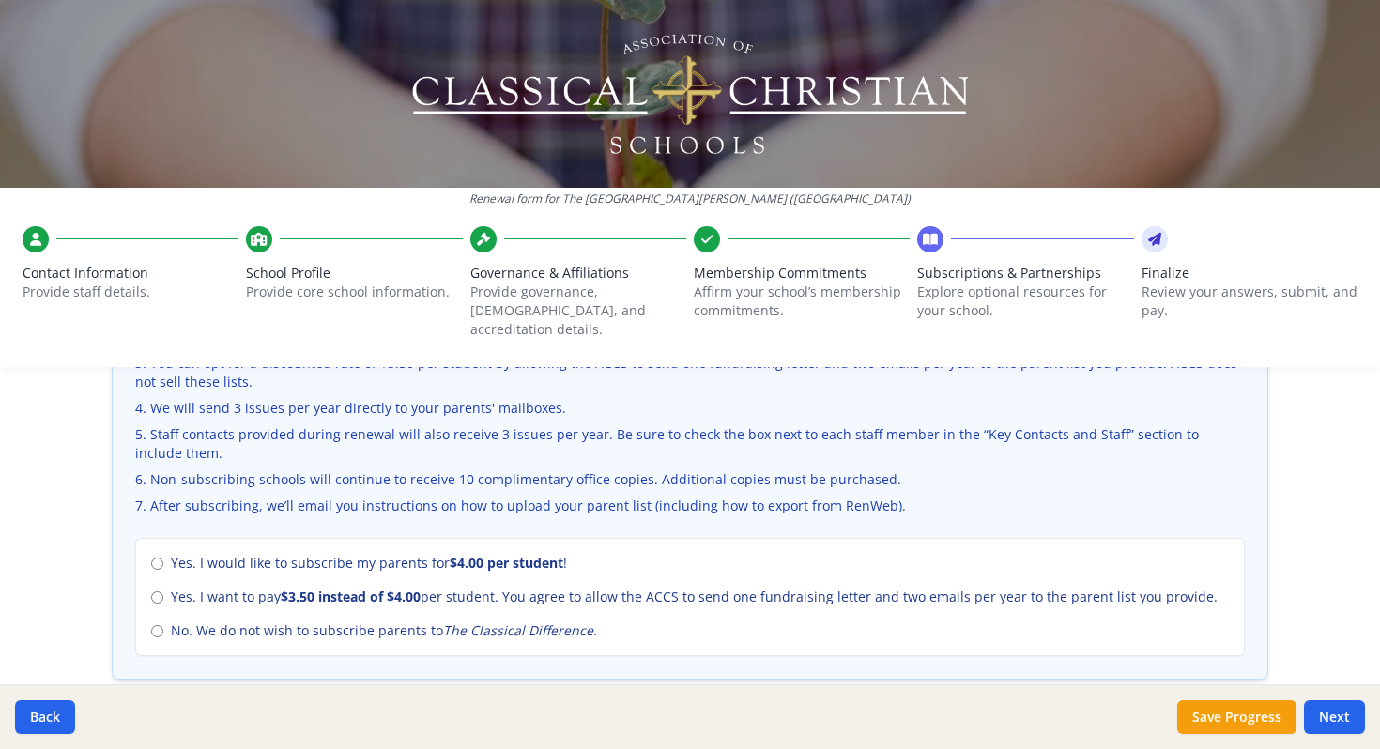
scroll to position [756, 0]
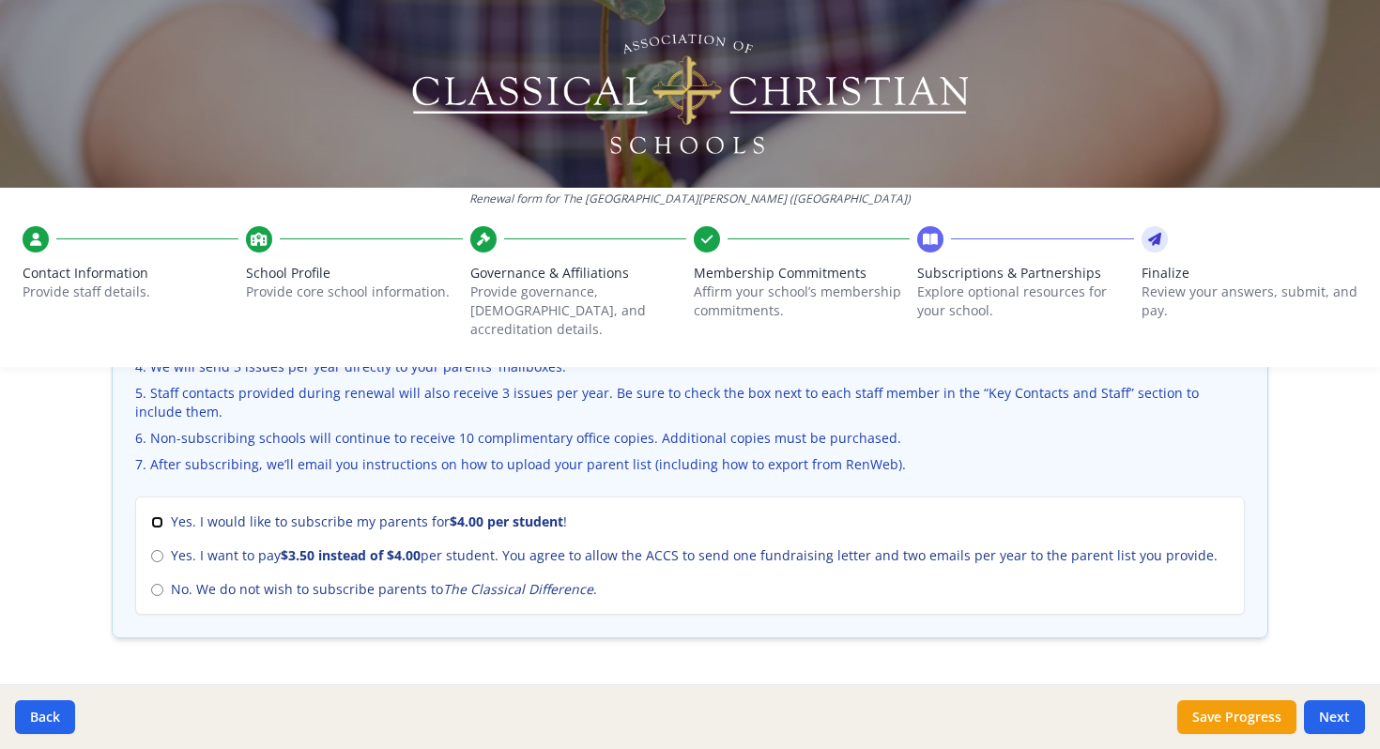
click at [155, 516] on input "Yes. I would like to subscribe my parents for $4.00 per student !" at bounding box center [157, 522] width 12 height 12
radio input "true"
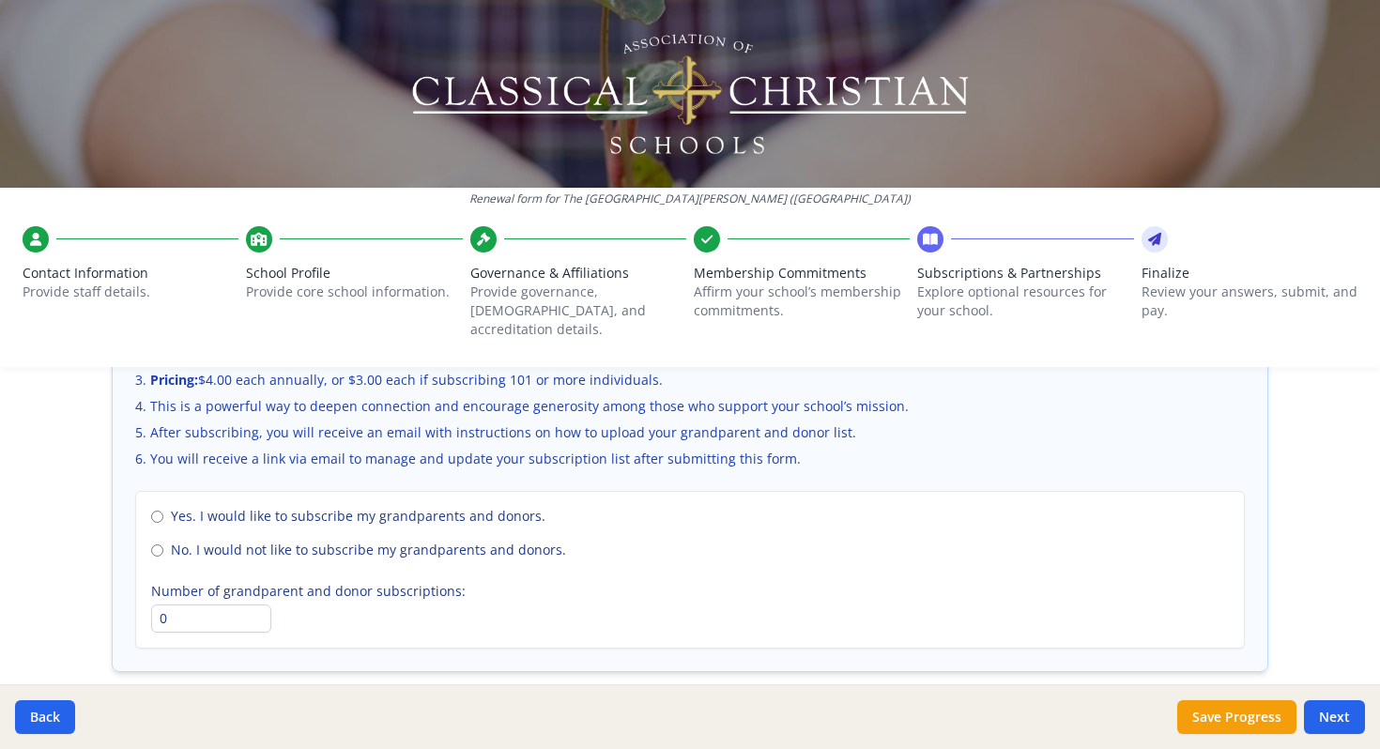
scroll to position [1325, 0]
click at [1337, 717] on button "Next" at bounding box center [1334, 717] width 61 height 34
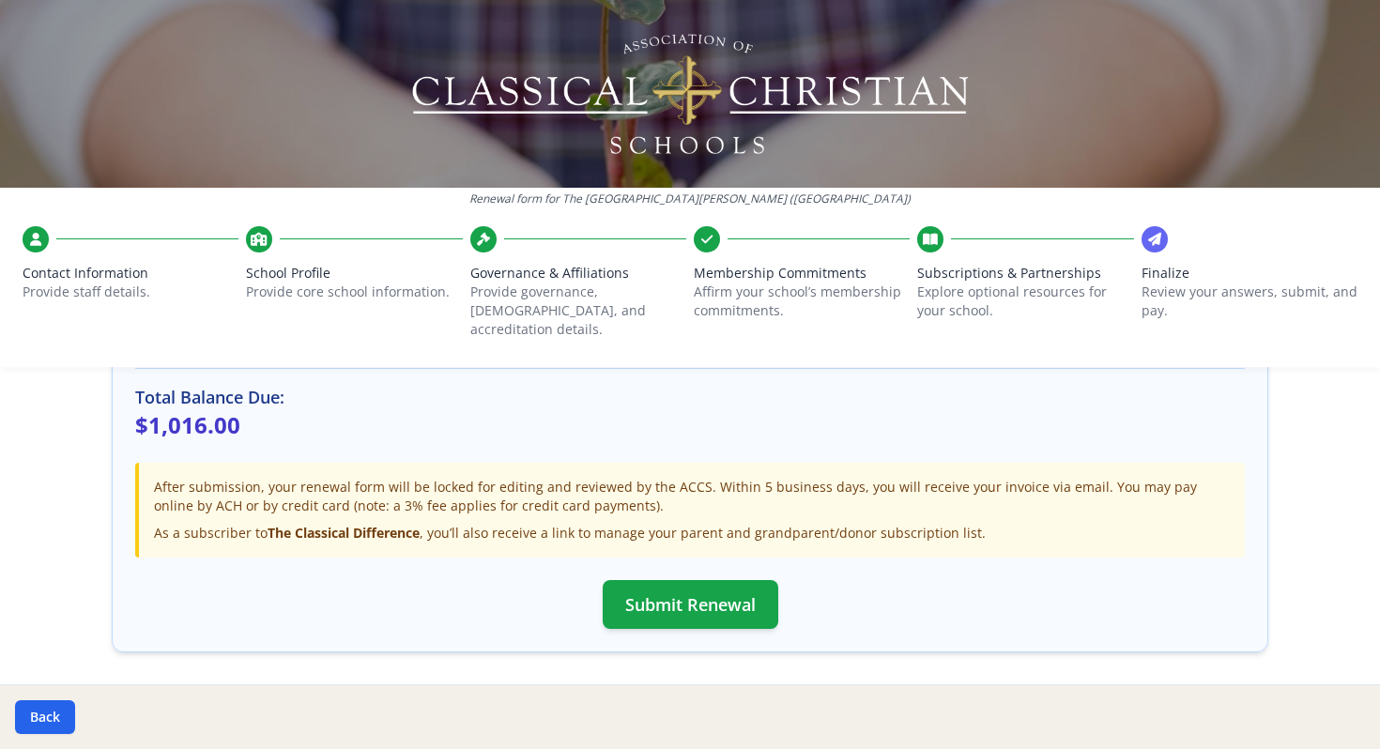
scroll to position [605, 0]
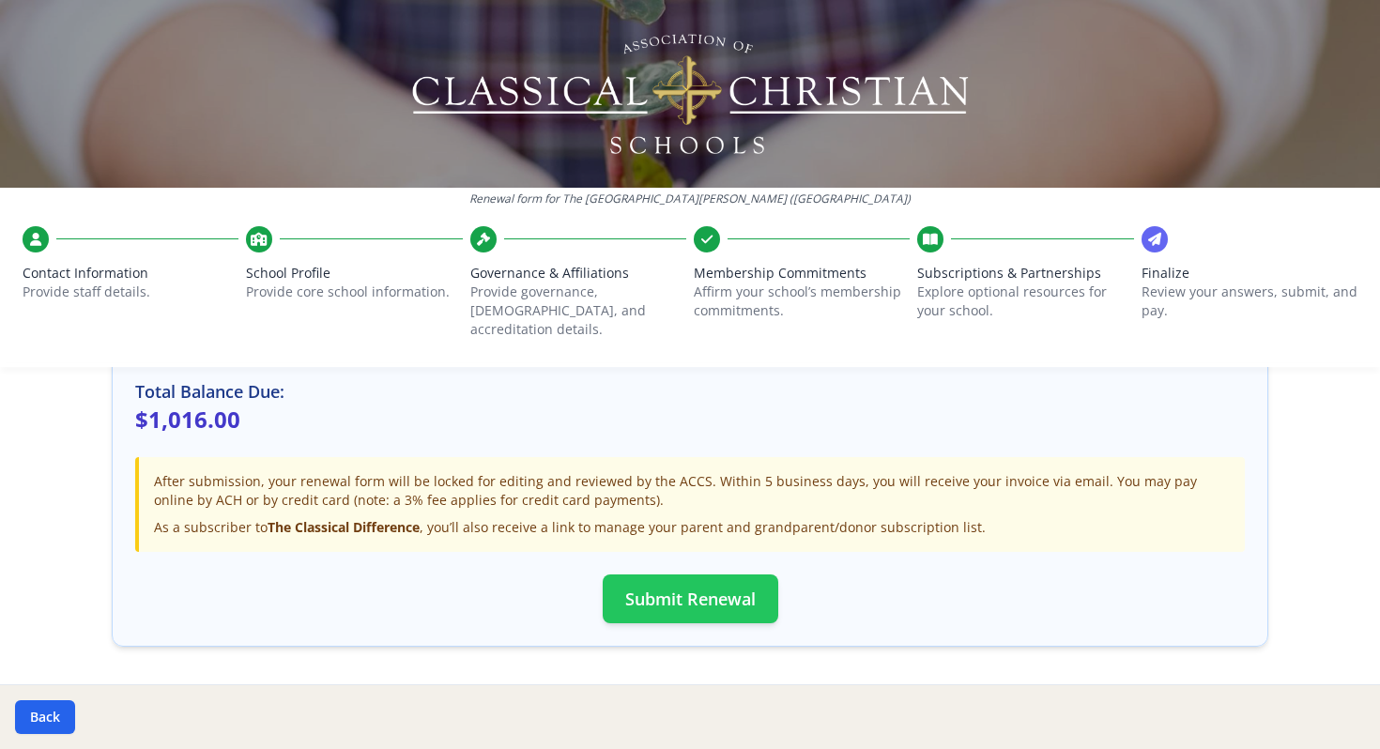
click at [708, 581] on button "Submit Renewal" at bounding box center [691, 599] width 176 height 49
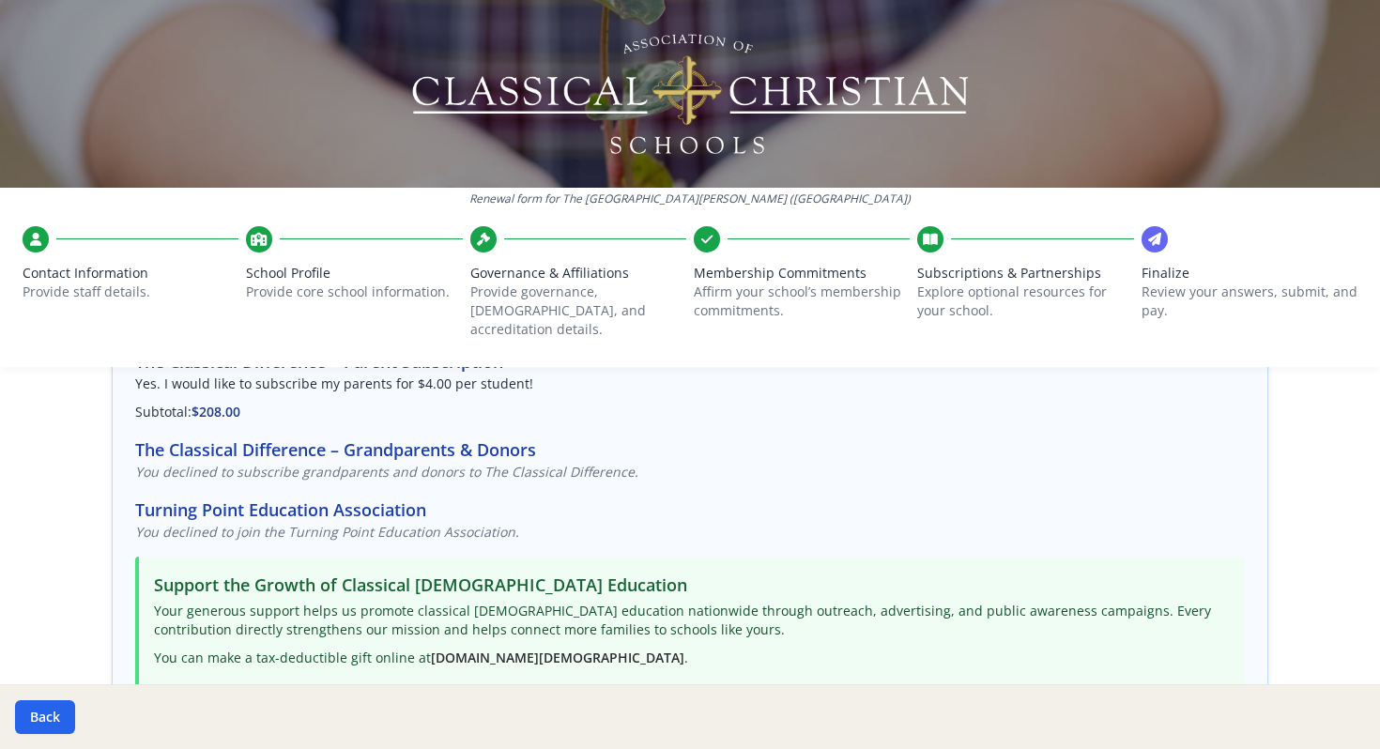
scroll to position [0, 0]
